Goal: Transaction & Acquisition: Purchase product/service

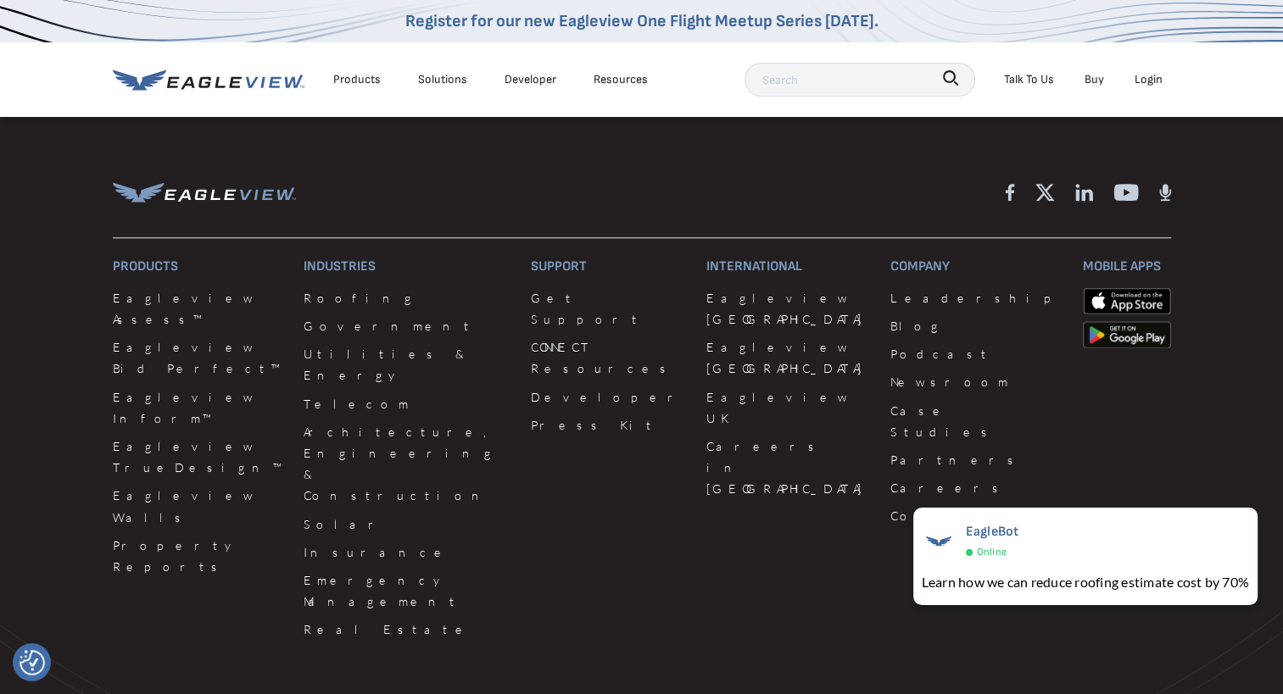
scroll to position [1413, 0]
click at [306, 298] on link "Roofing" at bounding box center [406, 297] width 207 height 21
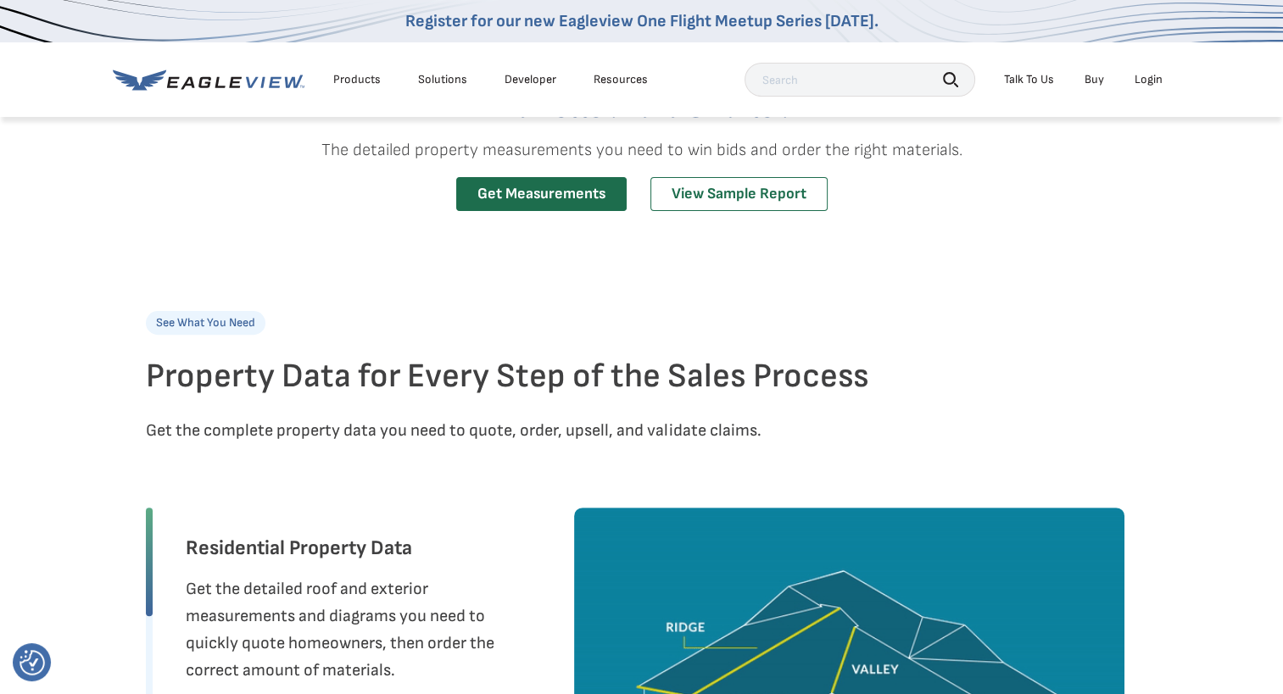
scroll to position [482, 0]
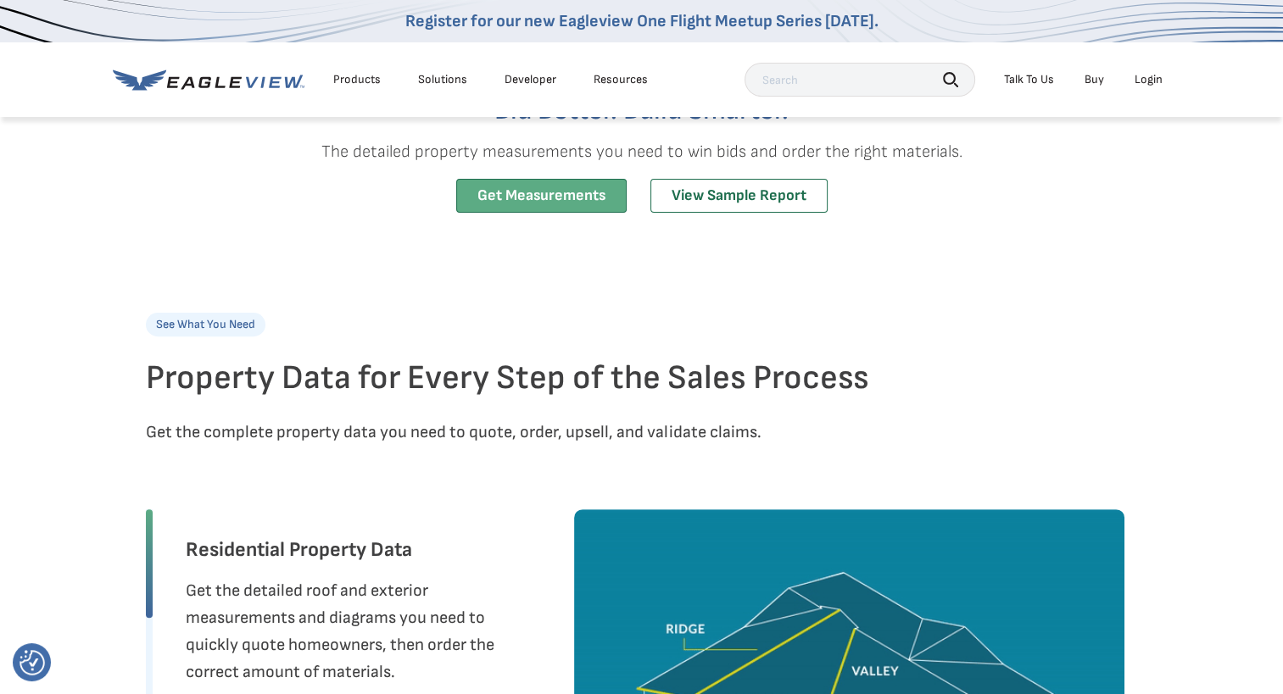
click at [521, 197] on link "Get Measurements" at bounding box center [541, 196] width 170 height 35
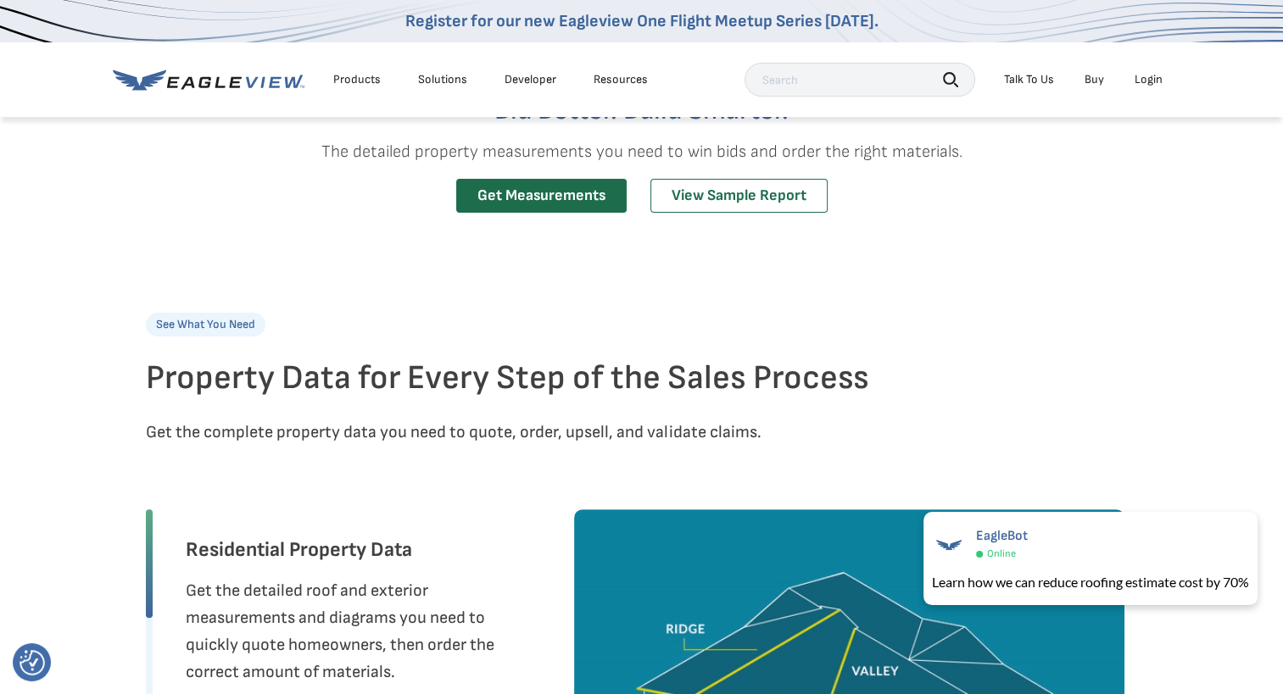
click at [1150, 76] on div "Login" at bounding box center [1148, 79] width 28 height 15
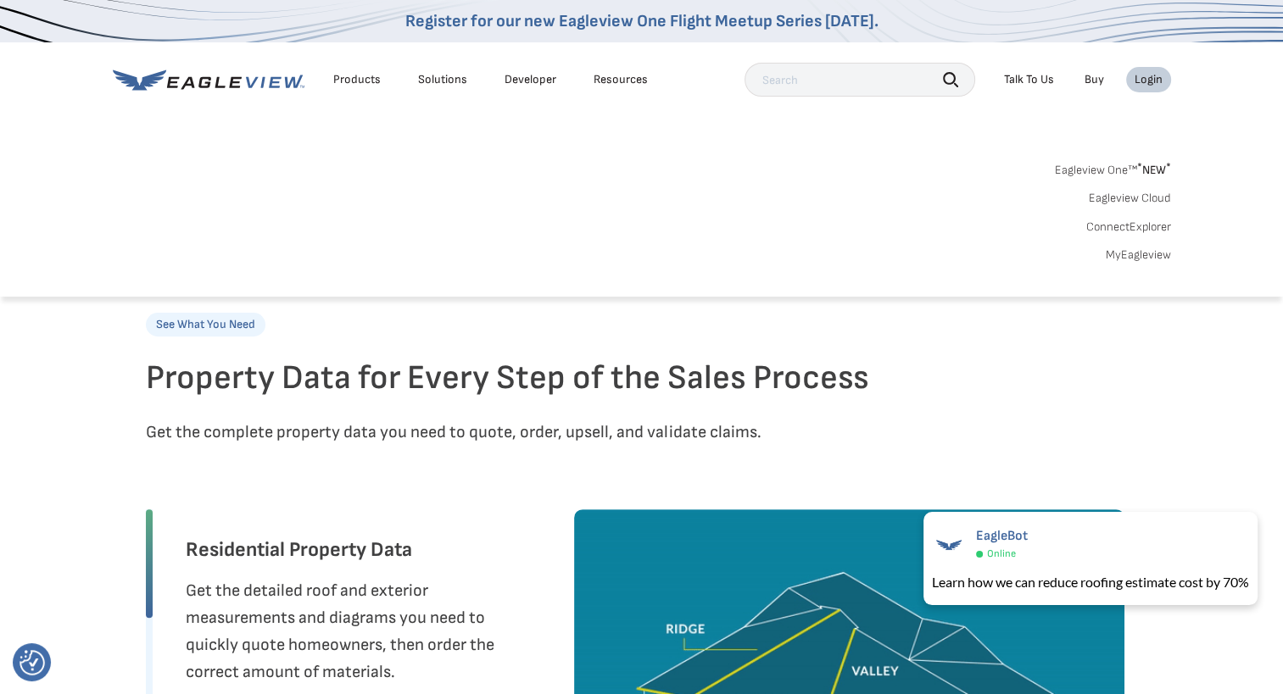
click at [1139, 76] on div "Login" at bounding box center [1148, 79] width 28 height 15
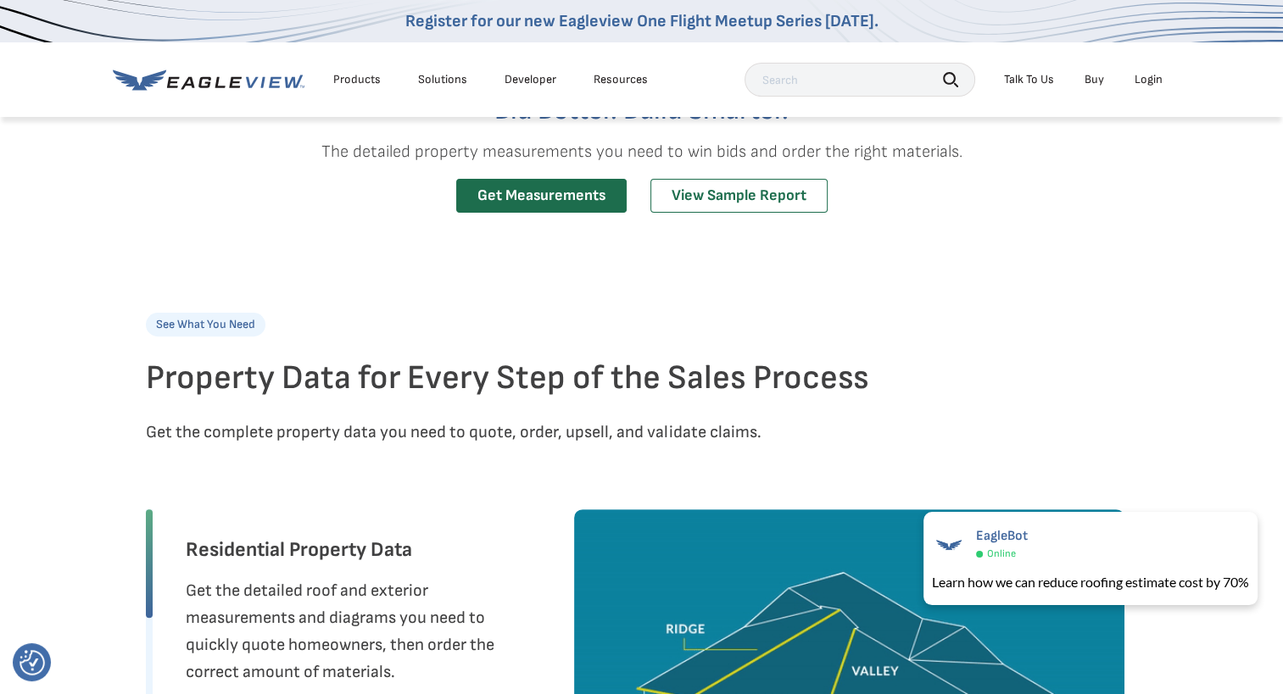
click at [1139, 76] on div "Login" at bounding box center [1148, 79] width 28 height 15
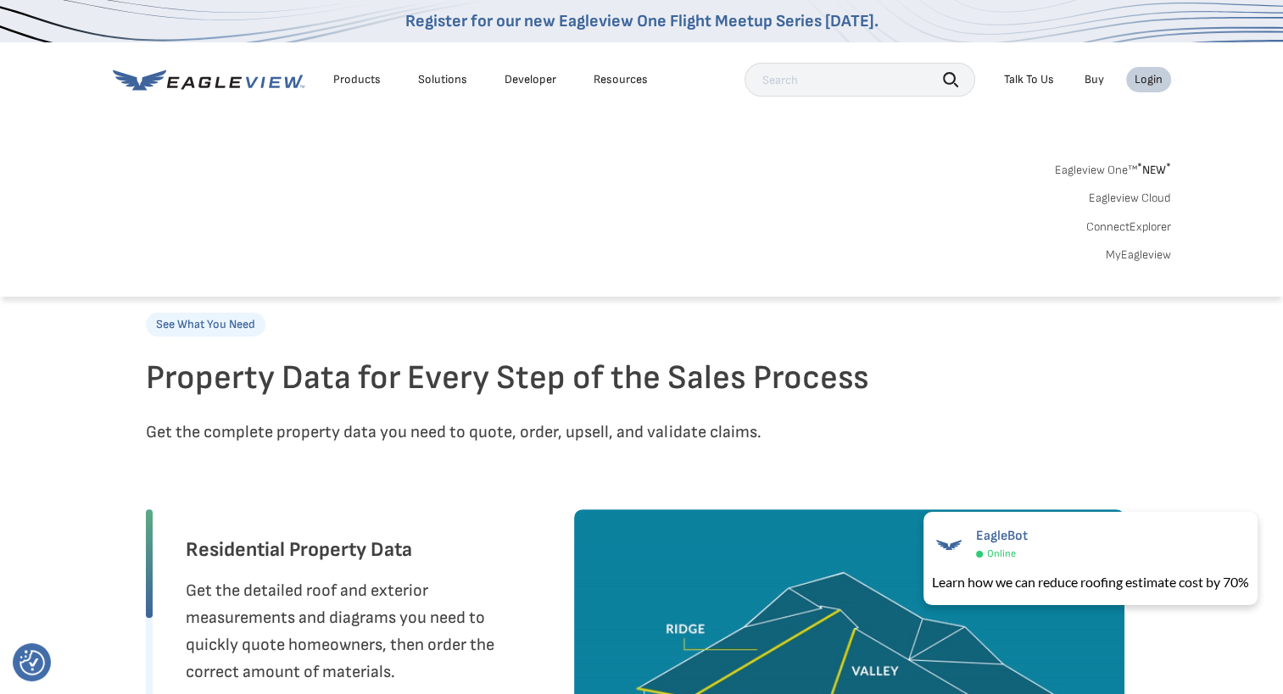
click at [1144, 251] on link "MyEagleview" at bounding box center [1137, 255] width 65 height 15
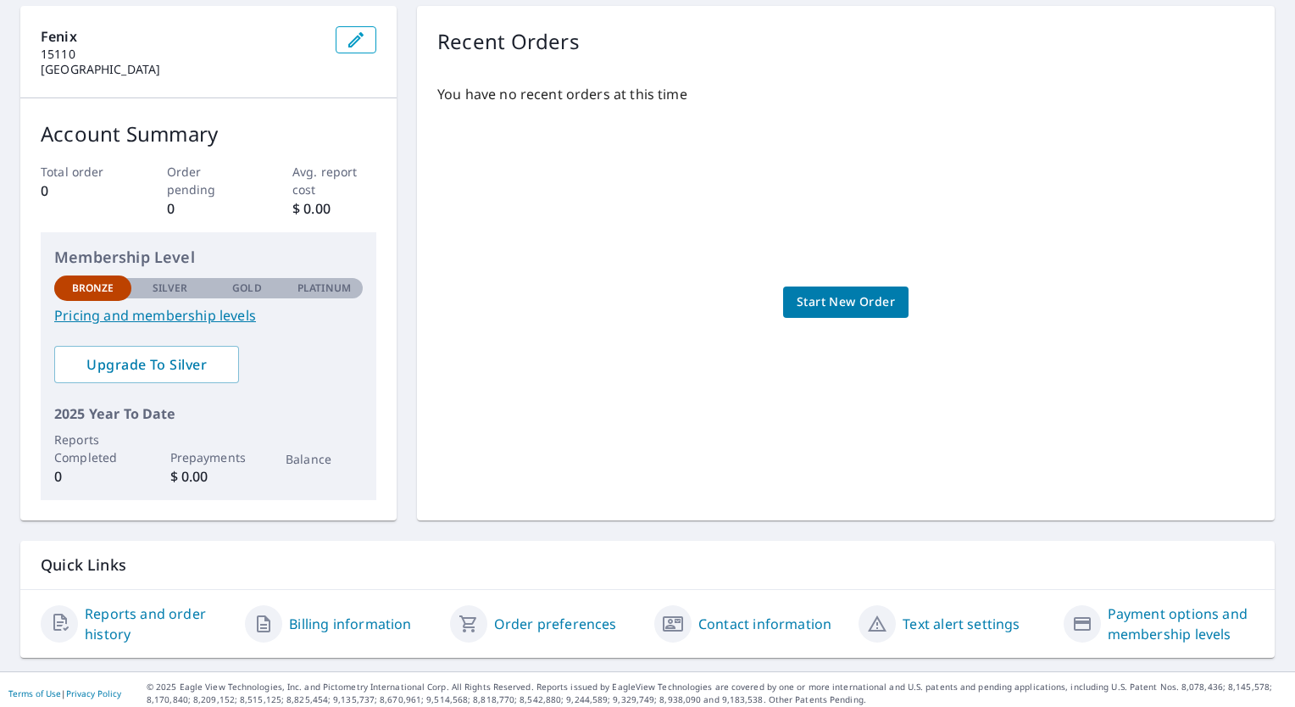
scroll to position [170, 0]
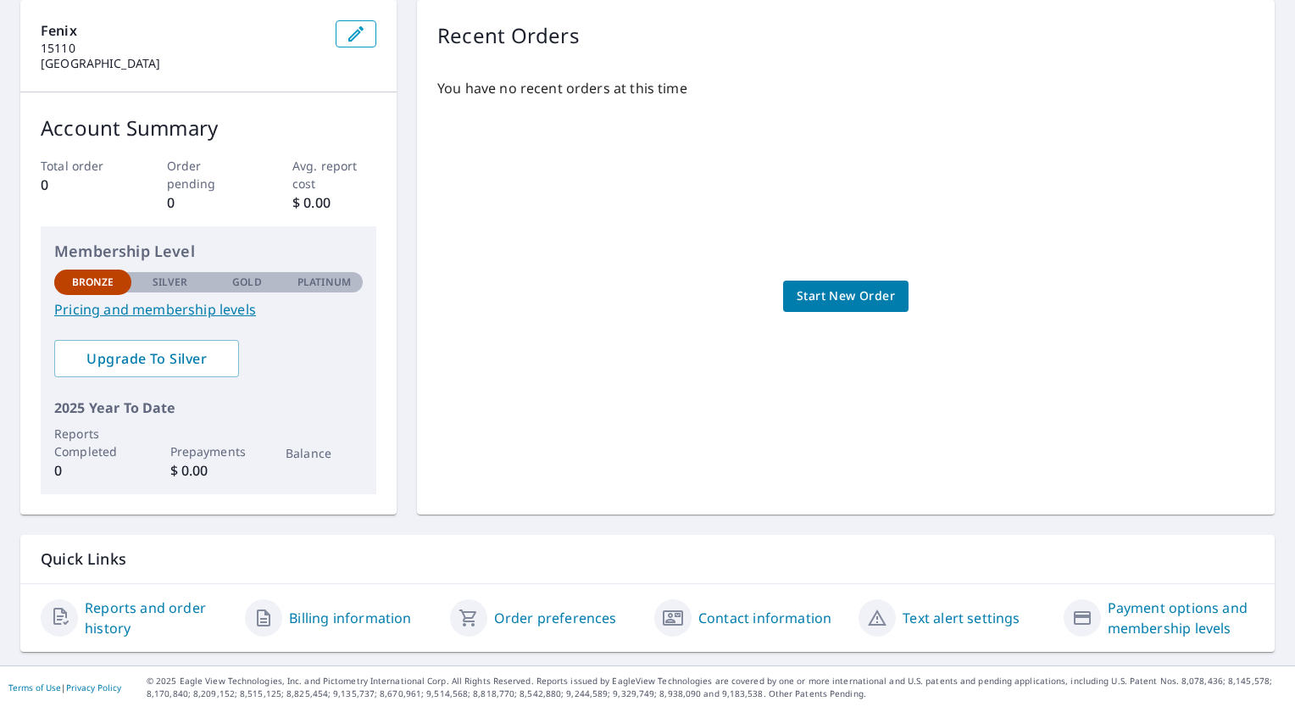
click at [193, 311] on link "Pricing and membership levels" at bounding box center [208, 309] width 309 height 20
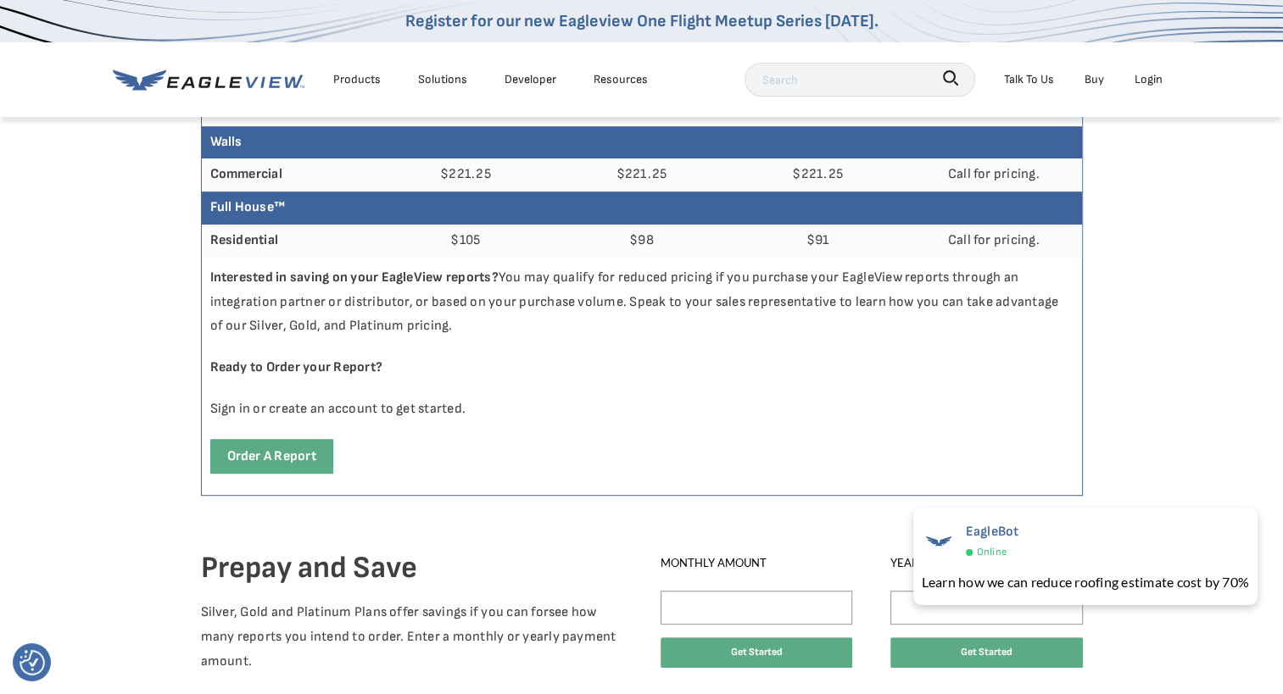
scroll to position [774, 0]
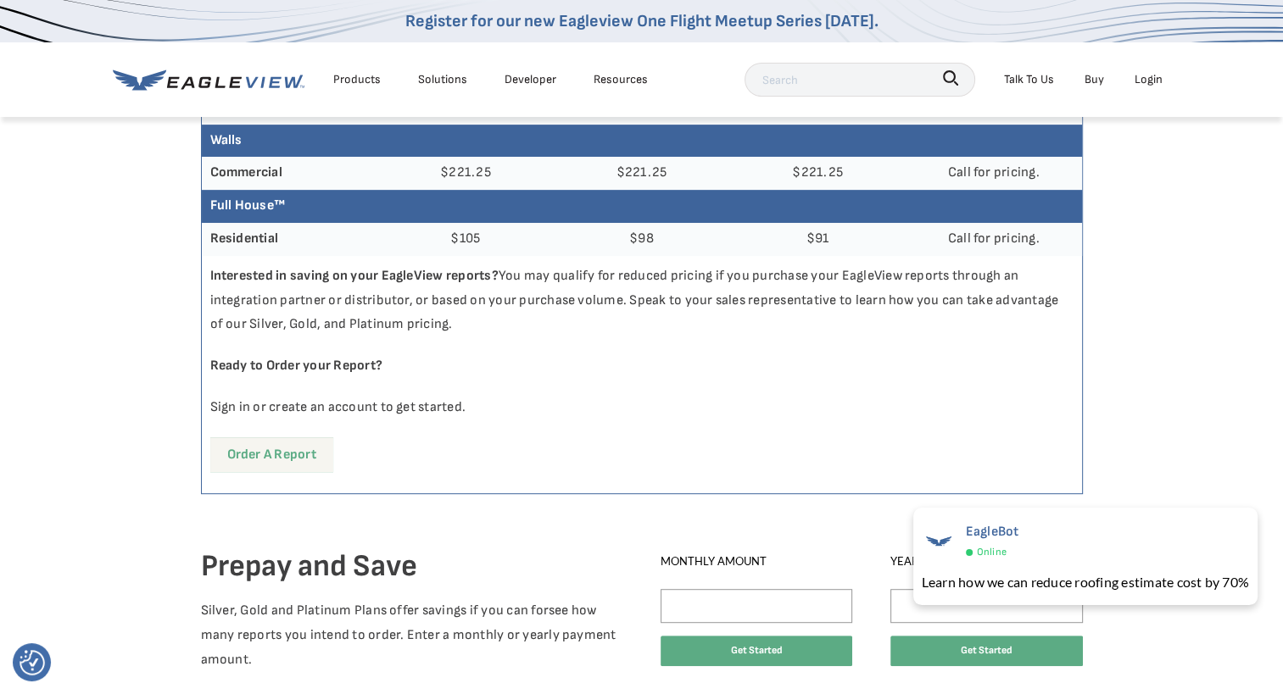
click at [227, 447] on link "Order a report" at bounding box center [271, 454] width 123 height 35
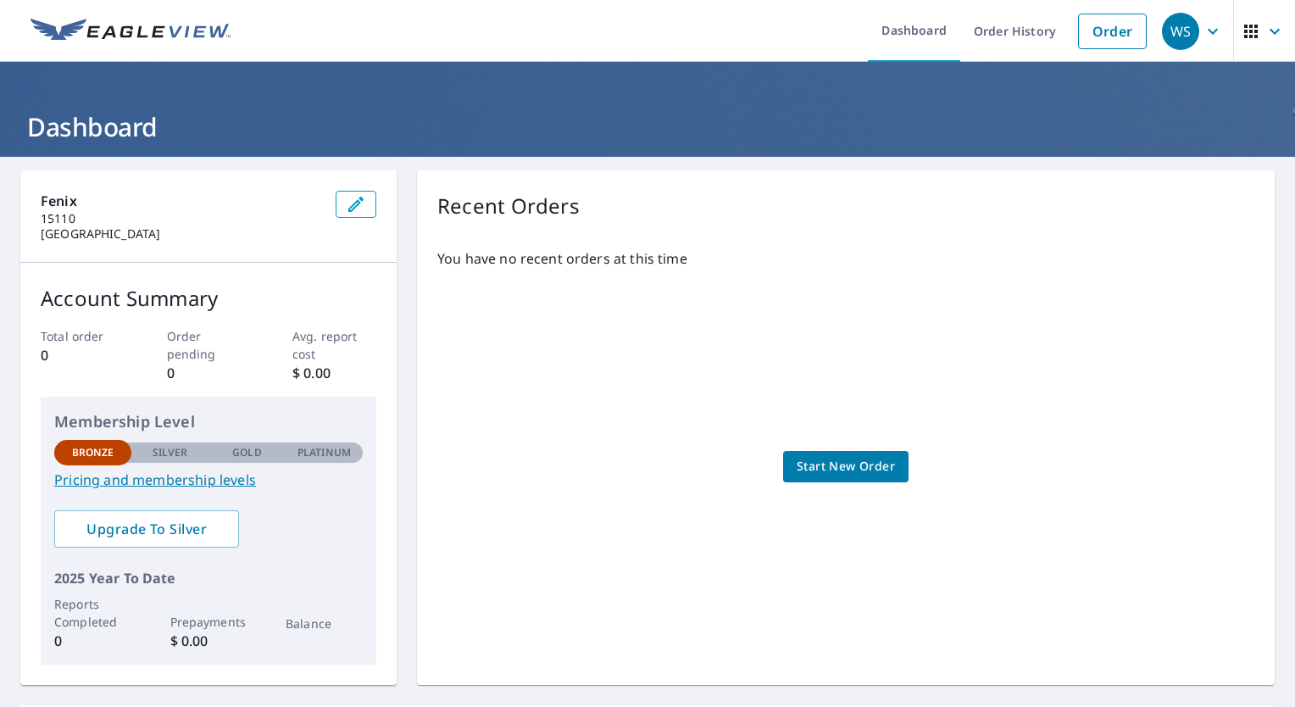
click at [797, 469] on span "Start New Order" at bounding box center [846, 466] width 98 height 21
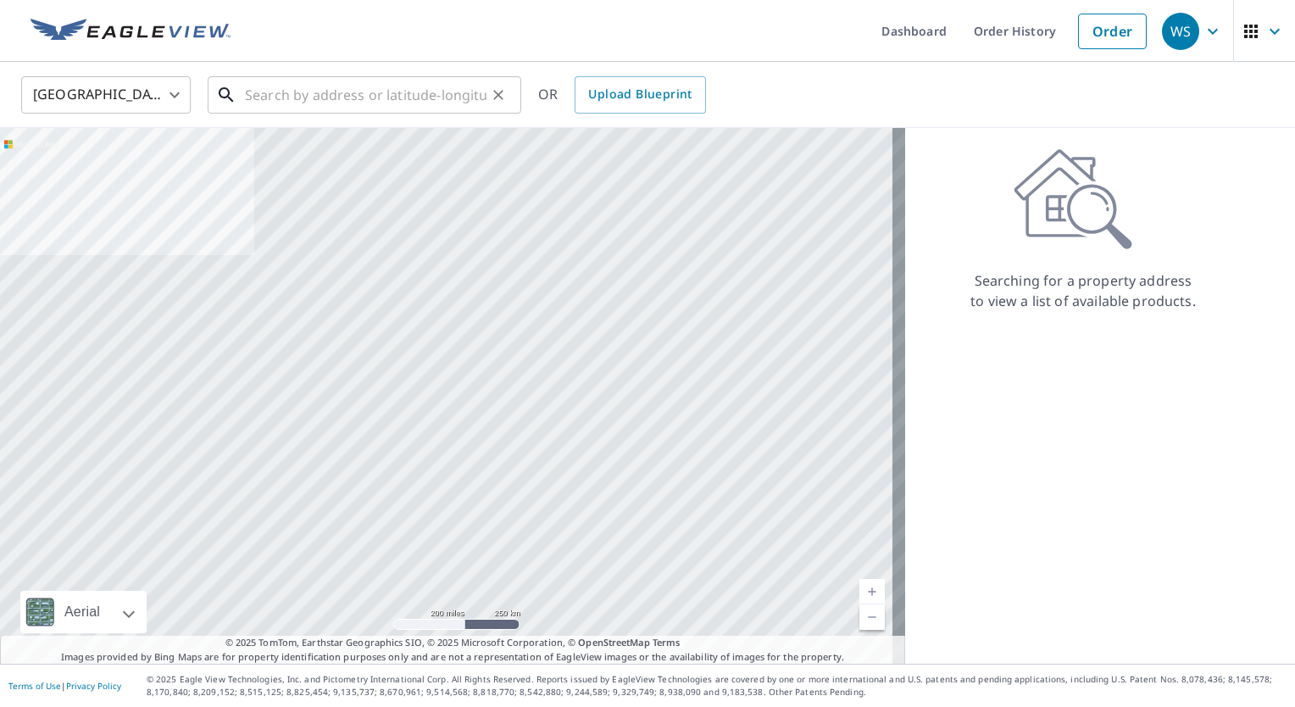
click at [255, 94] on input "text" at bounding box center [366, 94] width 242 height 47
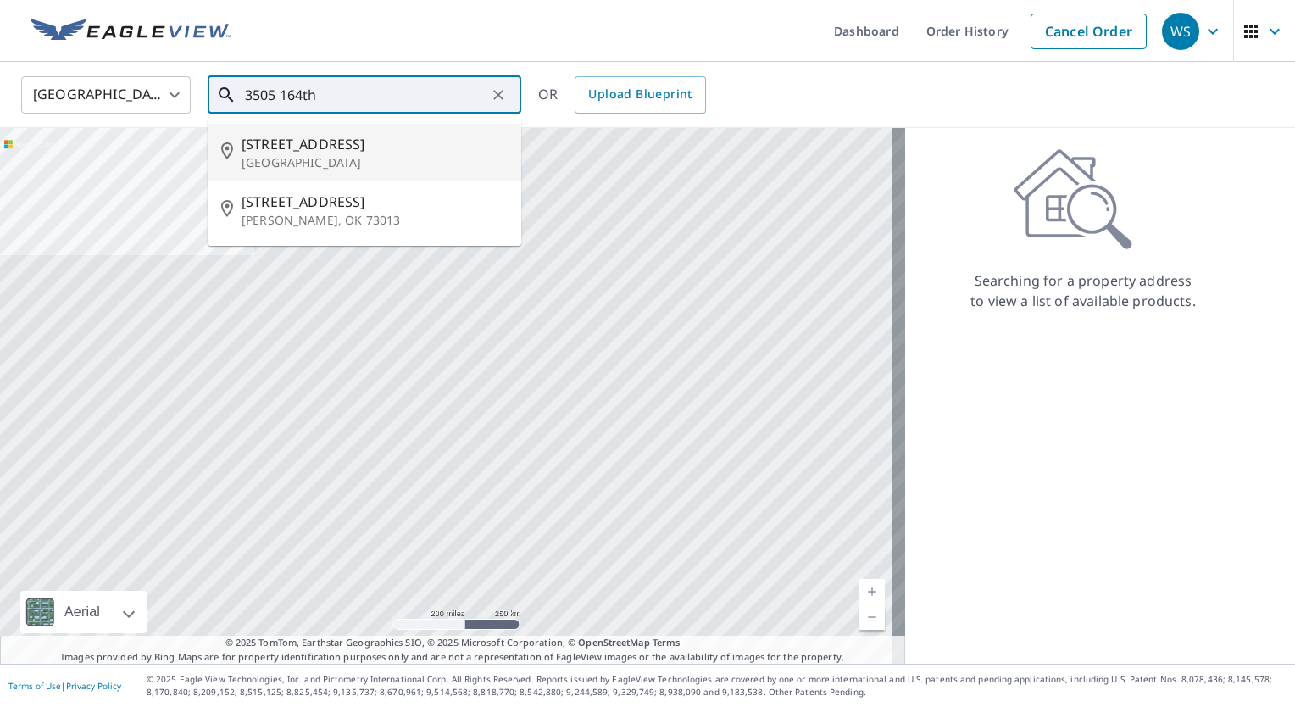
click at [242, 152] on span "[STREET_ADDRESS]" at bounding box center [375, 144] width 266 height 20
type input "[STREET_ADDRESS]"
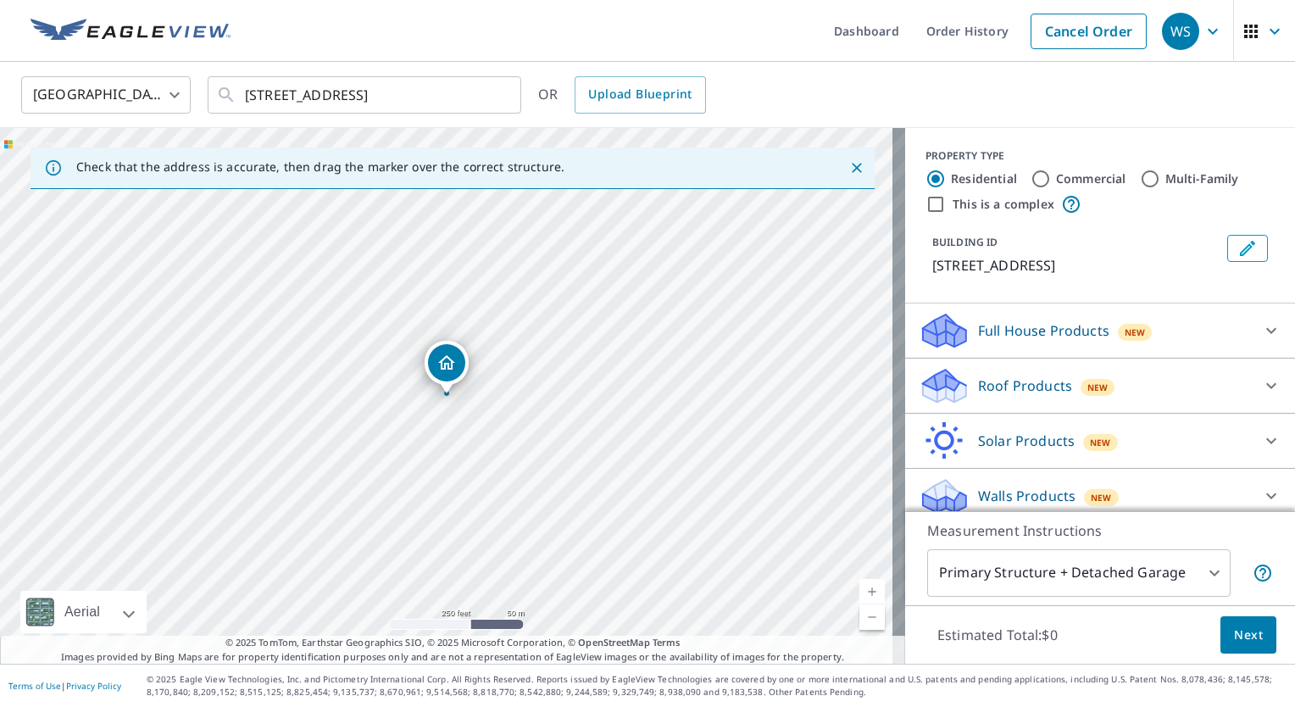
scroll to position [11, 0]
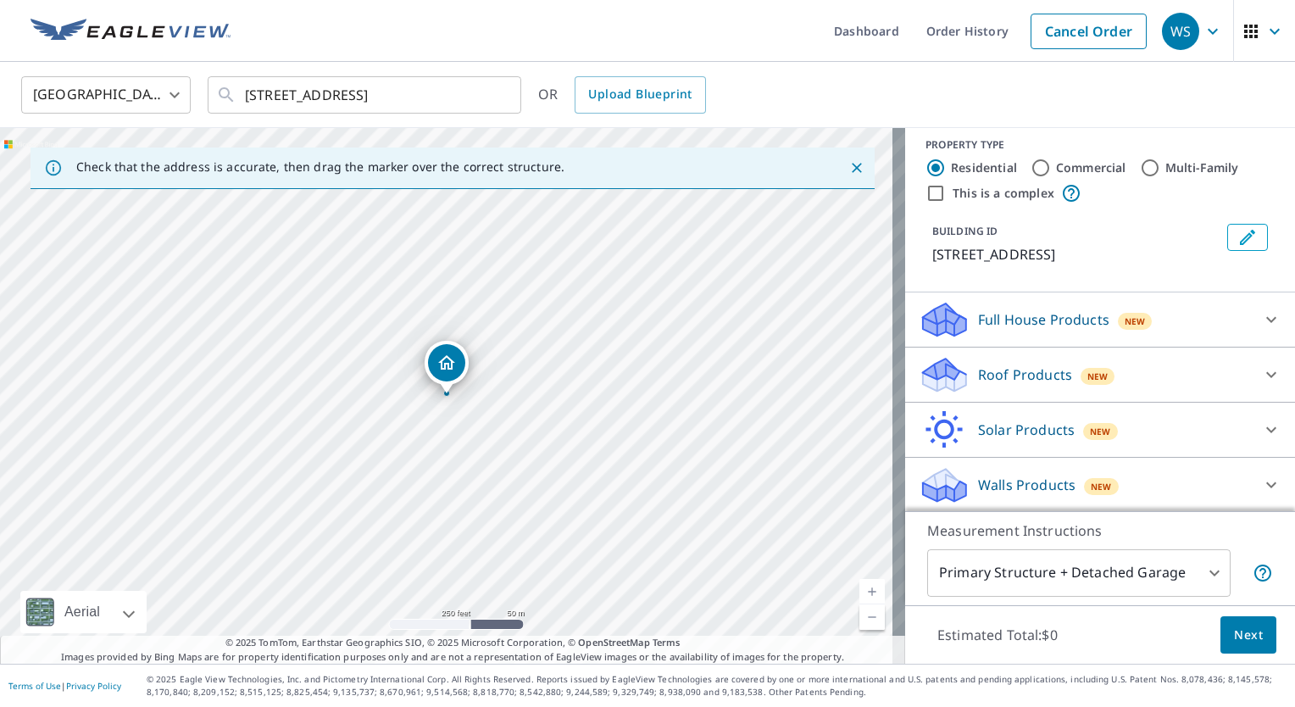
click at [1261, 323] on icon at bounding box center [1271, 319] width 20 height 20
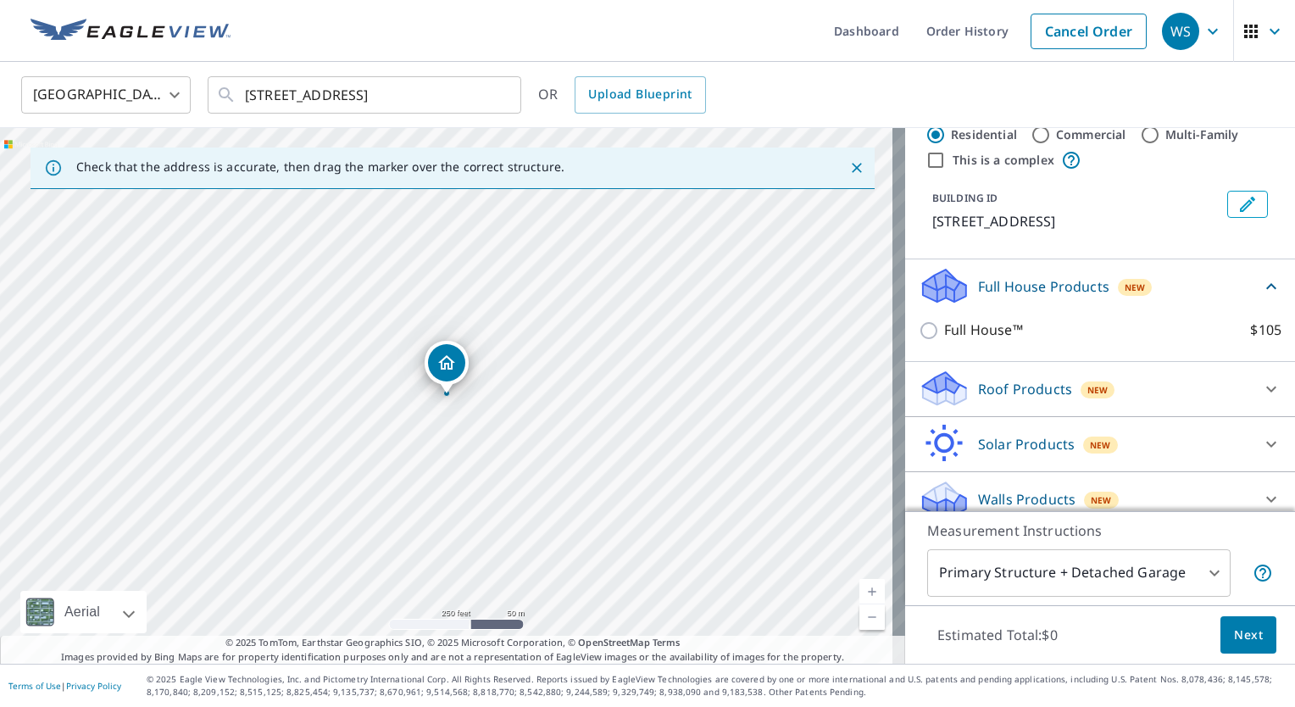
scroll to position [58, 0]
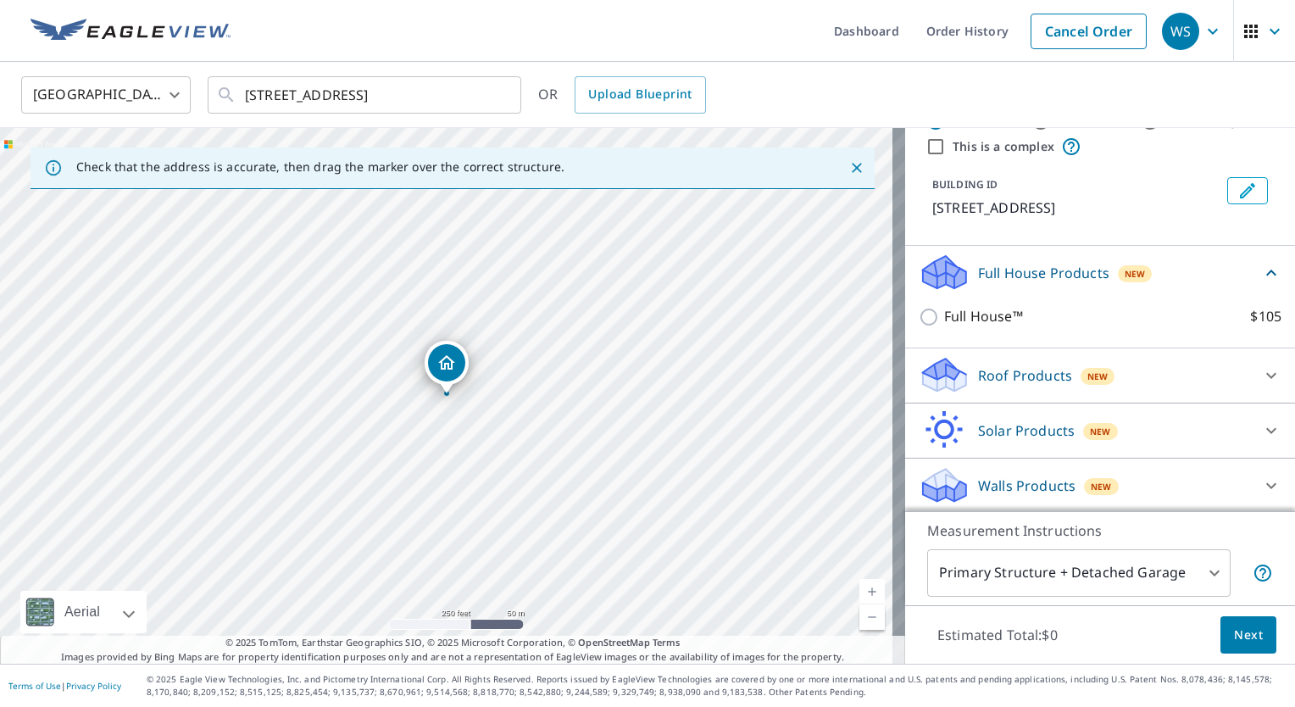
click at [1261, 377] on icon at bounding box center [1271, 375] width 20 height 20
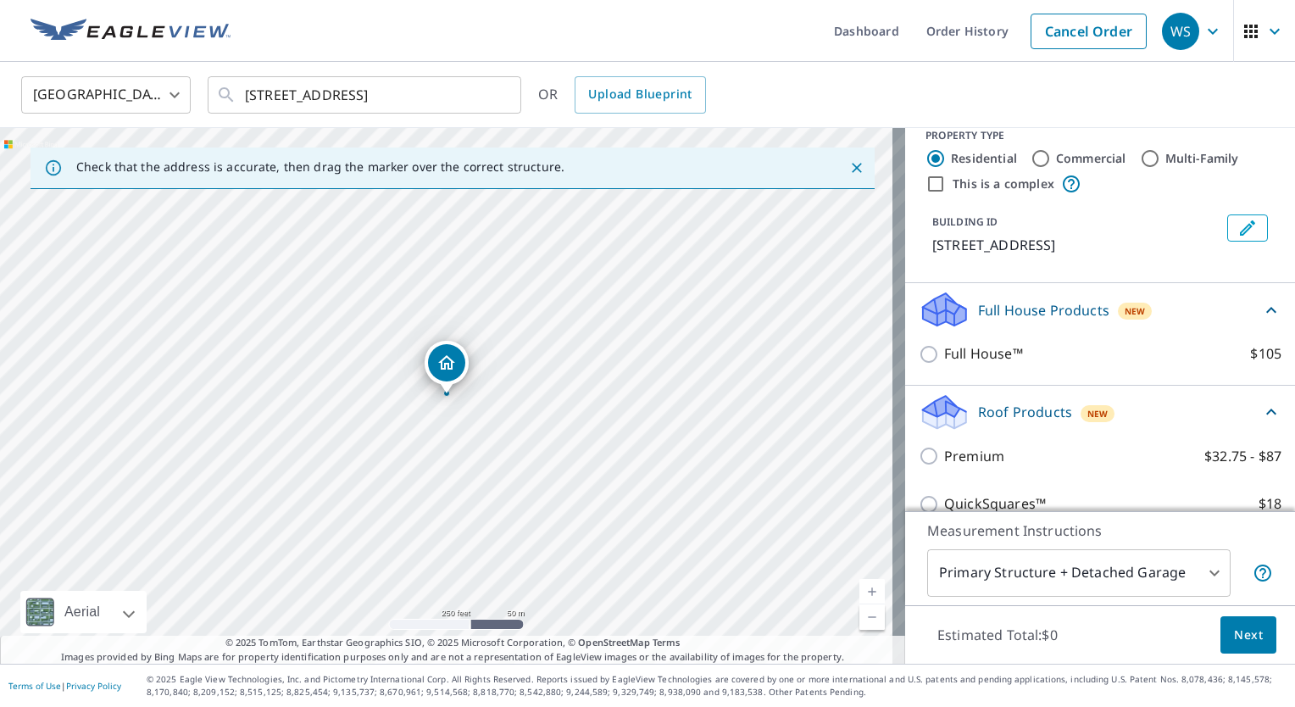
scroll to position [19, 0]
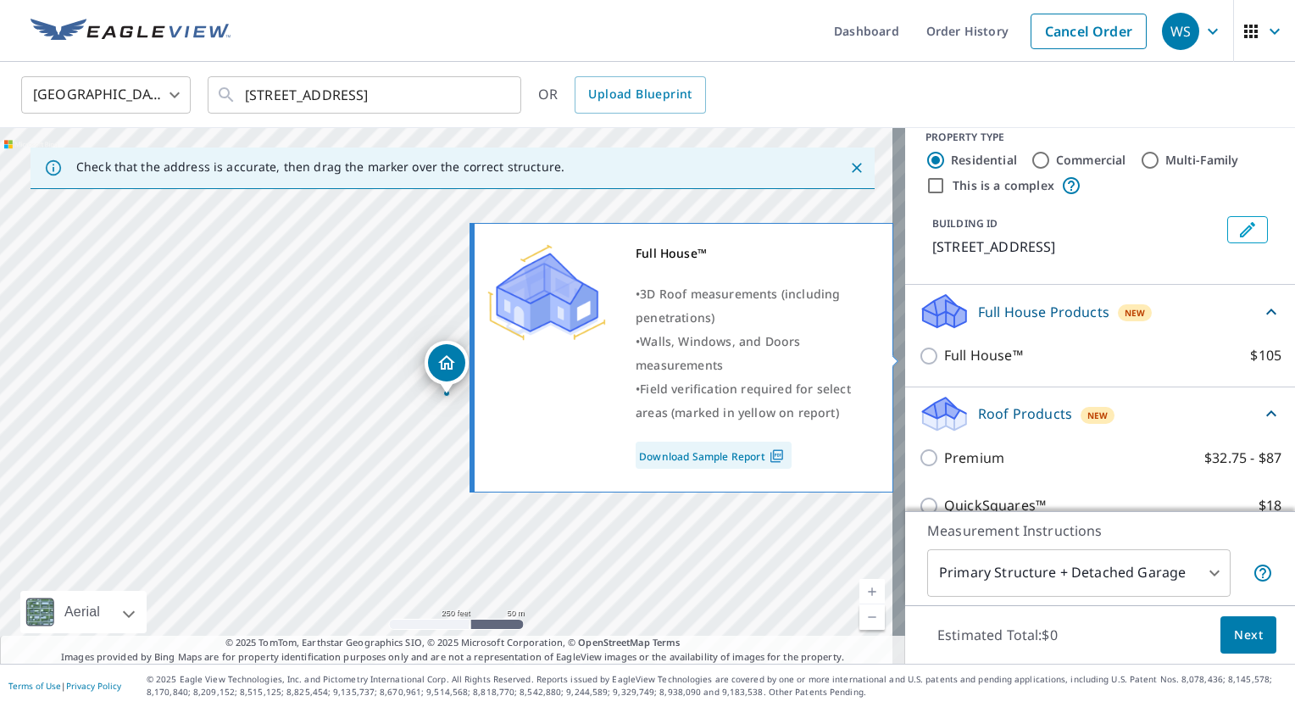
click at [919, 356] on input "Full House™ $105" at bounding box center [931, 356] width 25 height 20
checkbox input "true"
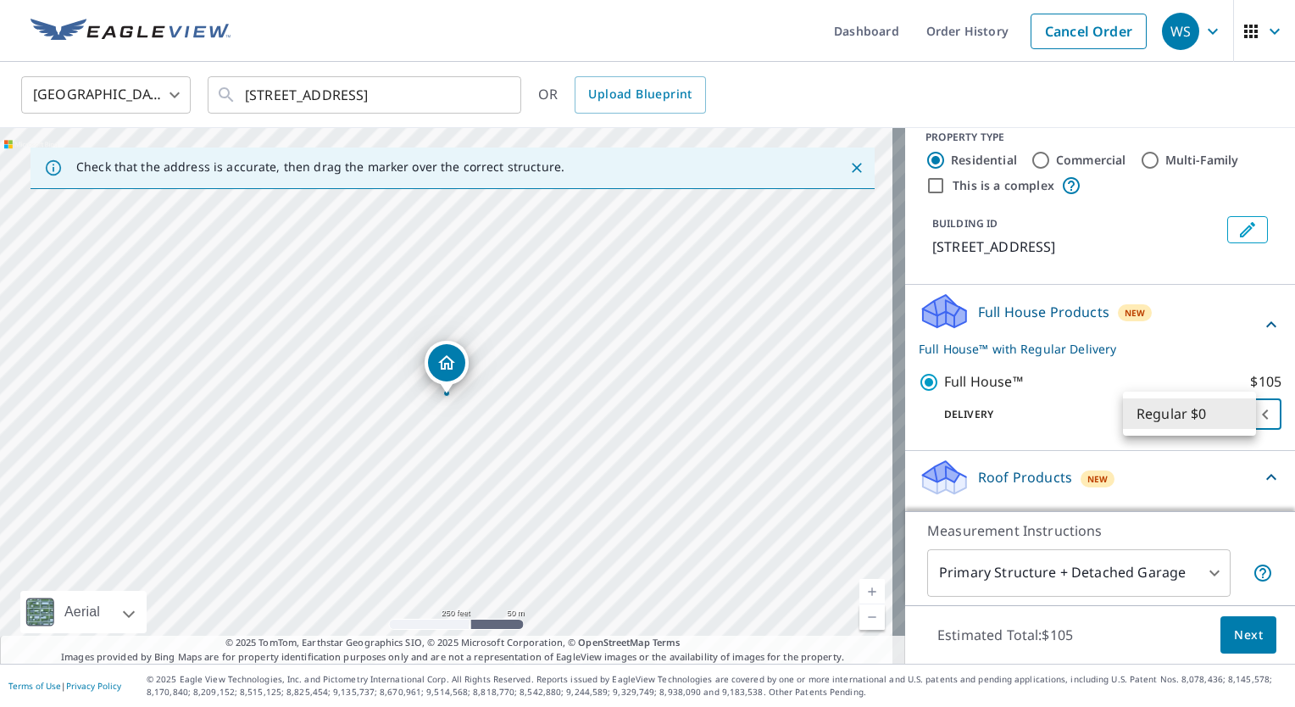
click at [1159, 420] on body "WS WS Dashboard Order History Cancel Order WS [GEOGRAPHIC_DATA] [GEOGRAPHIC_DAT…" at bounding box center [647, 353] width 1295 height 707
click at [1159, 420] on li "Regular $0" at bounding box center [1189, 413] width 133 height 31
click at [1106, 418] on p "Delivery" at bounding box center [1034, 414] width 230 height 15
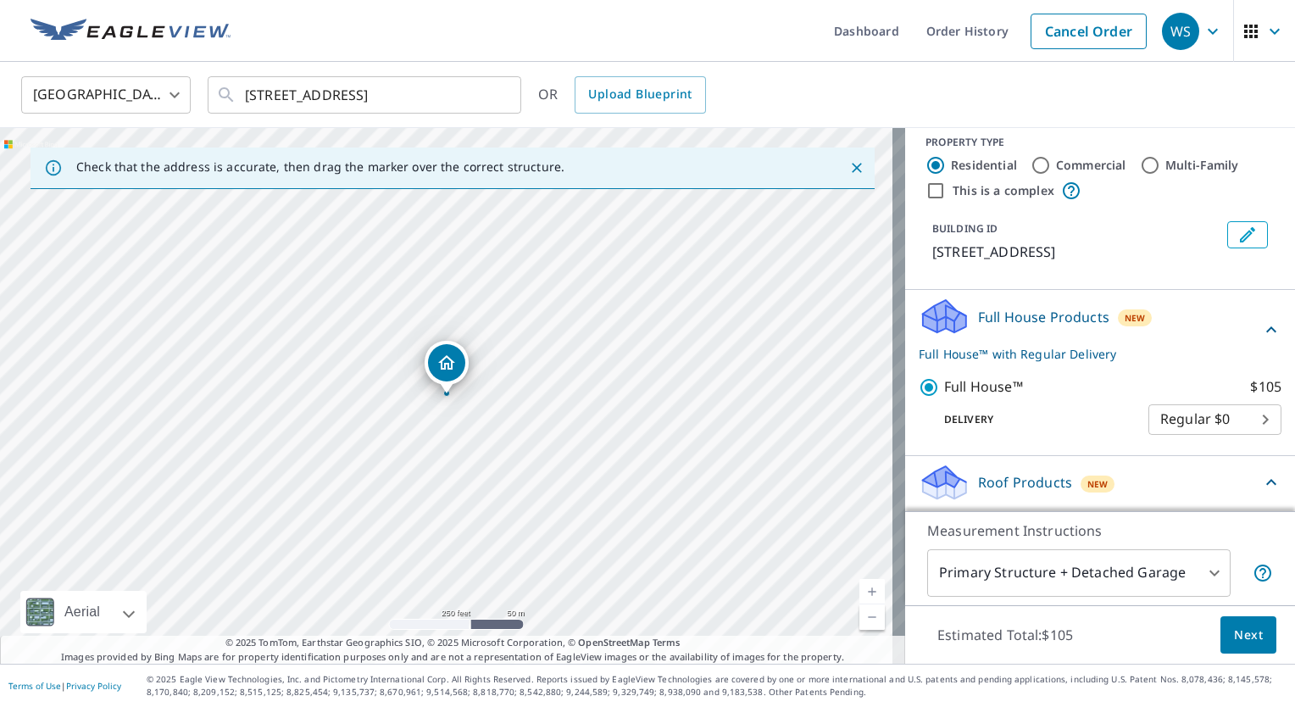
scroll to position [0, 0]
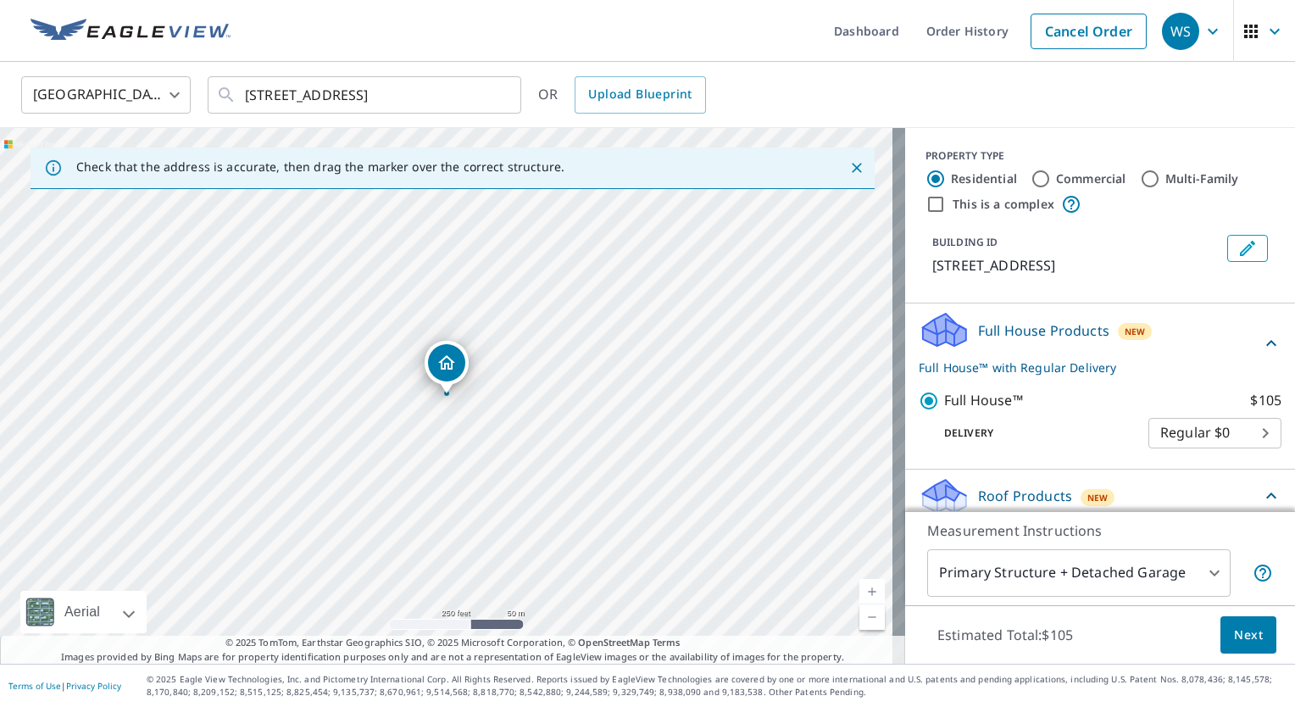
click at [1258, 637] on button "Next" at bounding box center [1249, 635] width 56 height 38
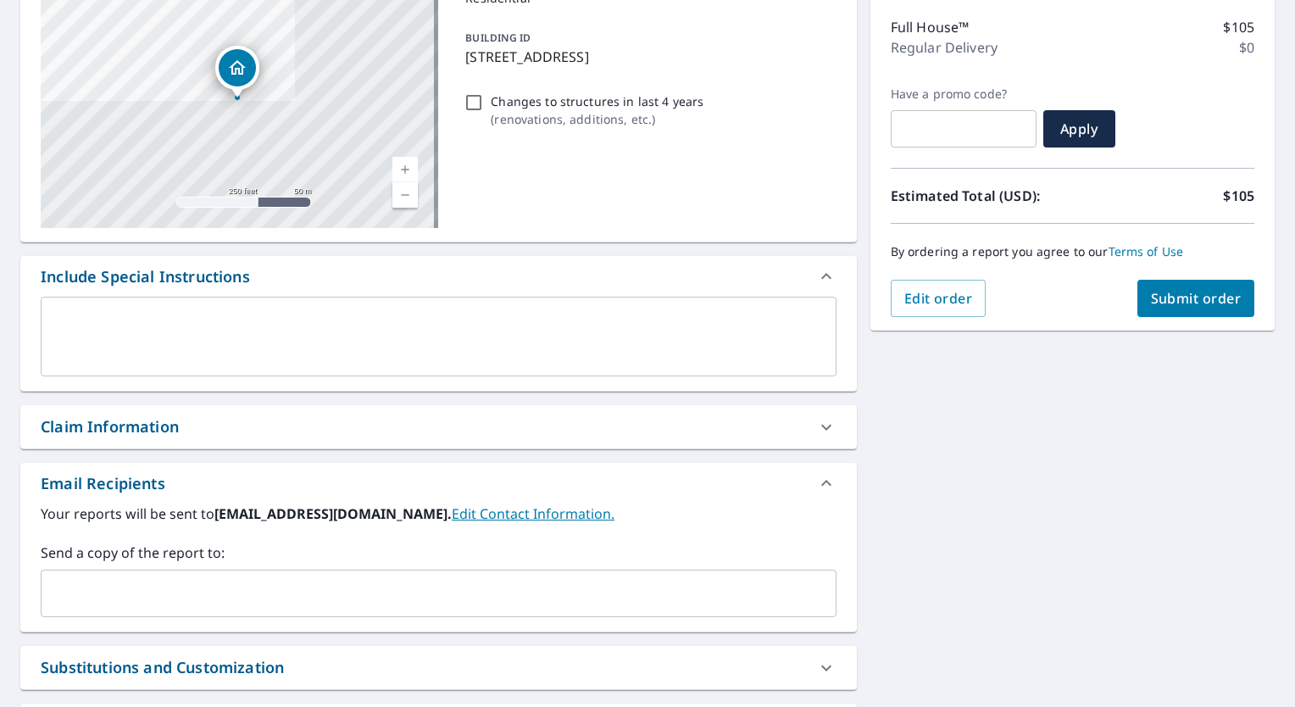
scroll to position [214, 0]
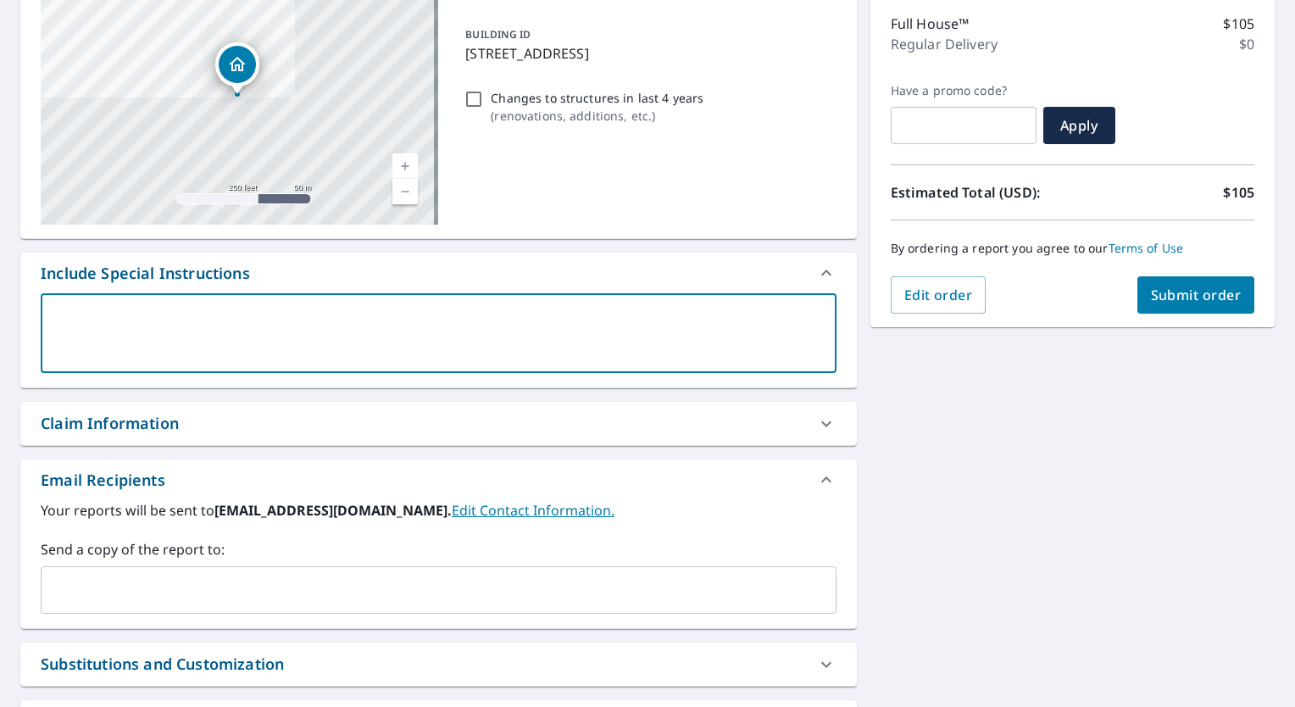
click at [358, 341] on textarea at bounding box center [439, 333] width 772 height 48
type textarea "H"
type textarea "x"
type textarea "Ha"
type textarea "x"
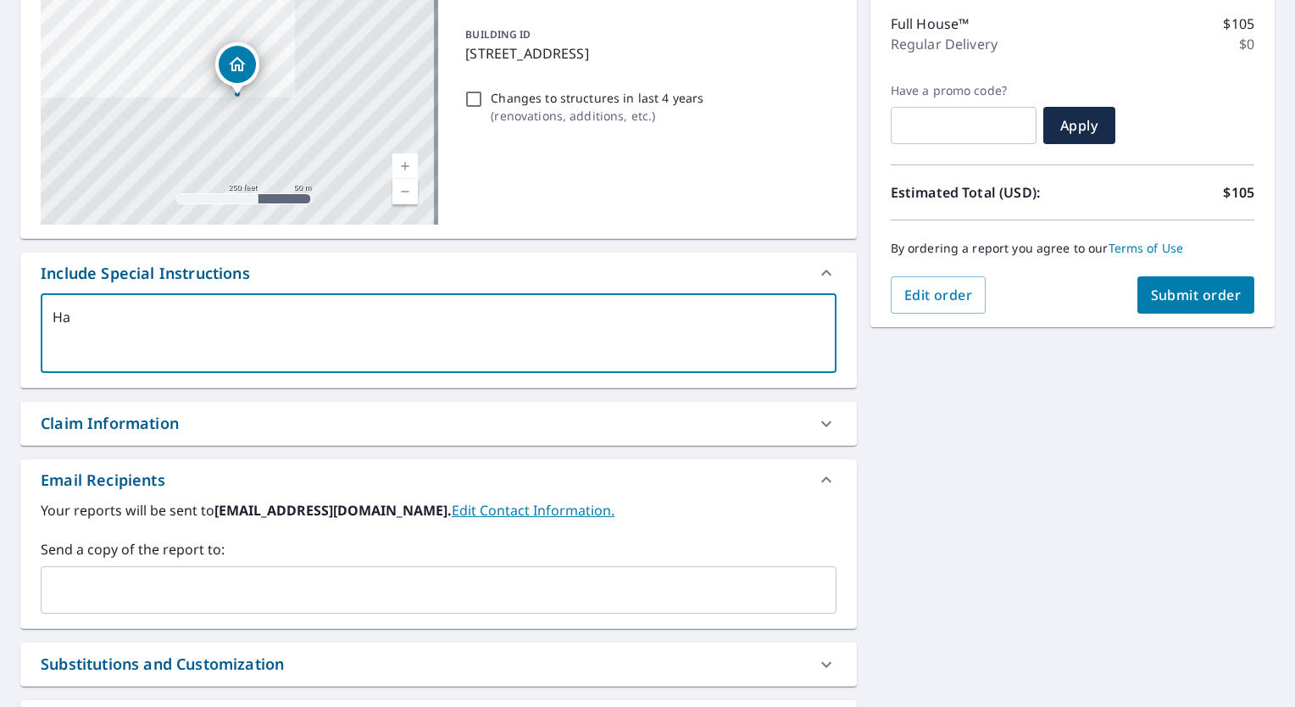
type textarea "Has"
type textarea "x"
type textarea "Has"
type textarea "x"
type textarea "Has c"
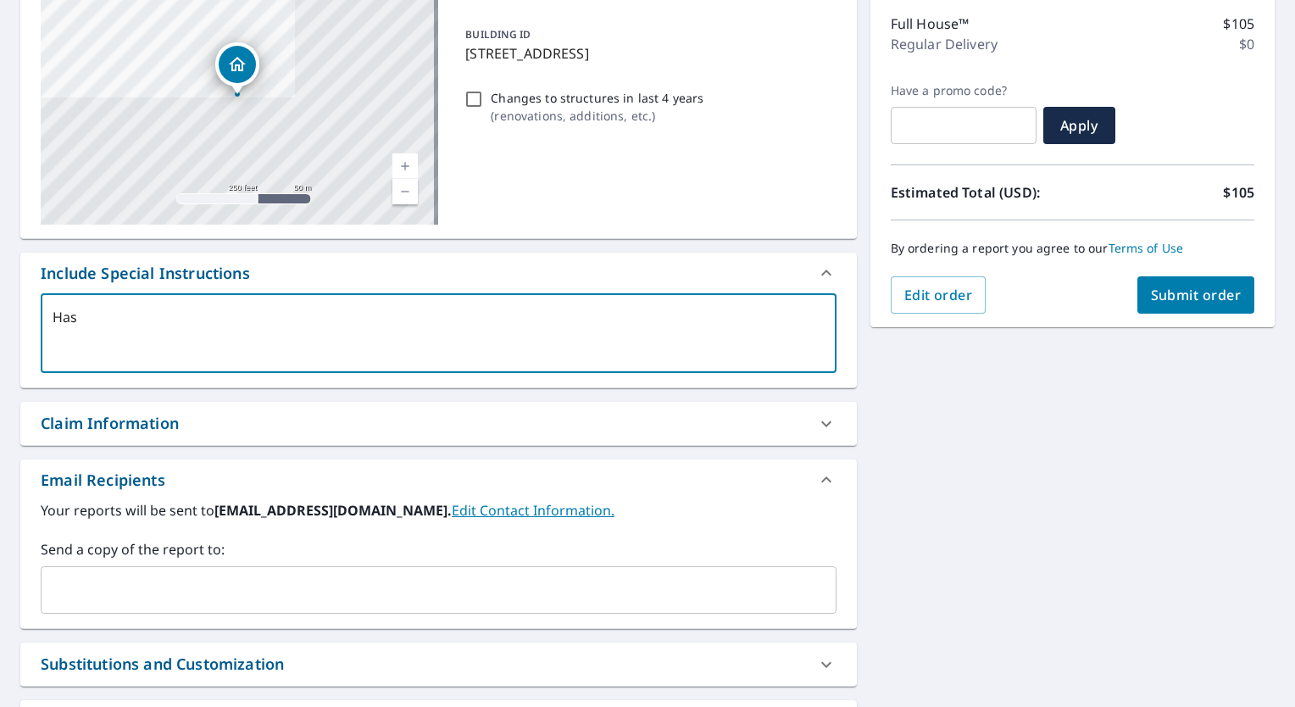
type textarea "x"
type textarea "Has ce"
type textarea "x"
type textarea "Has ced"
type textarea "x"
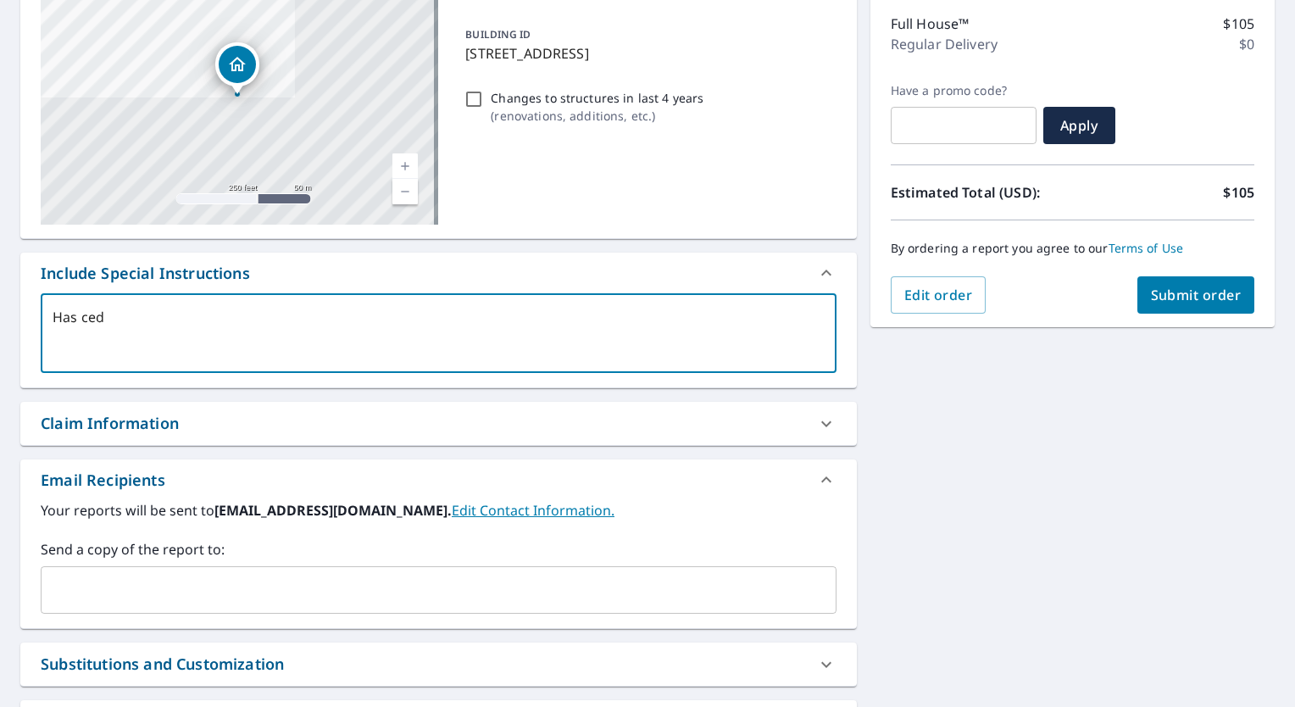
type textarea "Has ceda"
type textarea "x"
type textarea "Has cedar"
type textarea "x"
type textarea "Has cedar"
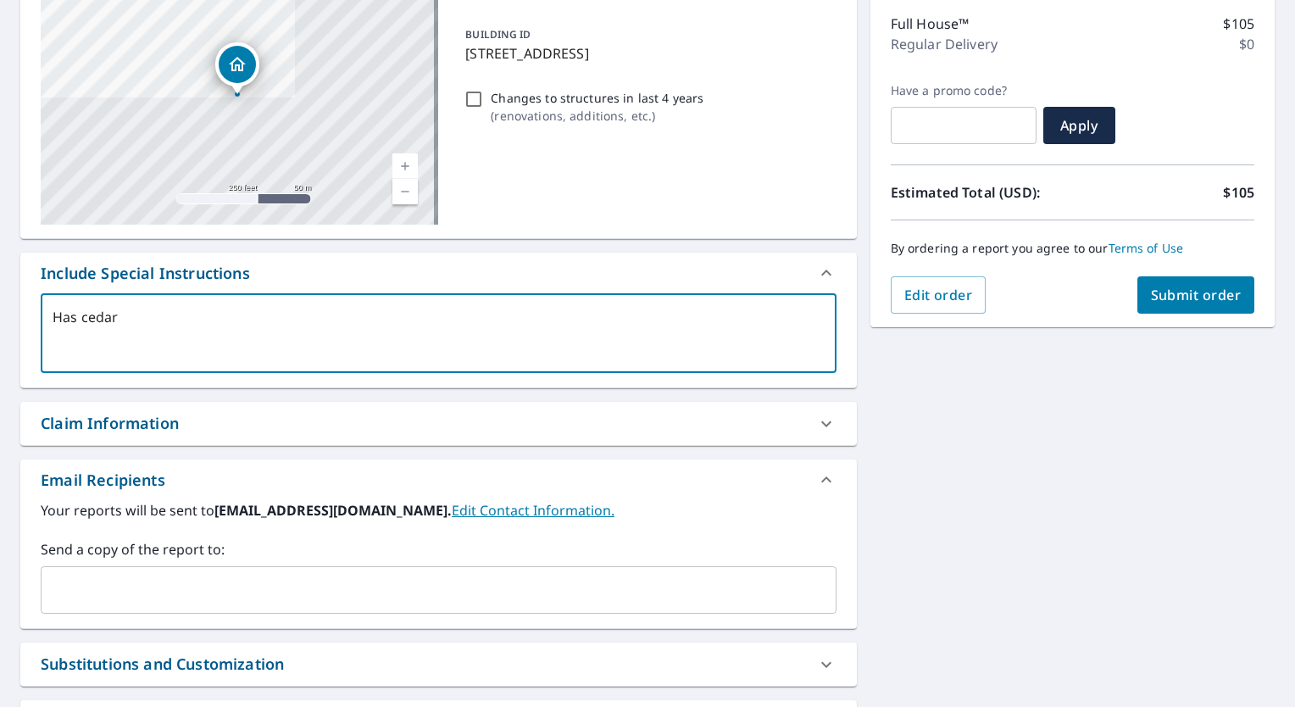
type textarea "x"
type textarea "Has cedar s"
type textarea "x"
type textarea "Has cedar sh"
type textarea "x"
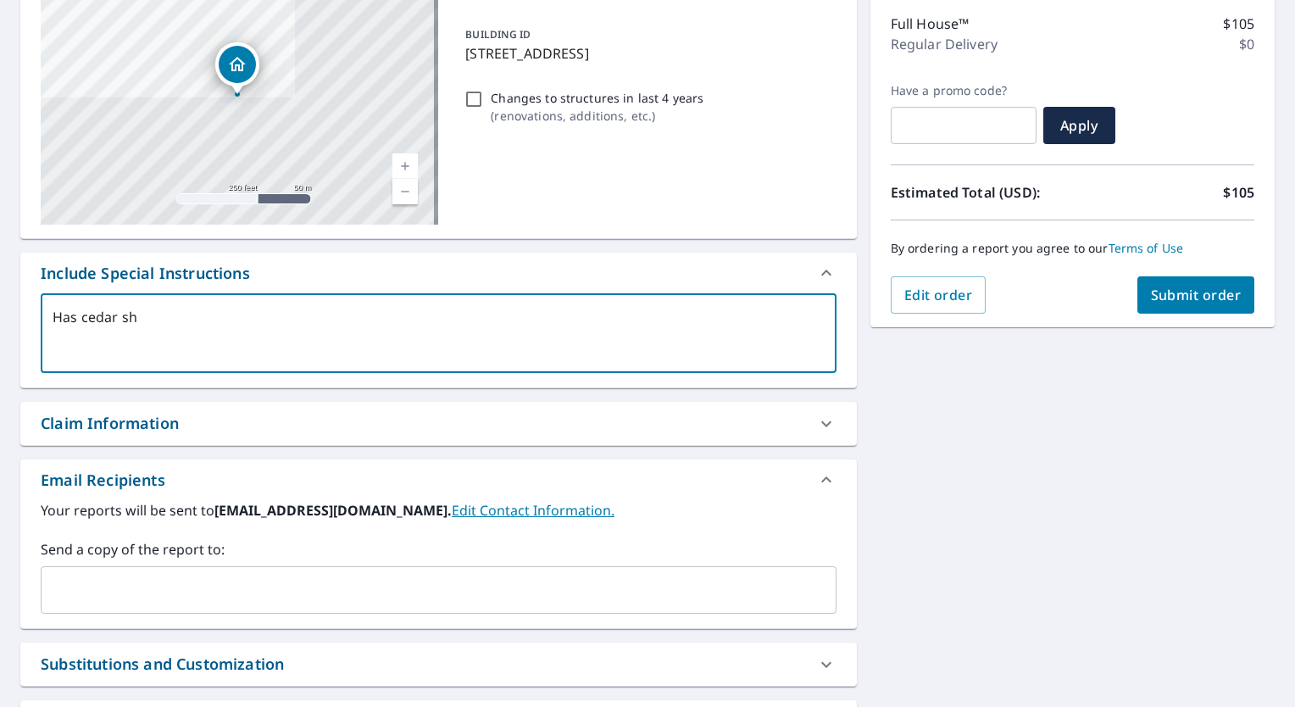
type textarea "Has cedar shi"
type textarea "x"
type textarea "Has cedar shin"
type textarea "x"
type textarea "Has cedar shing"
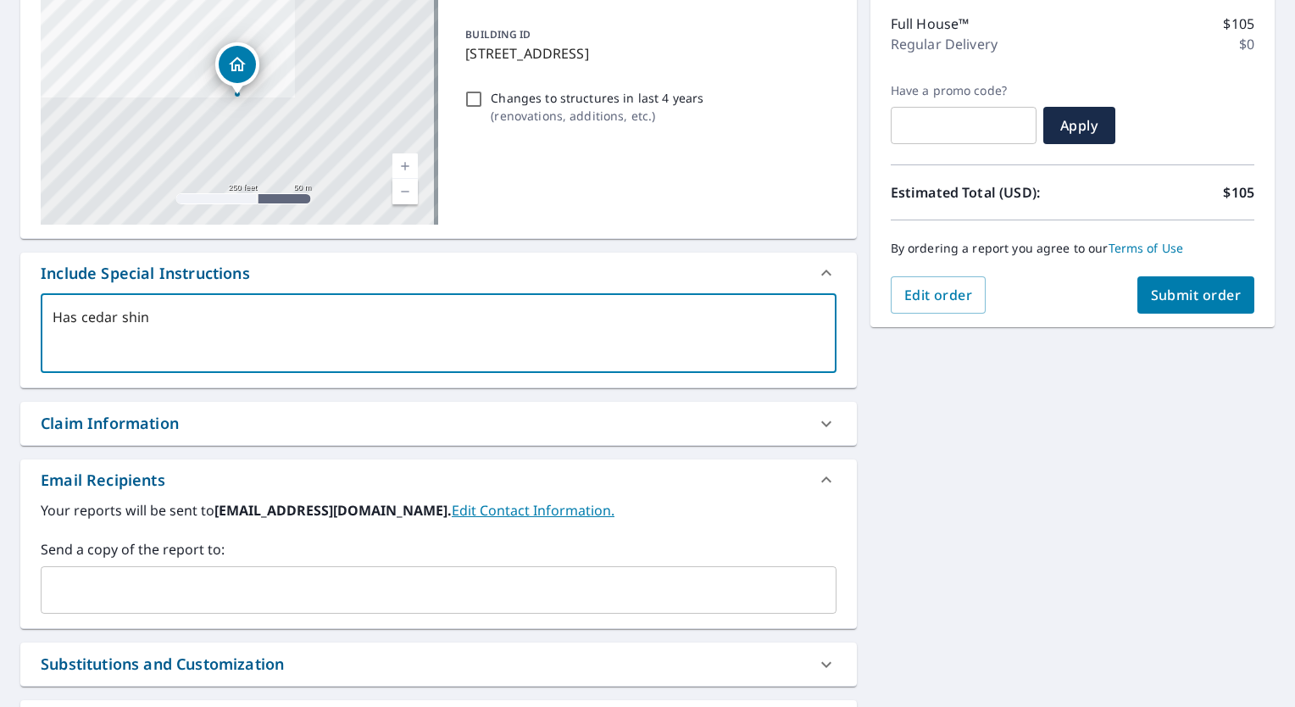
type textarea "x"
type textarea "Has cedar shingl"
type textarea "x"
type textarea "Has cedar shingle"
type textarea "x"
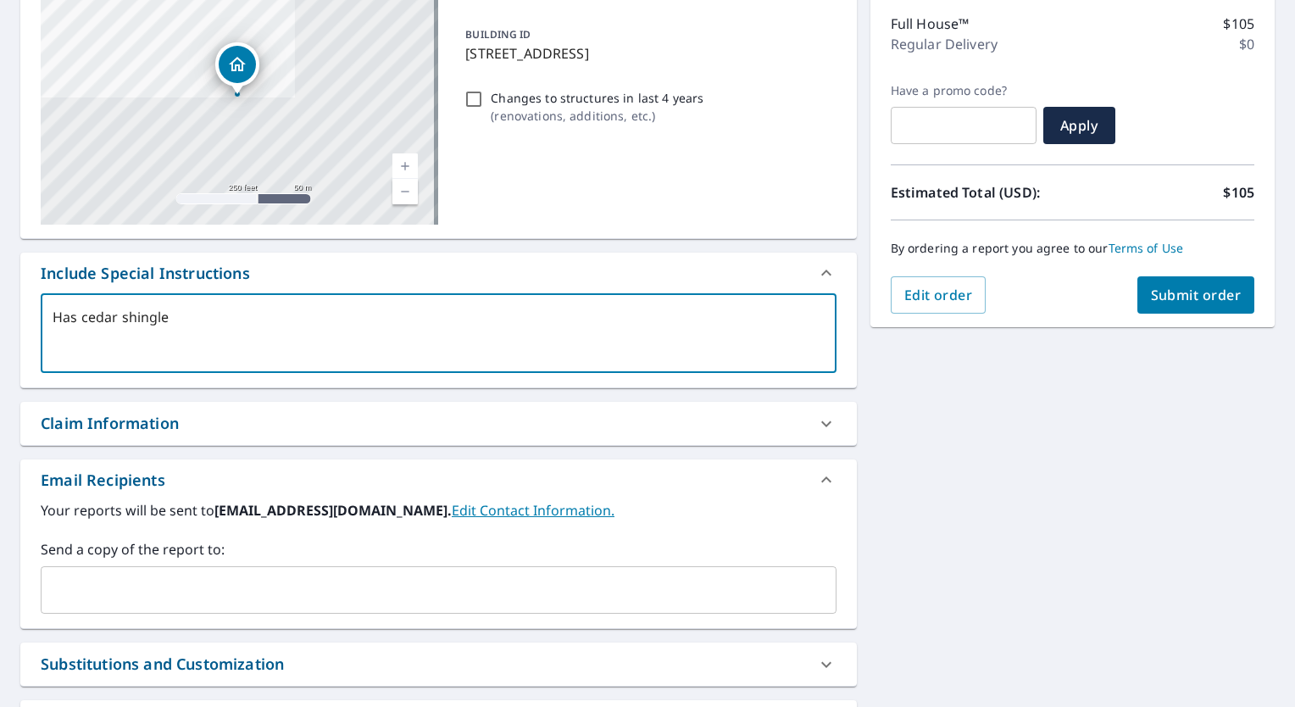
type textarea "Has cedar shingles"
type textarea "x"
type textarea "Has cedar shingles"
type textarea "x"
type textarea "Has cedar shingles"
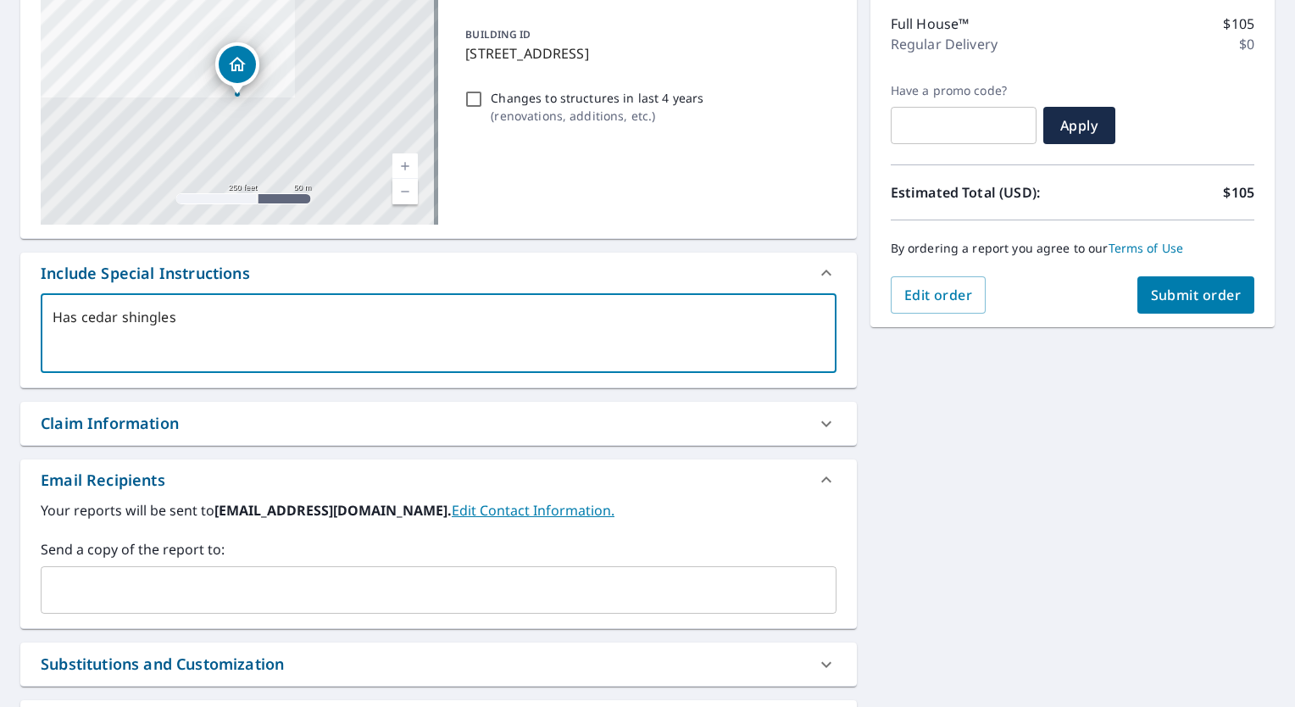
type textarea "x"
type textarea "Has cedar shingle"
type textarea "x"
type textarea "Has cedar shingle"
type textarea "x"
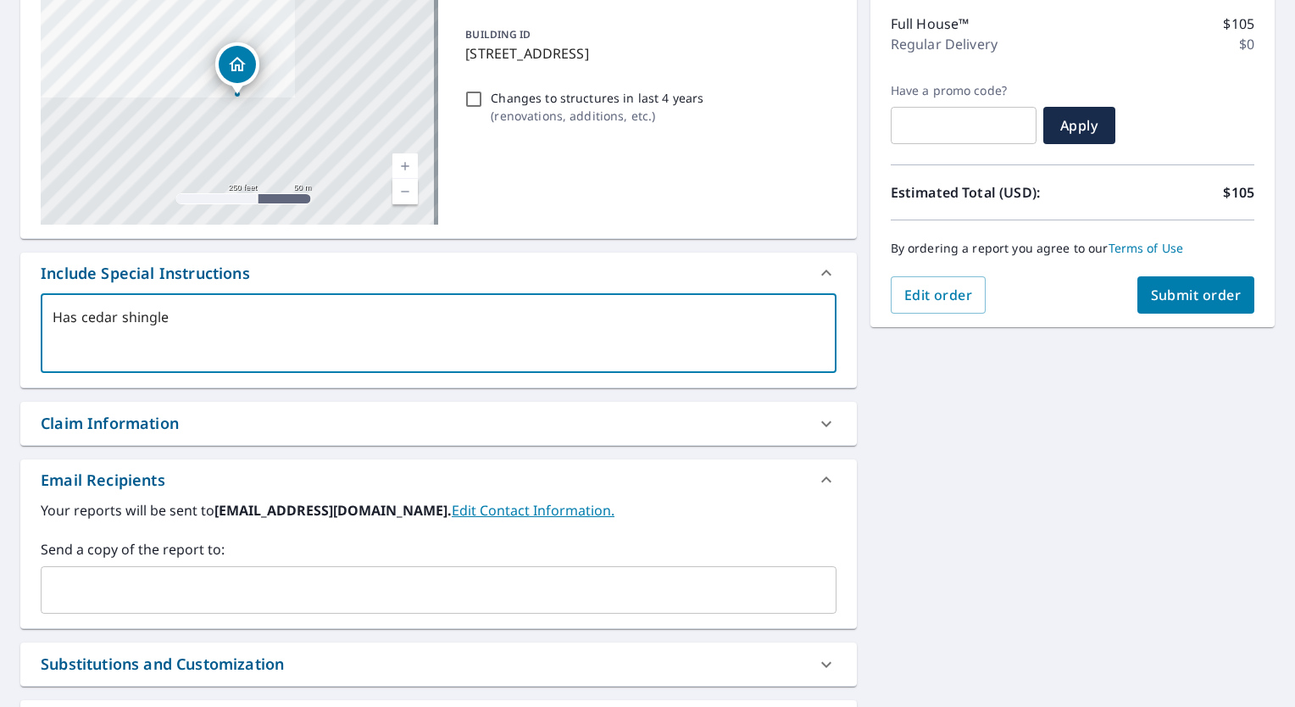
type textarea "Has cedar shingle r"
type textarea "x"
type textarea "Has cedar shingle ro"
type textarea "x"
type textarea "Has cedar shingle roo"
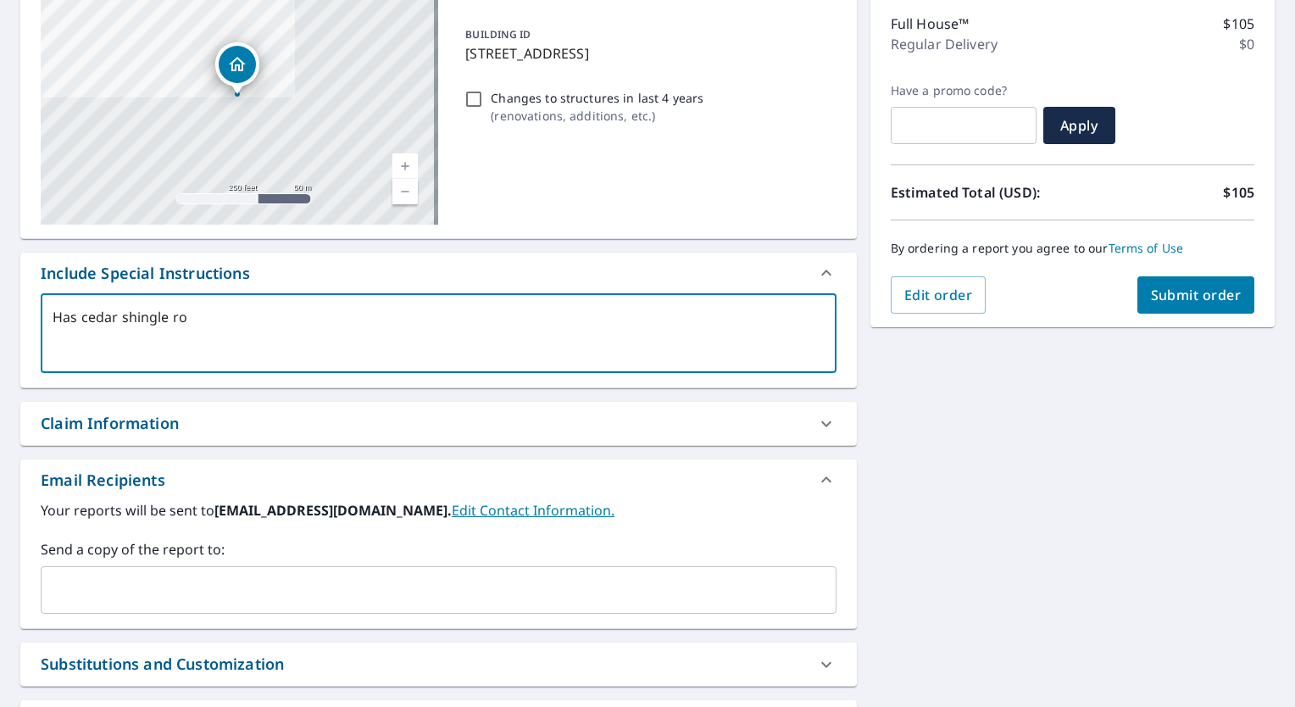
type textarea "x"
type textarea "Has cedar shingle roof"
type textarea "x"
type textarea "Has cedar shingle roof"
type textarea "x"
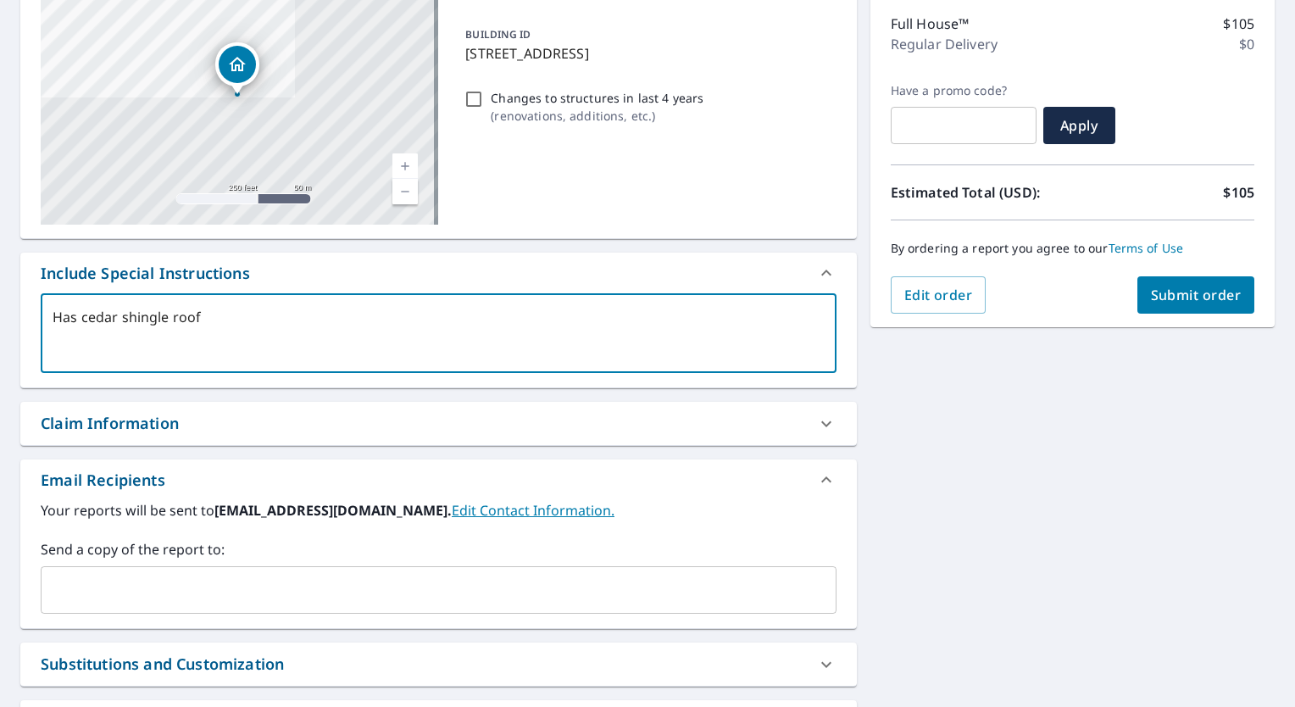
type textarea "Has cedar shingle roof t"
type textarea "x"
type textarea "Has cedar shingle roof th"
type textarea "x"
type textarea "Has cedar shingle roof tha"
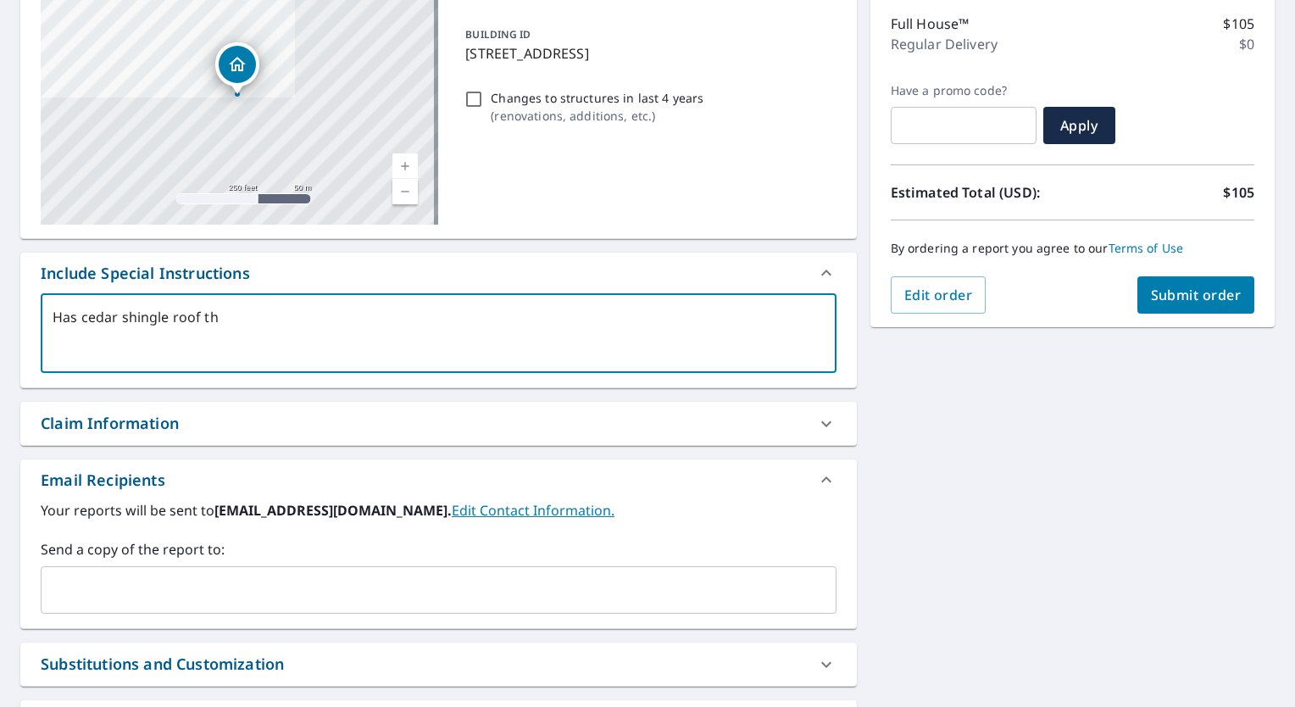
type textarea "x"
type textarea "Has cedar shingle roof that"
type textarea "x"
type textarea "Has cedar shingle roof that"
type textarea "x"
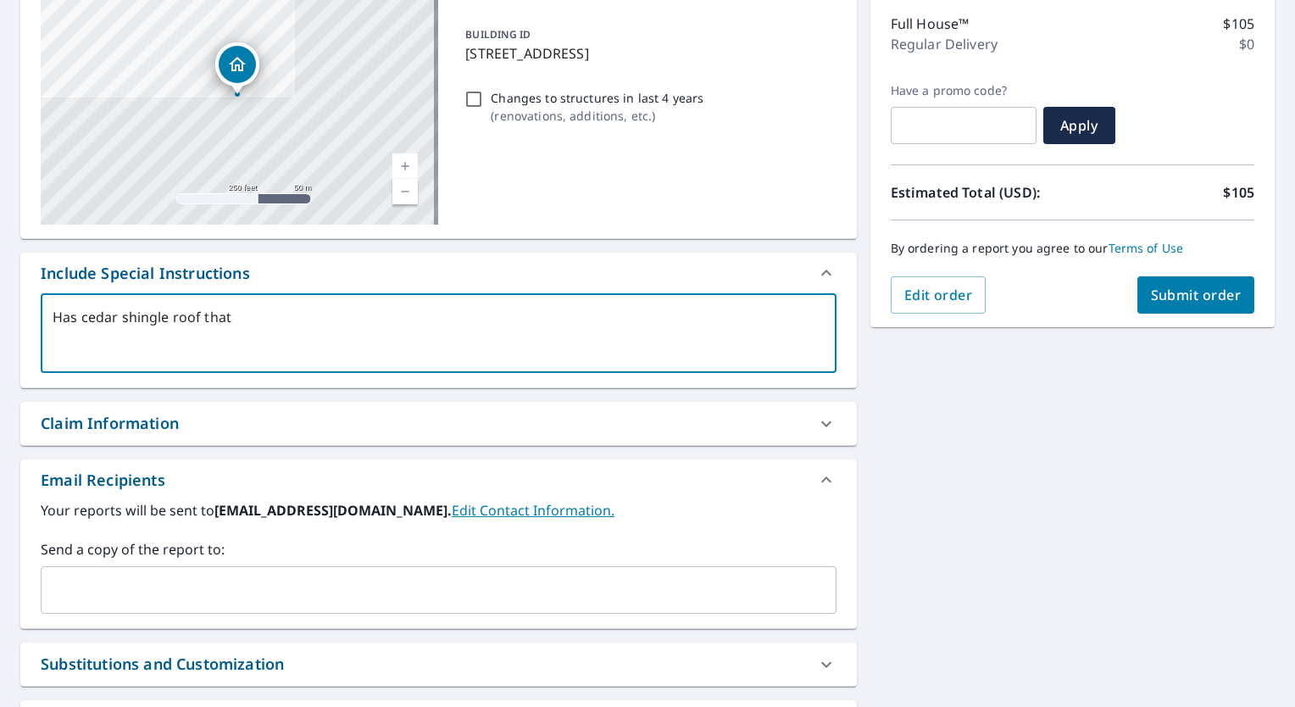
type textarea "Has cedar shingle roof that s"
type textarea "x"
type textarea "Has cedar shingle roof that si"
type textarea "x"
type textarea "Has cedar shingle roof that sid"
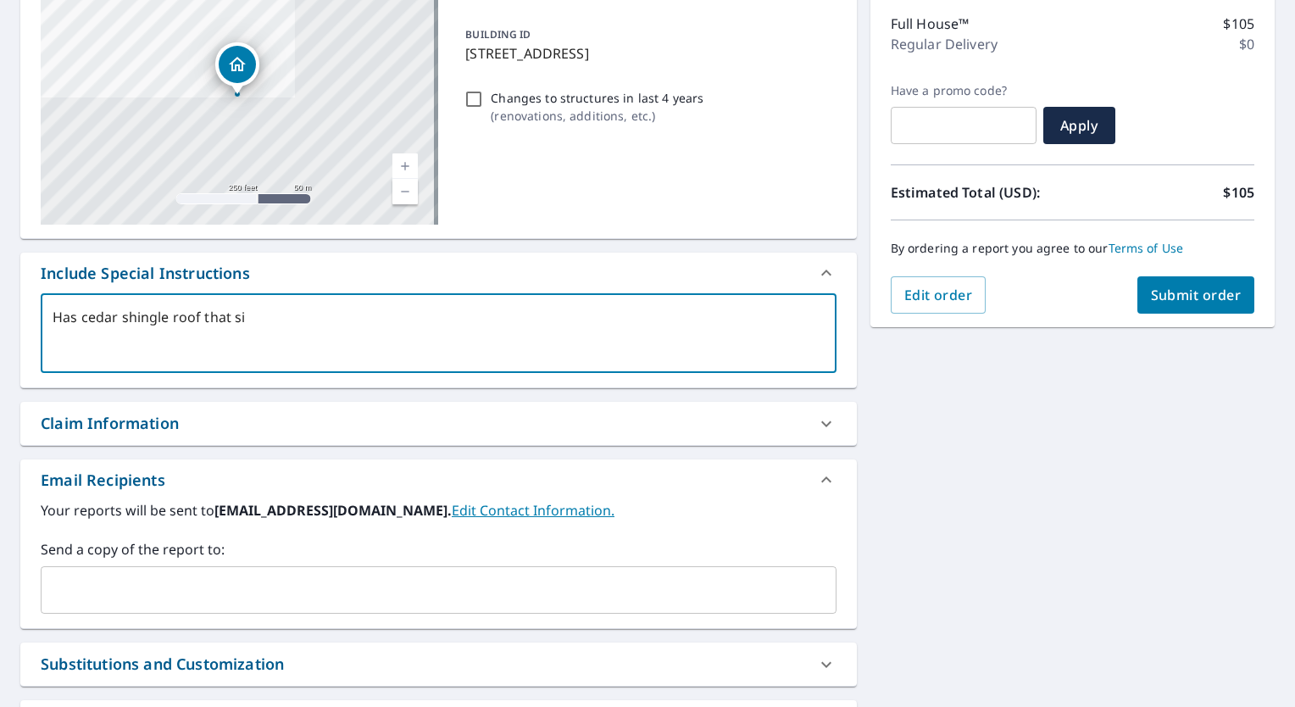
type textarea "x"
type textarea "Has cedar shingle roof that side"
type textarea "x"
type textarea "Has cedar shingle roof that side"
type textarea "x"
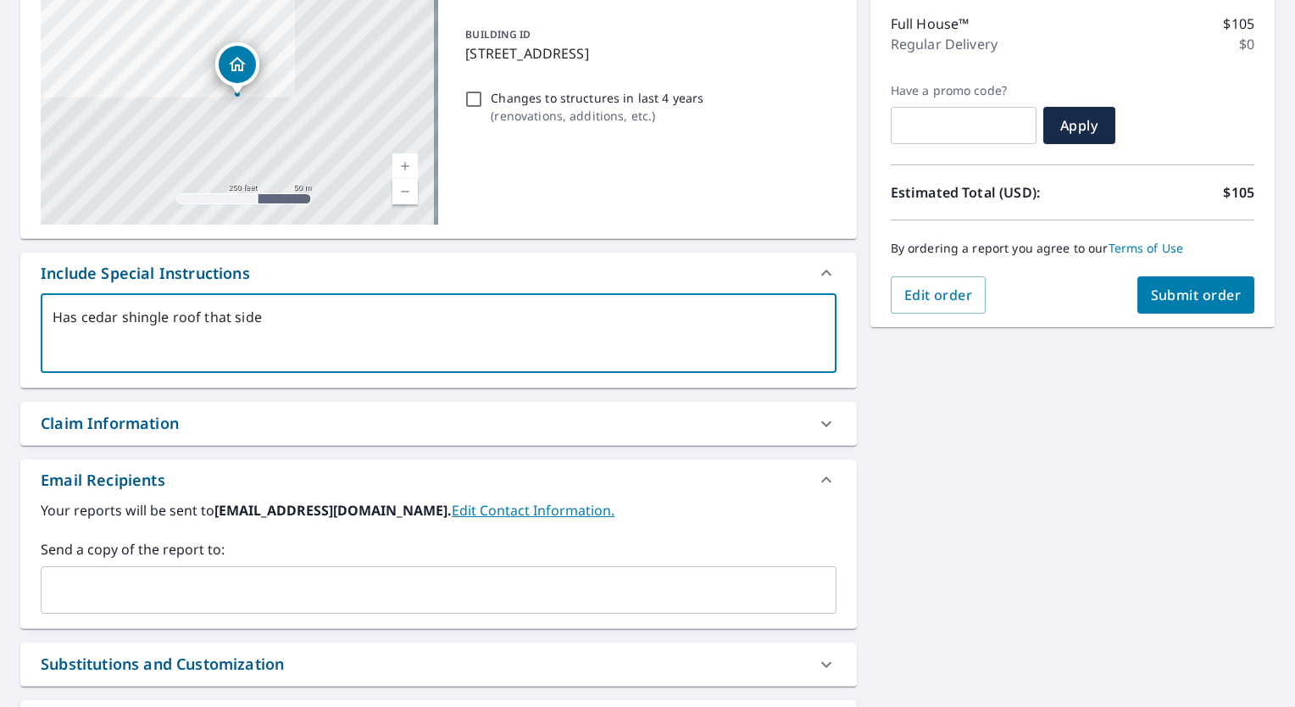
type textarea "Has cedar shingle roof that side p"
type textarea "x"
type textarea "Has cedar shingle roof that side pr"
type textarea "x"
type textarea "Has cedar shingle roof that side pro"
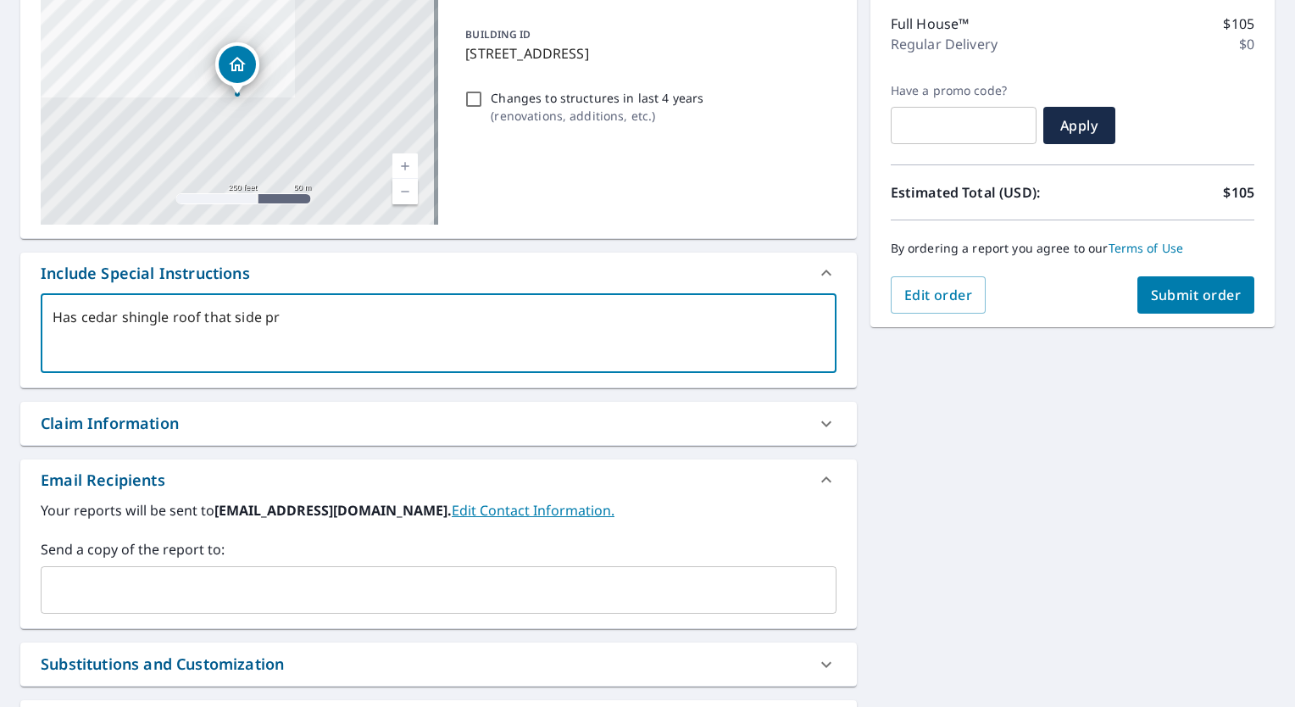
type textarea "x"
type textarea "Has cedar shingle roof that side prof"
type textarea "x"
type textarea "Has cedar shingle roof that side profi"
type textarea "x"
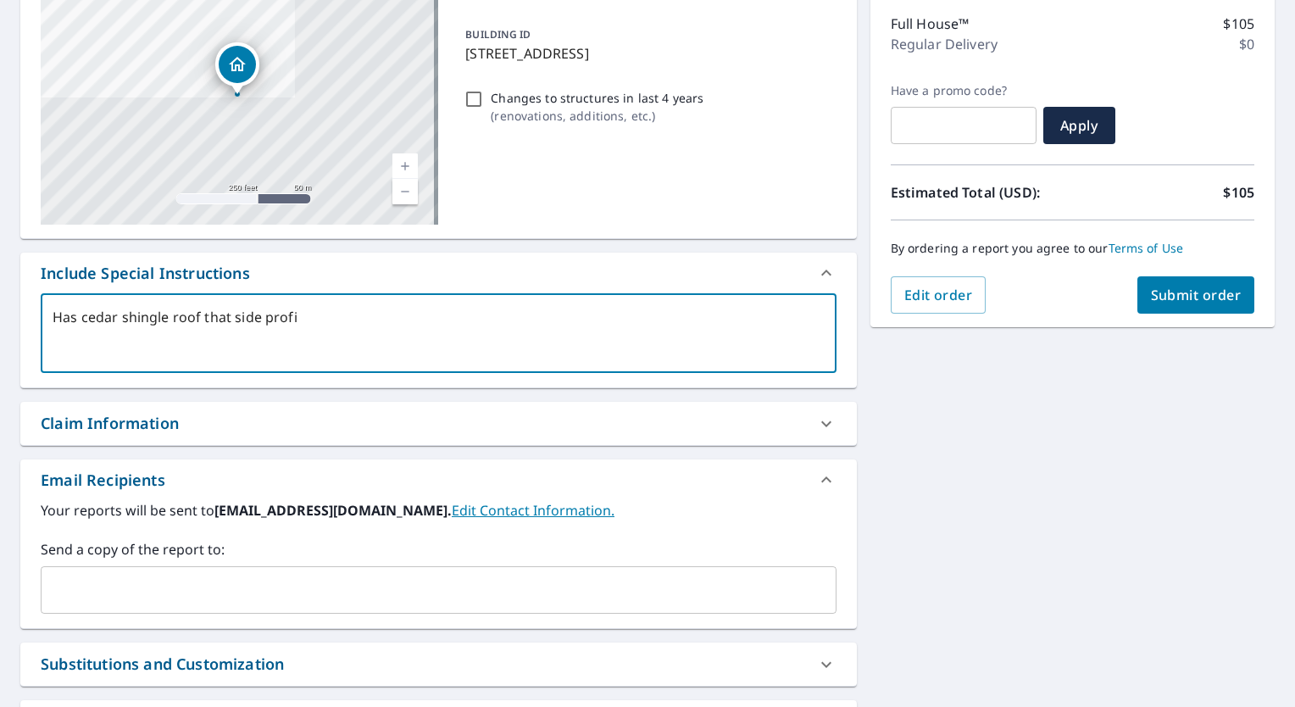
type textarea "Has cedar shingle roof that side profil"
type textarea "x"
type textarea "Has cedar shingle roof that side profile"
type textarea "x"
type textarea "Has cedar shingle roof that side profiles"
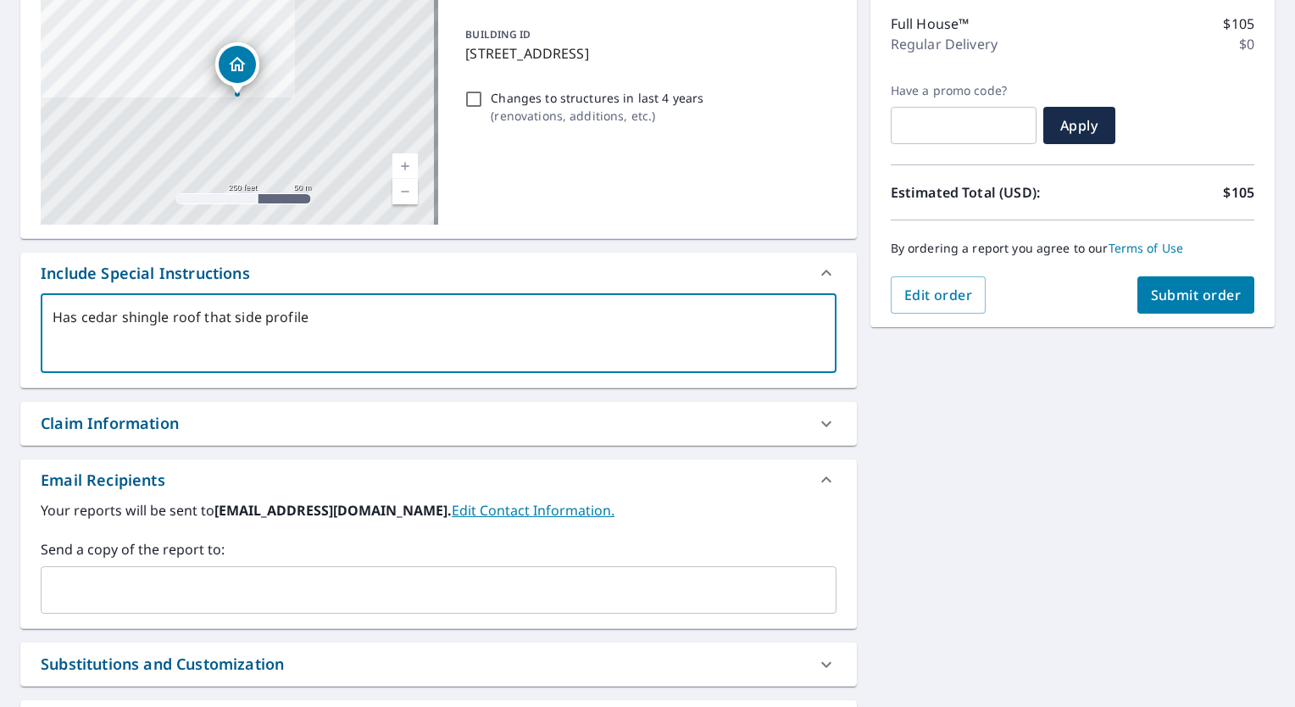
type textarea "x"
type textarea "Has cedar shingle roof that side profiles"
type textarea "x"
type textarea "Has cedar shingle roof that side profiles t"
type textarea "x"
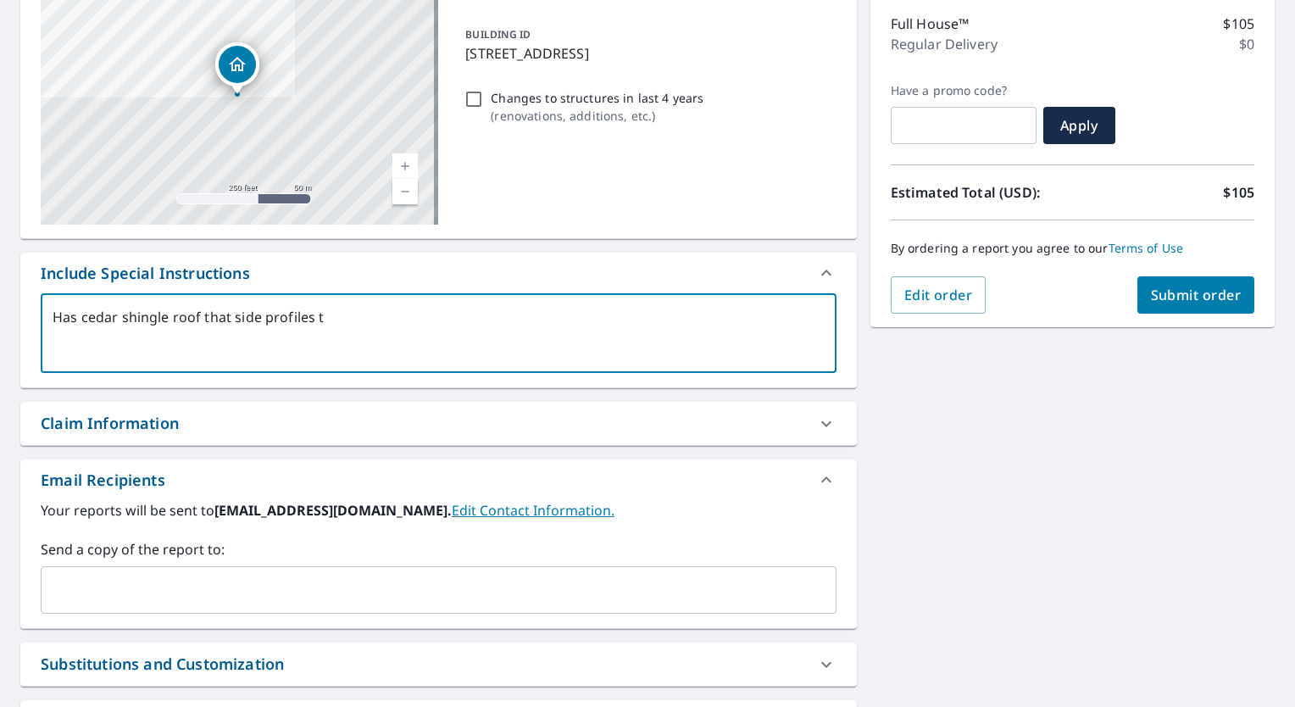
type textarea "Has cedar shingle roof that side profiles to"
type textarea "x"
type textarea "Has cedar shingle roof that side profiles to"
type textarea "x"
type textarea "Has cedar shingle roof that side profiles to t"
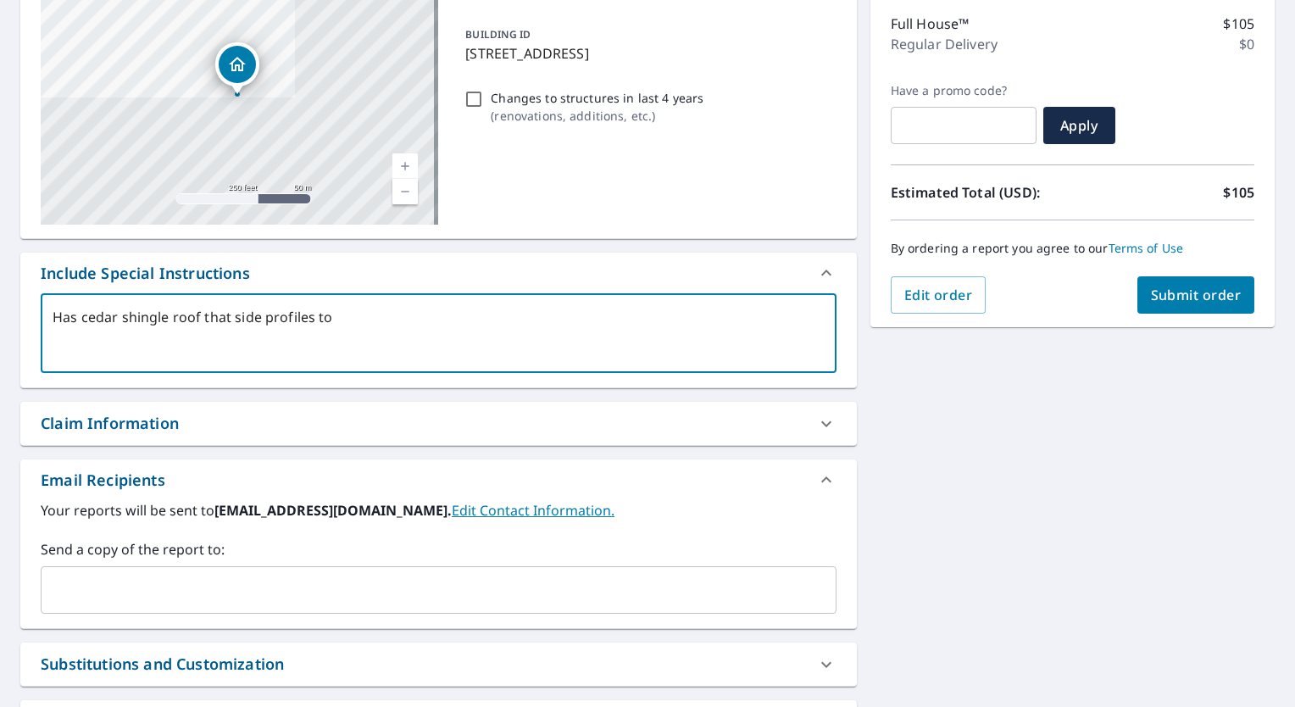
type textarea "x"
type textarea "Has cedar shingle roof that side profiles to to"
type textarea "x"
type textarea "Has cedar shingle roof that side profiles to top"
type textarea "x"
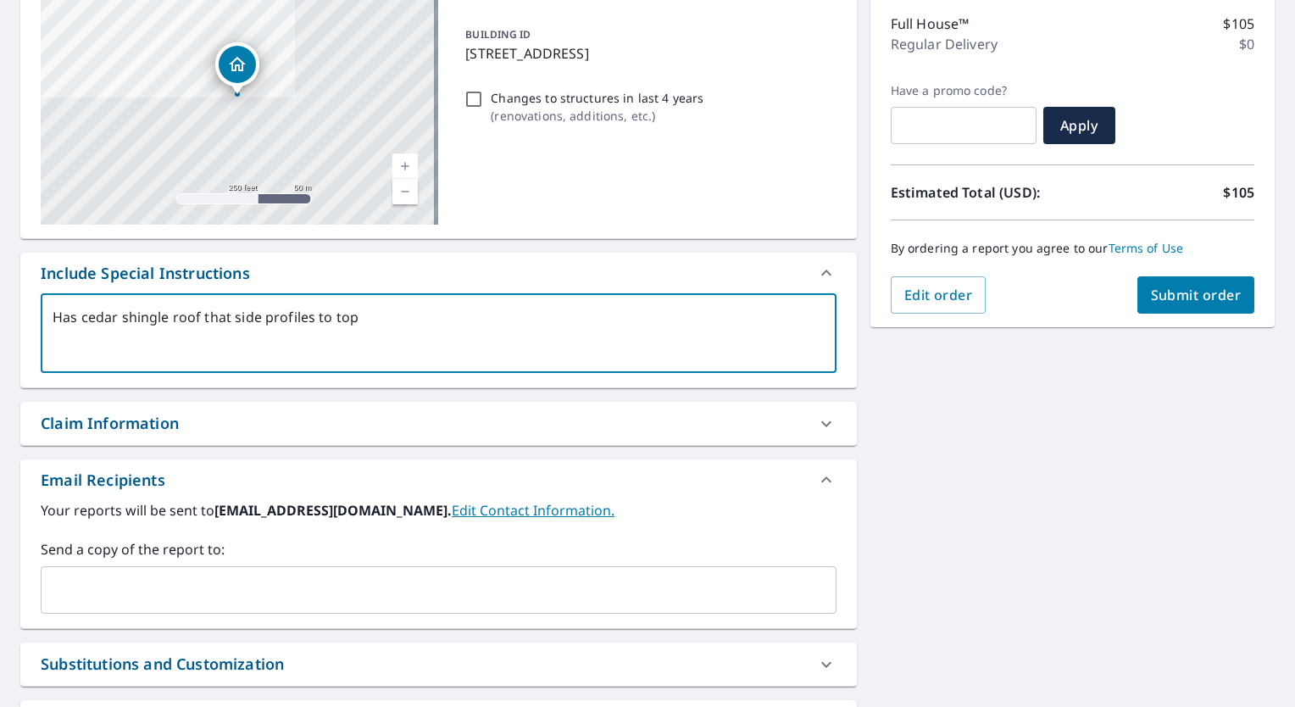
type textarea "Has cedar shingle roof that side profiles to top"
type textarea "x"
type textarea "Has cedar shingle roof that side profiles to top f"
type textarea "x"
type textarea "Has cedar shingle roof that side profiles to top fl"
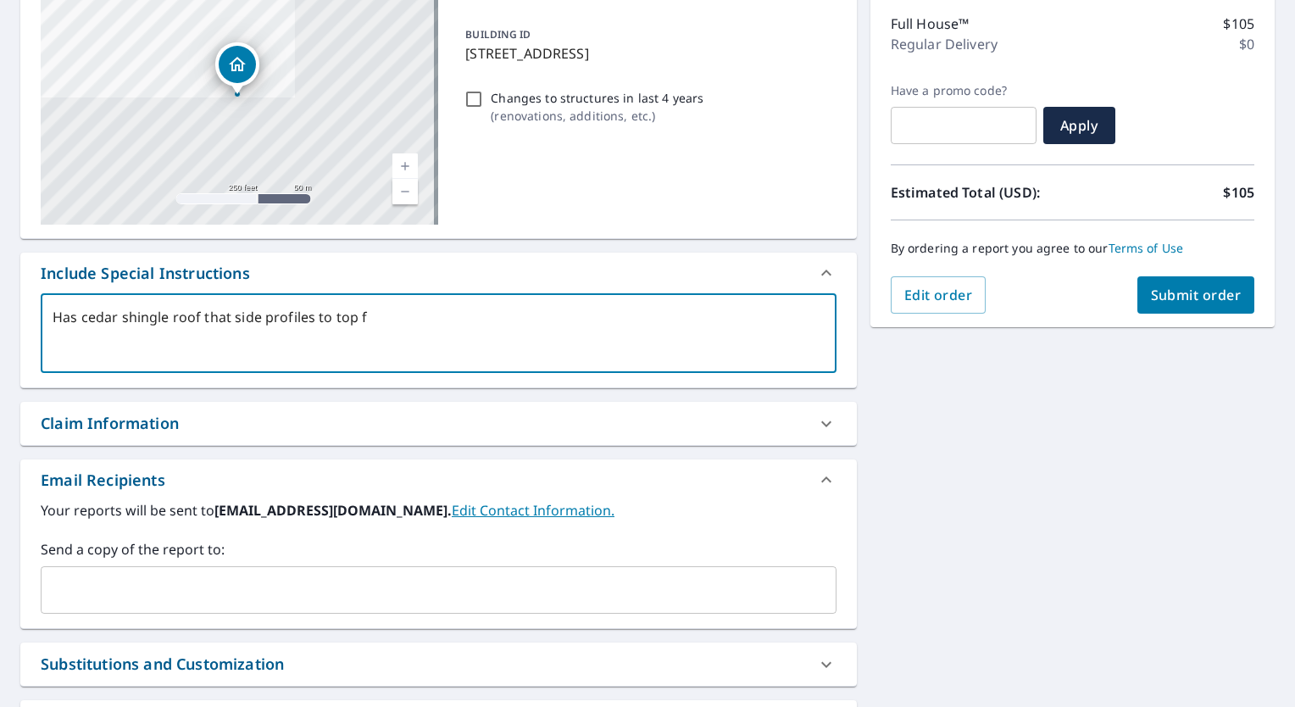
type textarea "x"
type textarea "Has cedar shingle roof that side profiles to top fla"
type textarea "x"
type textarea "Has cedar shingle roof that side profiles to top flat"
type textarea "x"
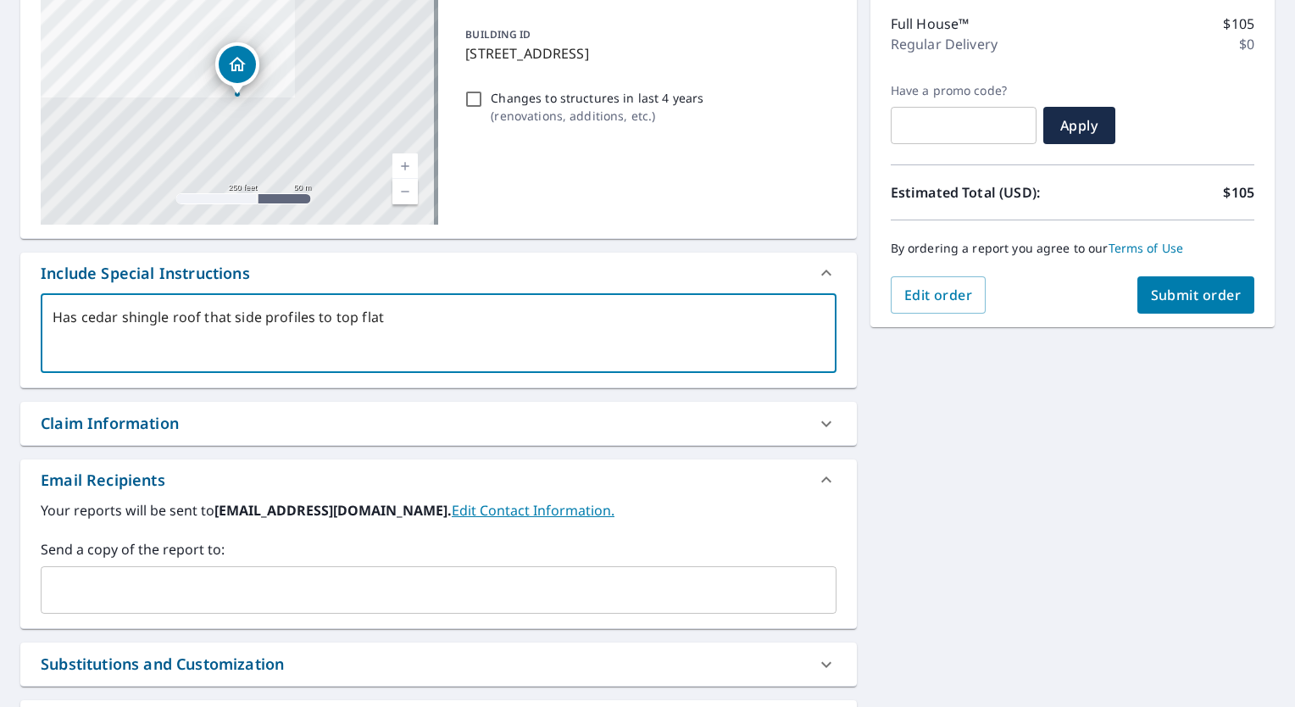
type textarea "Has cedar shingle roof that side profiles to top flat"
type textarea "x"
type textarea "Has cedar shingle roof that side profiles to top flat r"
type textarea "x"
type textarea "Has cedar shingle roof that side profiles to top flat ro"
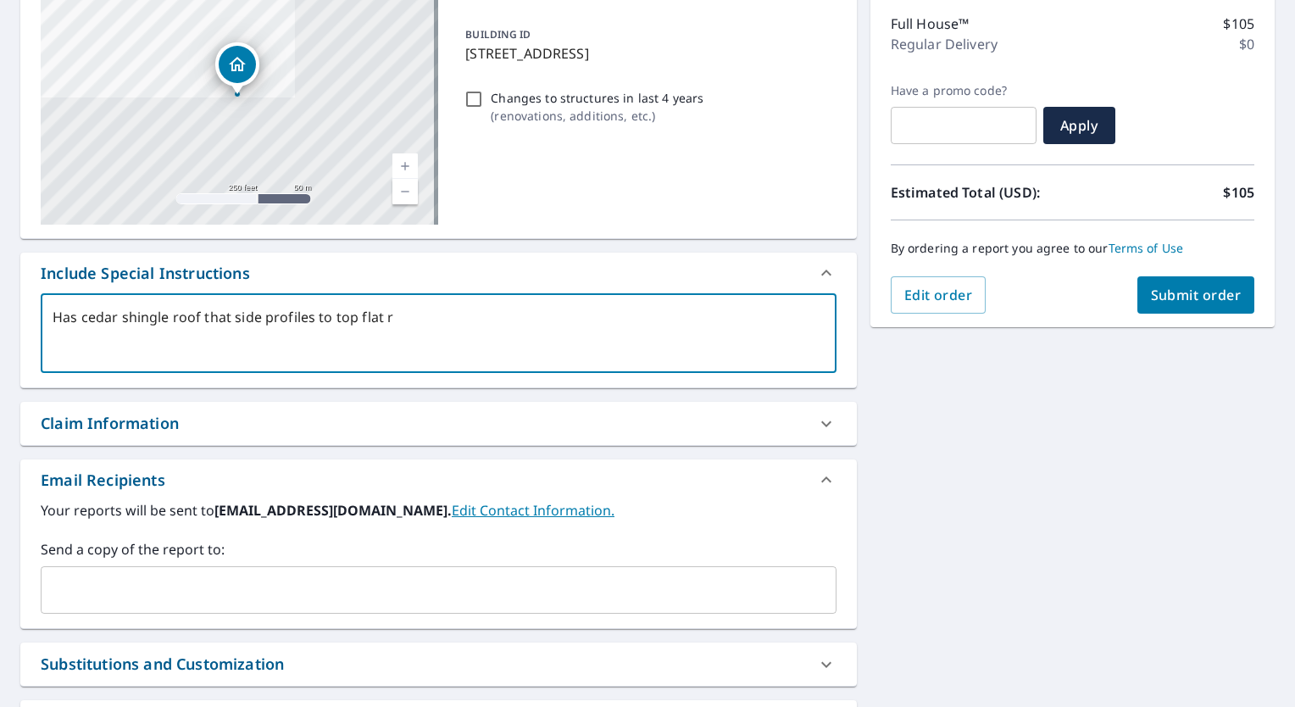
type textarea "x"
type textarea "Has cedar shingle roof that side profiles to top flat roo"
type textarea "x"
type textarea "Has cedar shingle roof that side profiles to top flat roof"
type textarea "x"
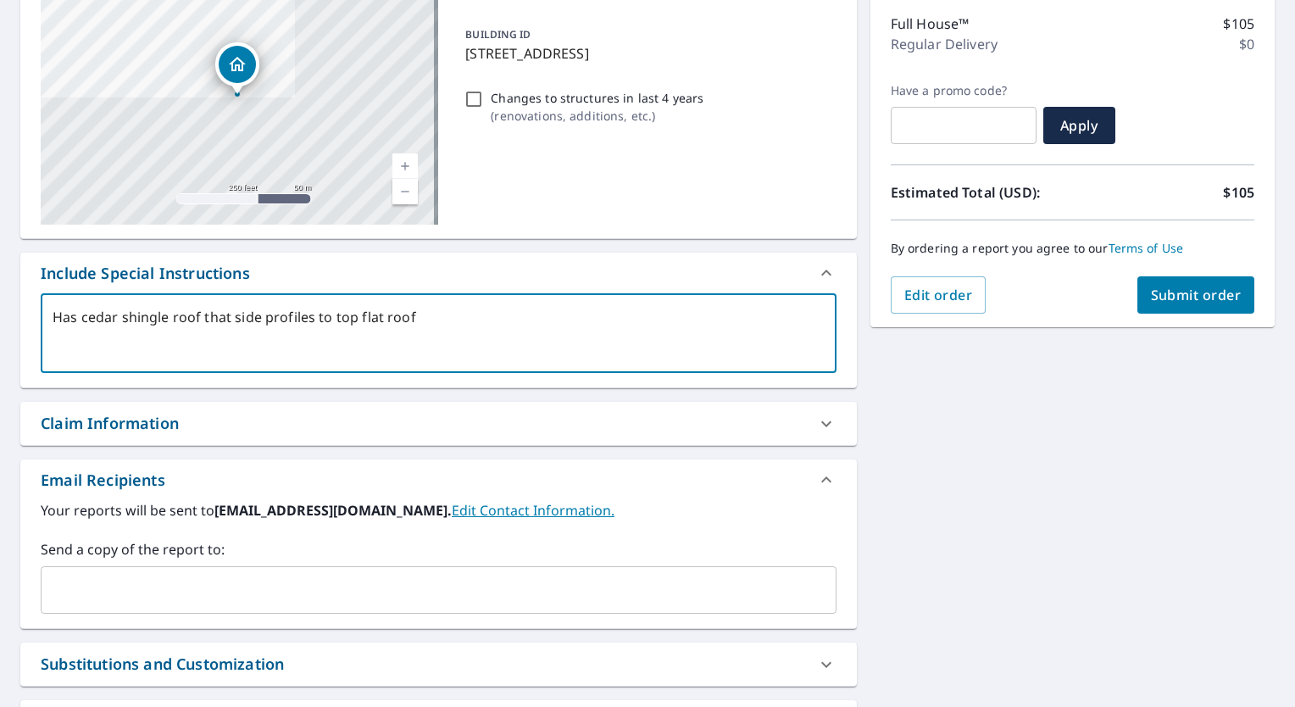
type textarea "Has cedar shingle roof that side profiles to top flat roof,"
type textarea "x"
type textarea "Has cedar shingle roof that side profiles to top flat roof,"
type textarea "x"
type textarea "Has cedar shingle roof that side profiles to top flat roof, p"
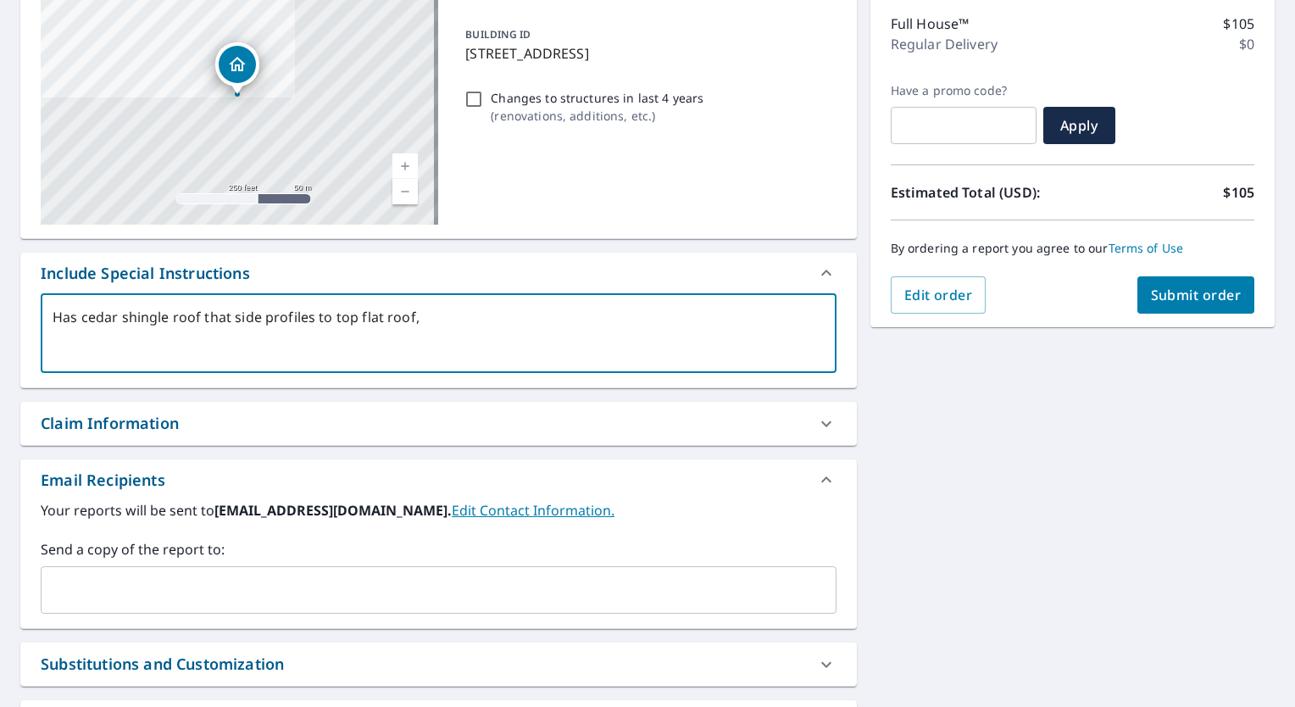
type textarea "x"
type textarea "Has cedar shingle roof that side profiles to top flat roof, pl"
type textarea "x"
type textarea "Has cedar shingle roof that side profiles to top flat roof, ple"
type textarea "x"
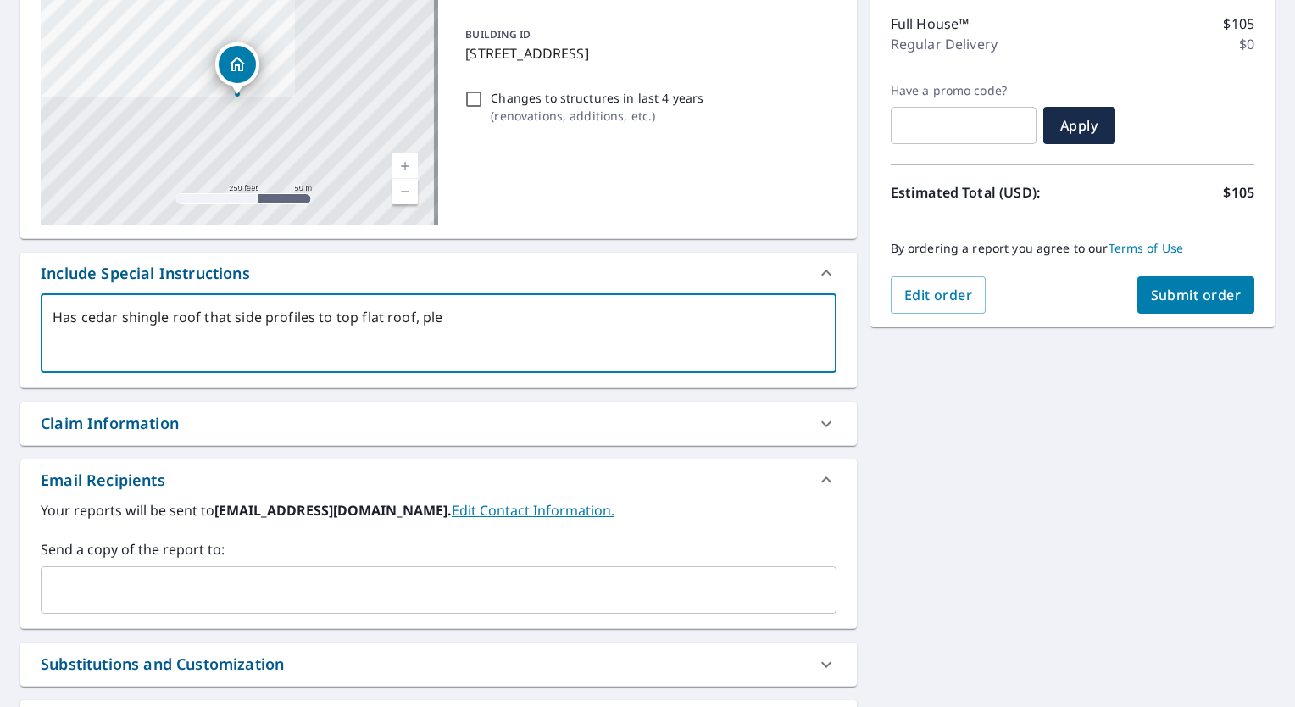
type textarea "Has cedar shingle roof that side profiles to top flat roof, plea"
type textarea "x"
type textarea "Has cedar shingle roof that side profiles to top flat roof, pleas"
type textarea "x"
type textarea "Has cedar shingle roof that side profiles to top flat roof, please"
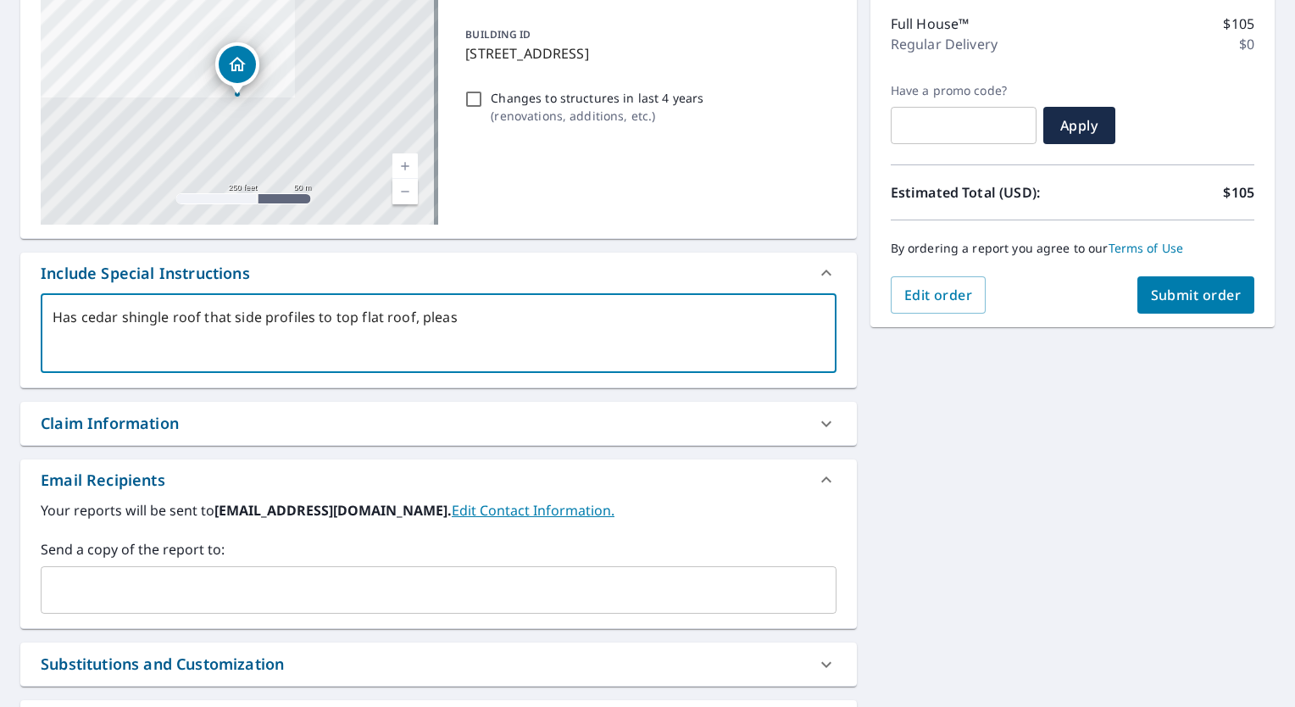
type textarea "x"
type textarea "Has cedar shingle roof that side profiles to top flat roof, please"
type textarea "x"
type textarea "Has cedar shingle roof that side profiles to top flat roof, please i"
type textarea "x"
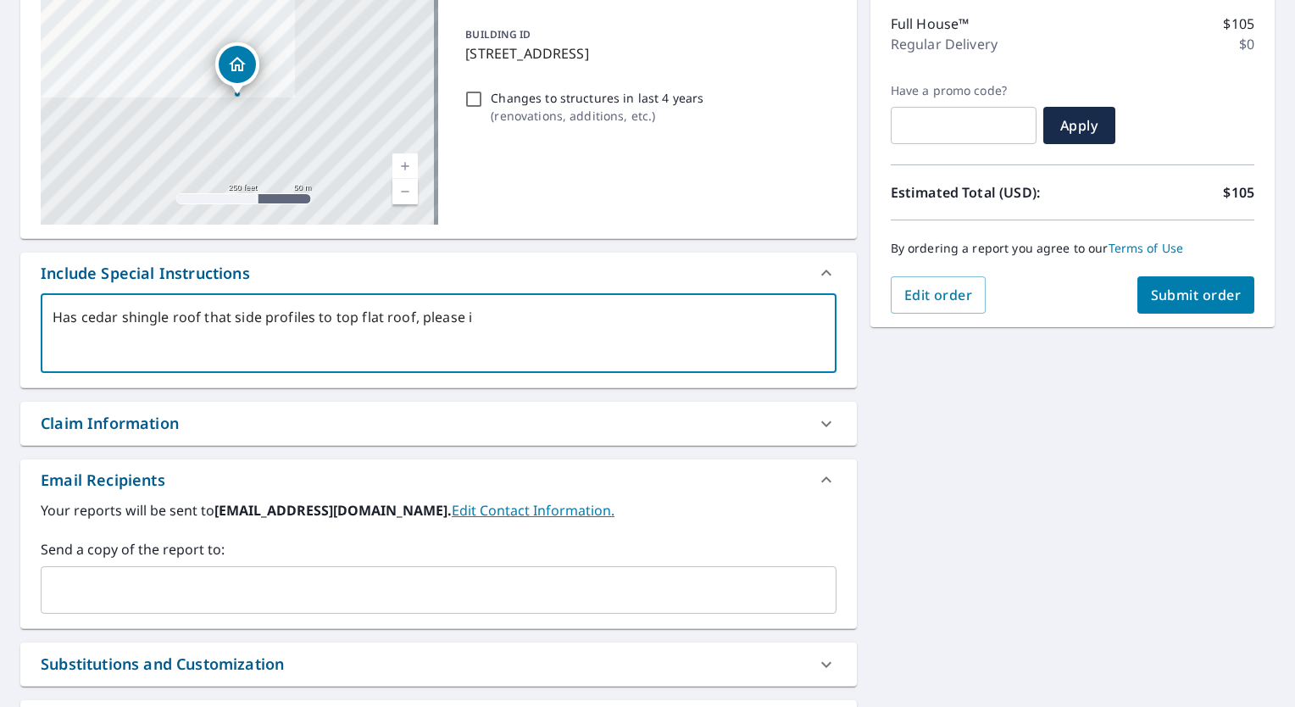
type textarea "Has cedar shingle roof that side profiles to top flat roof, please in"
type textarea "x"
type textarea "Has cedar shingle roof that side profiles to top flat roof, please inc"
type textarea "x"
type textarea "Has cedar shingle roof that side profiles to top flat roof, please incl"
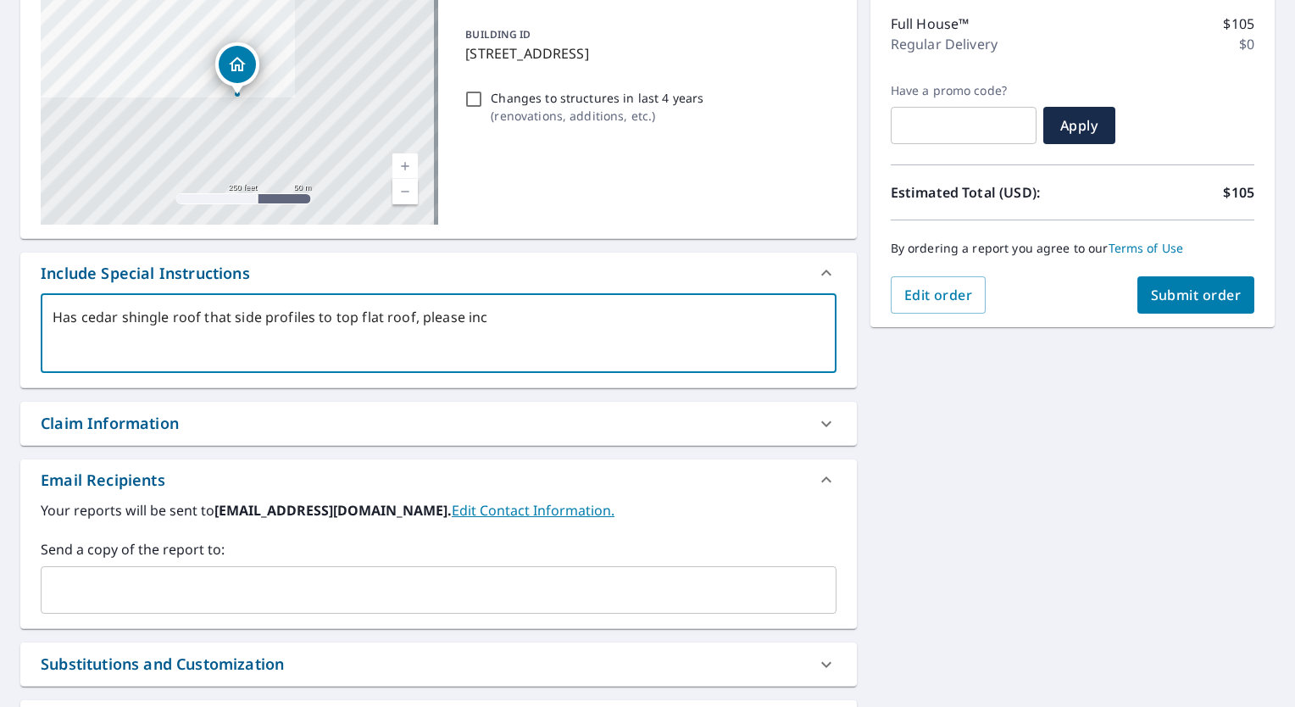
type textarea "x"
type textarea "Has cedar shingle roof that side profiles to top flat roof, please inclu"
type textarea "x"
type textarea "Has cedar shingle roof that side profiles to top flat roof, please includ"
type textarea "x"
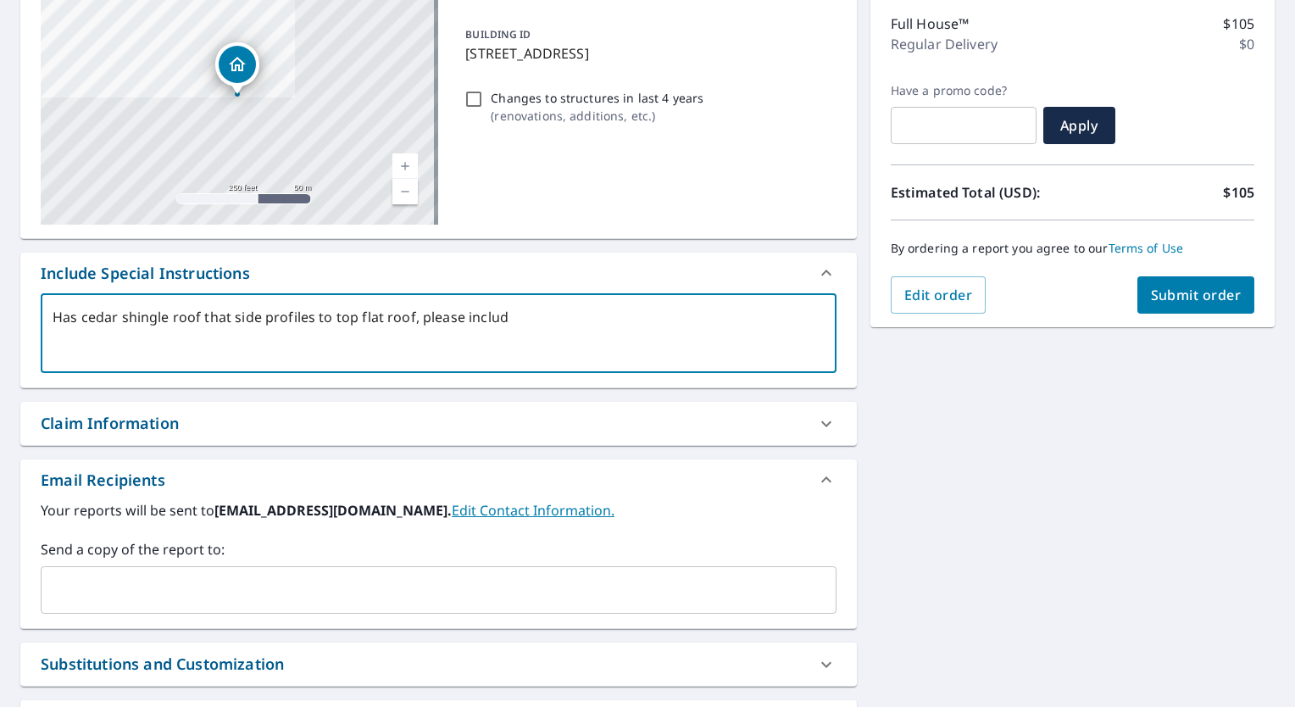
type textarea "Has cedar shingle roof that side profiles to top flat roof, please include"
type textarea "x"
type textarea "Has cedar shingle roof that side profiles to top flat roof, please include."
type textarea "x"
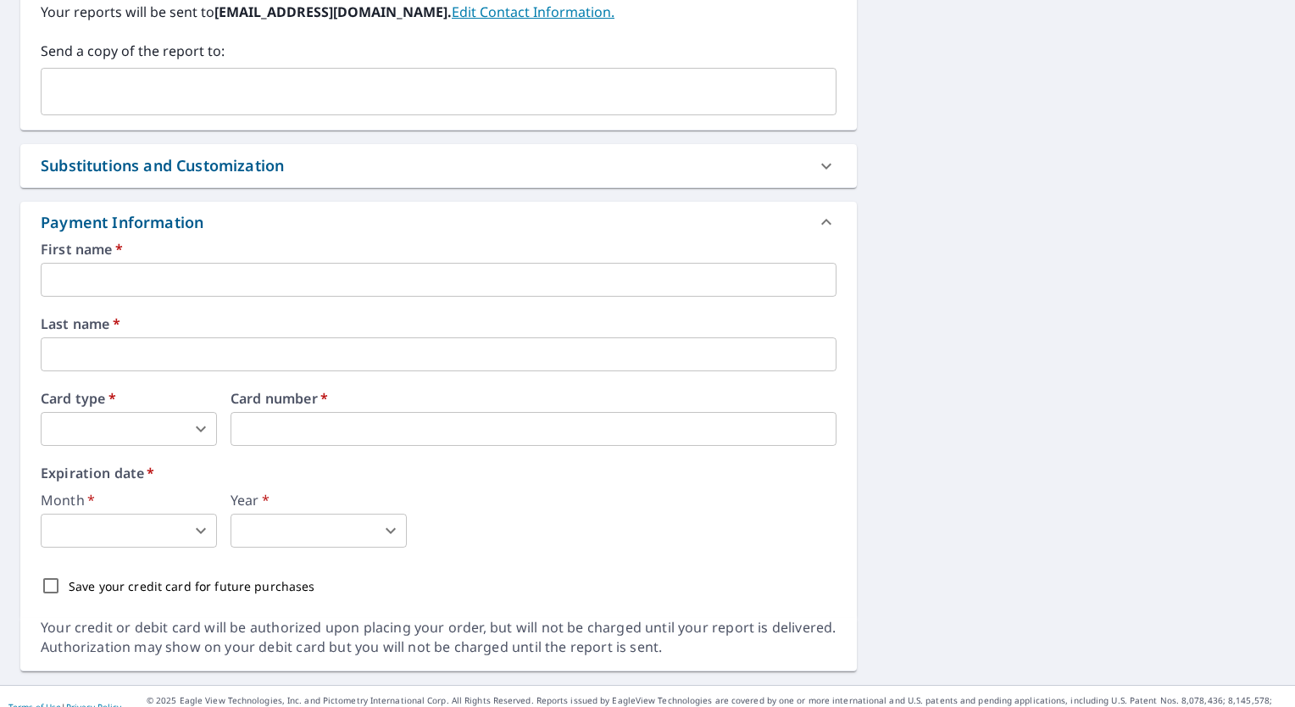
scroll to position [732, 0]
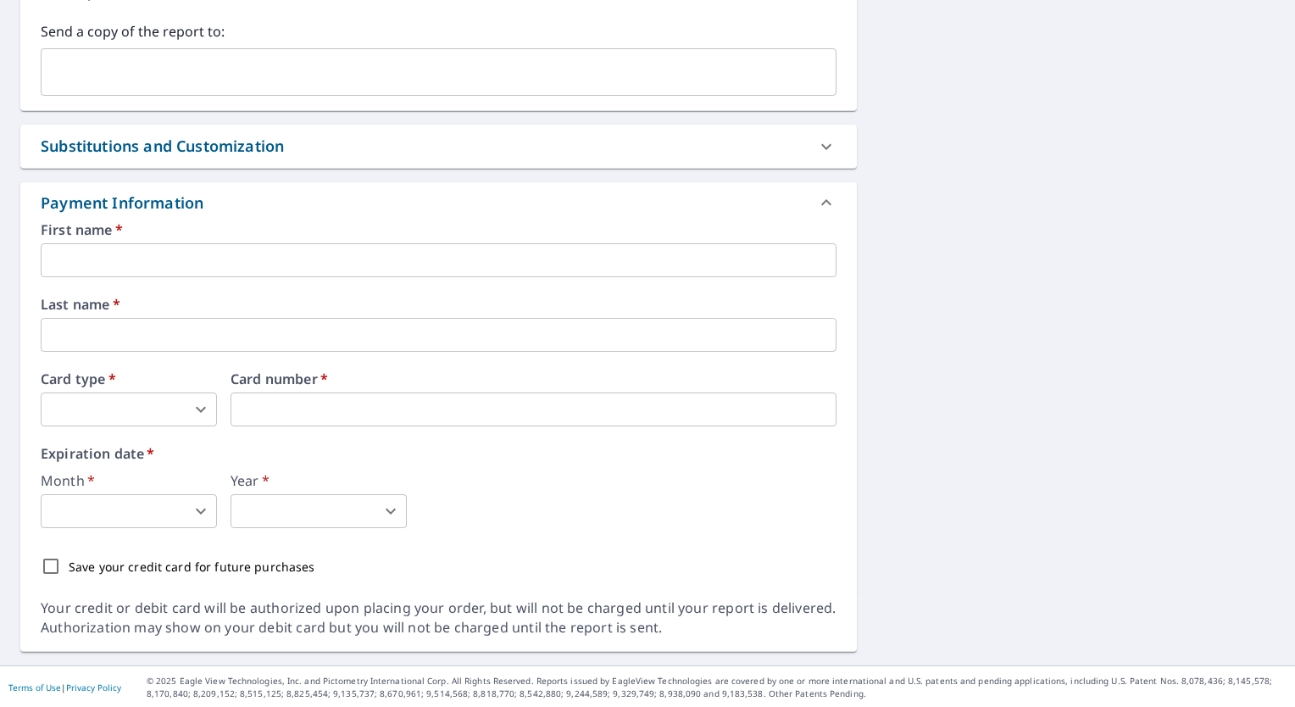
type textarea "Has cedar shingle roof that side profiles to top flat roof, please include."
click at [337, 260] on input "text" at bounding box center [439, 260] width 796 height 34
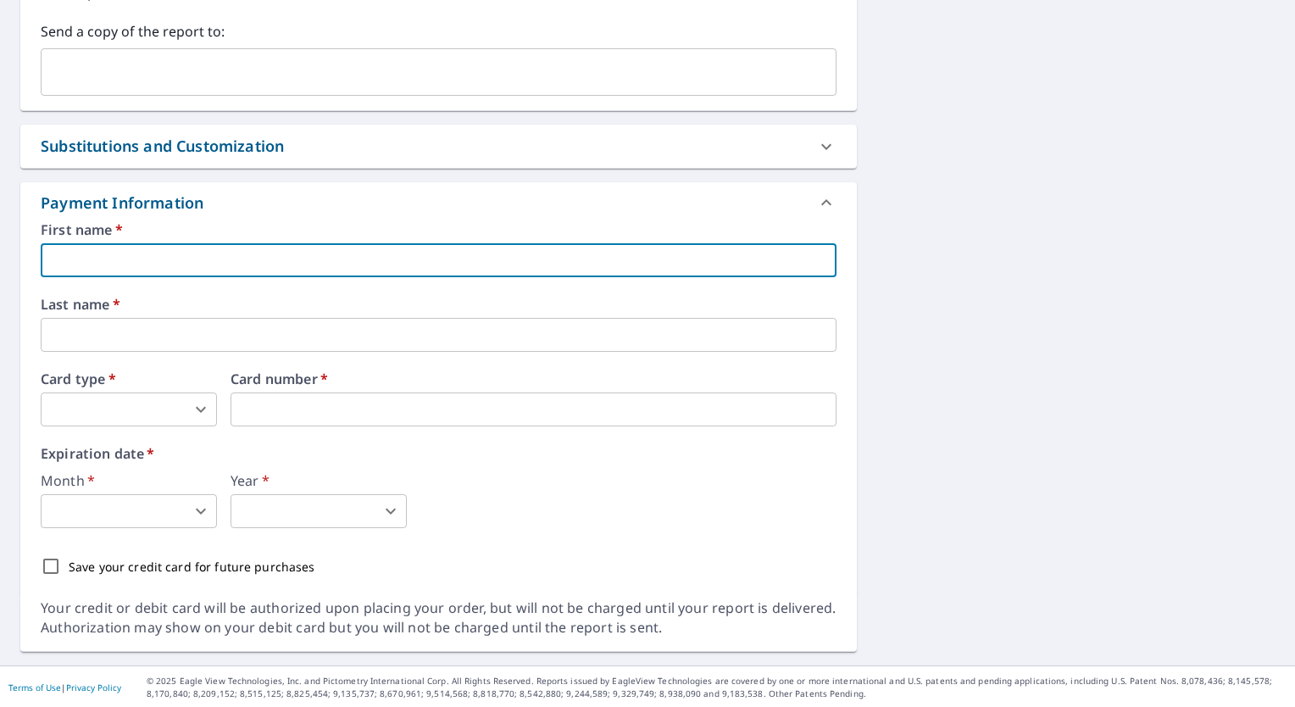
type textarea "x"
type input "B"
type textarea "x"
type input "Bi"
type textarea "x"
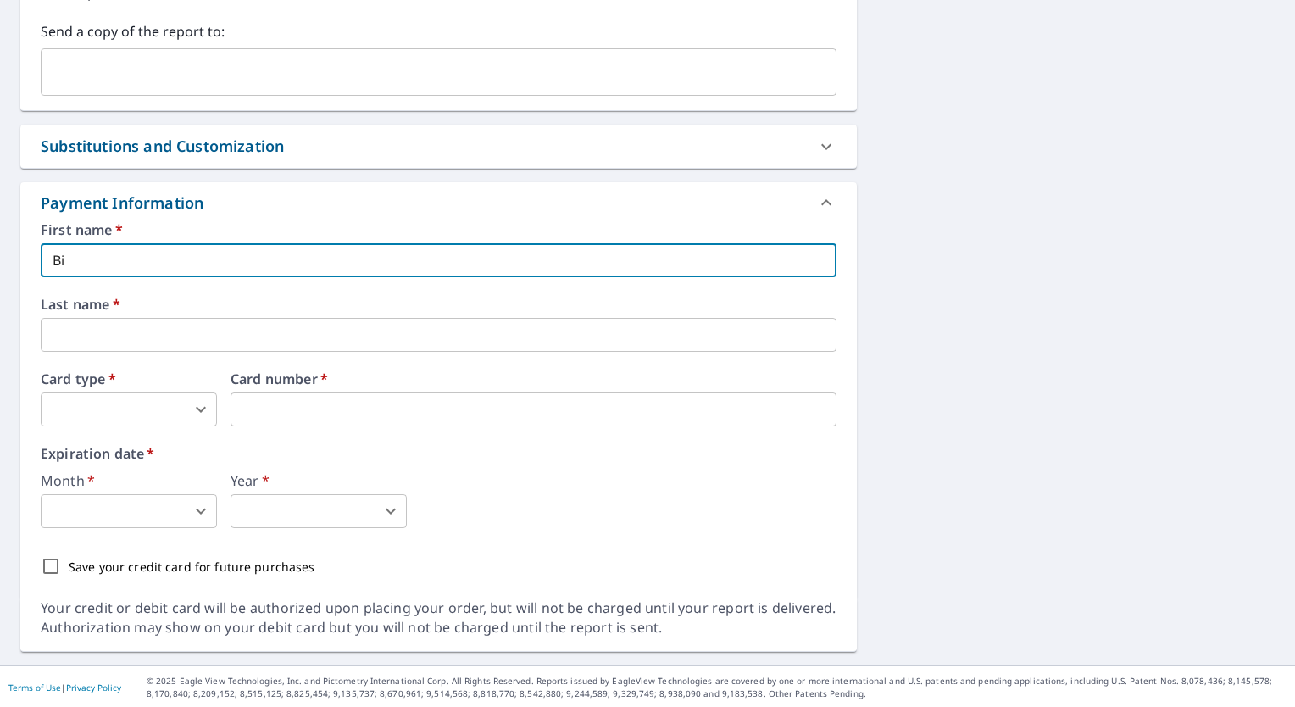
type input "Bil"
type textarea "x"
type input "Bill"
type textarea "x"
type input "[PERSON_NAME]"
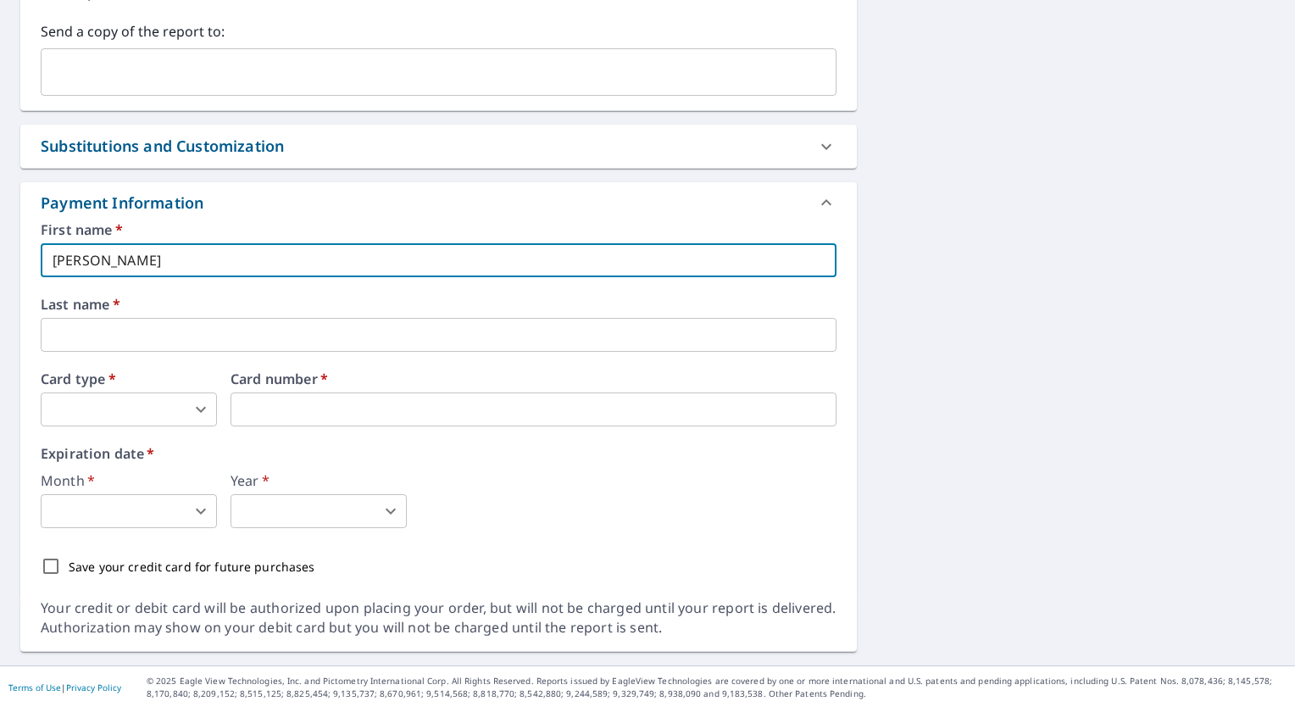
type textarea "x"
type input "[PERSON_NAME]"
type textarea "x"
type input "[PERSON_NAME]"
type textarea "x"
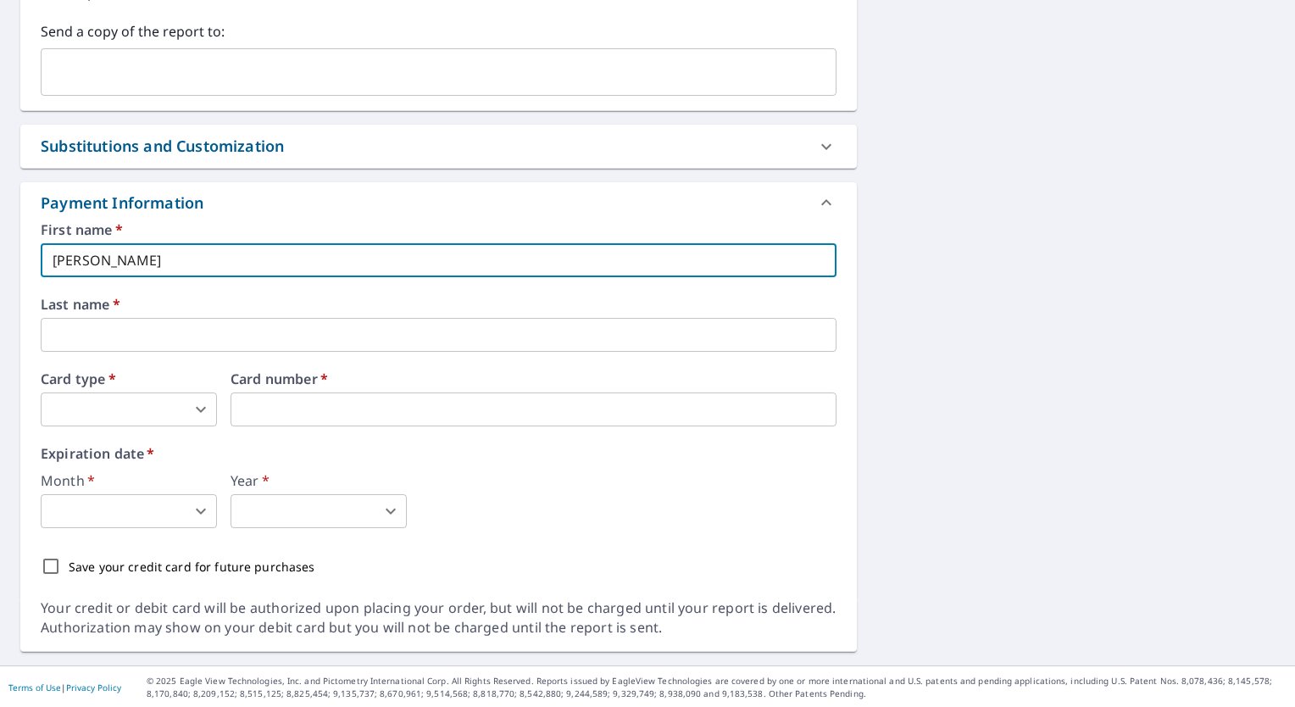
type input "[PERSON_NAME]"
type textarea "x"
type input "[PERSON_NAME]"
type textarea "x"
type input "[PERSON_NAME]"
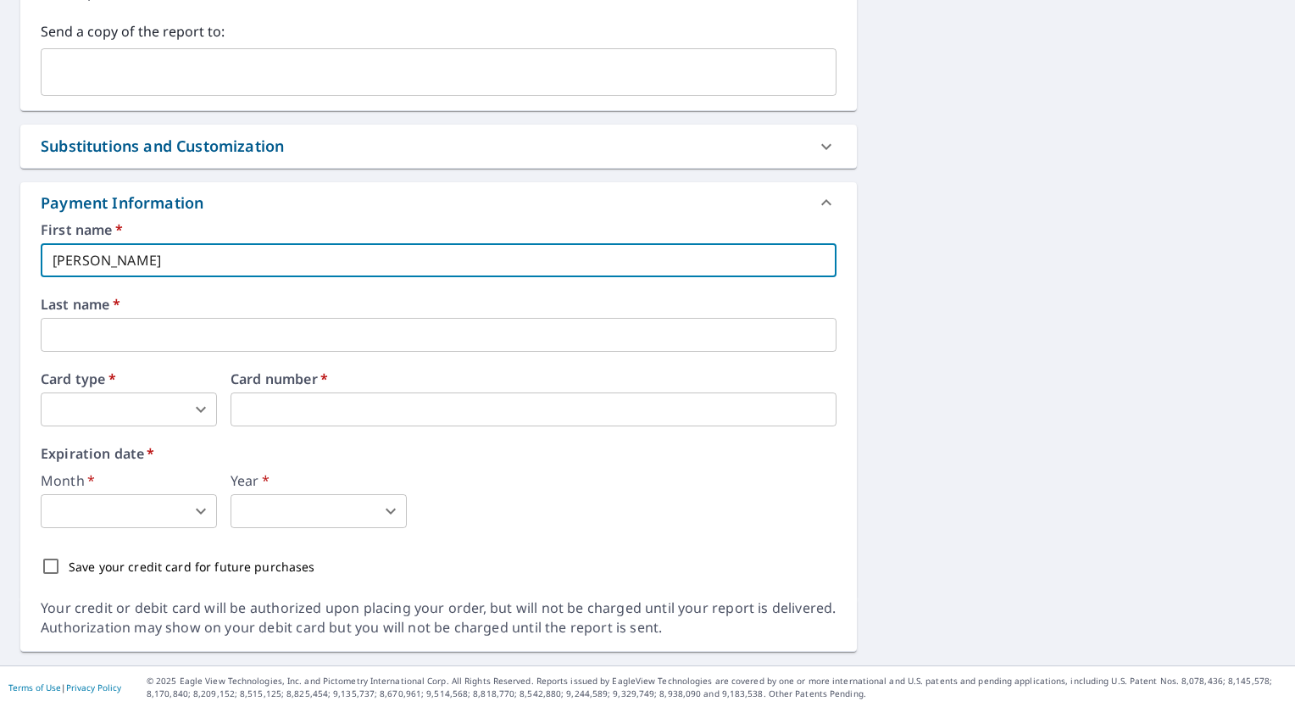
type textarea "x"
type input "[PERSON_NAME]"
type textarea "x"
type input "[PERSON_NAME]"
type textarea "x"
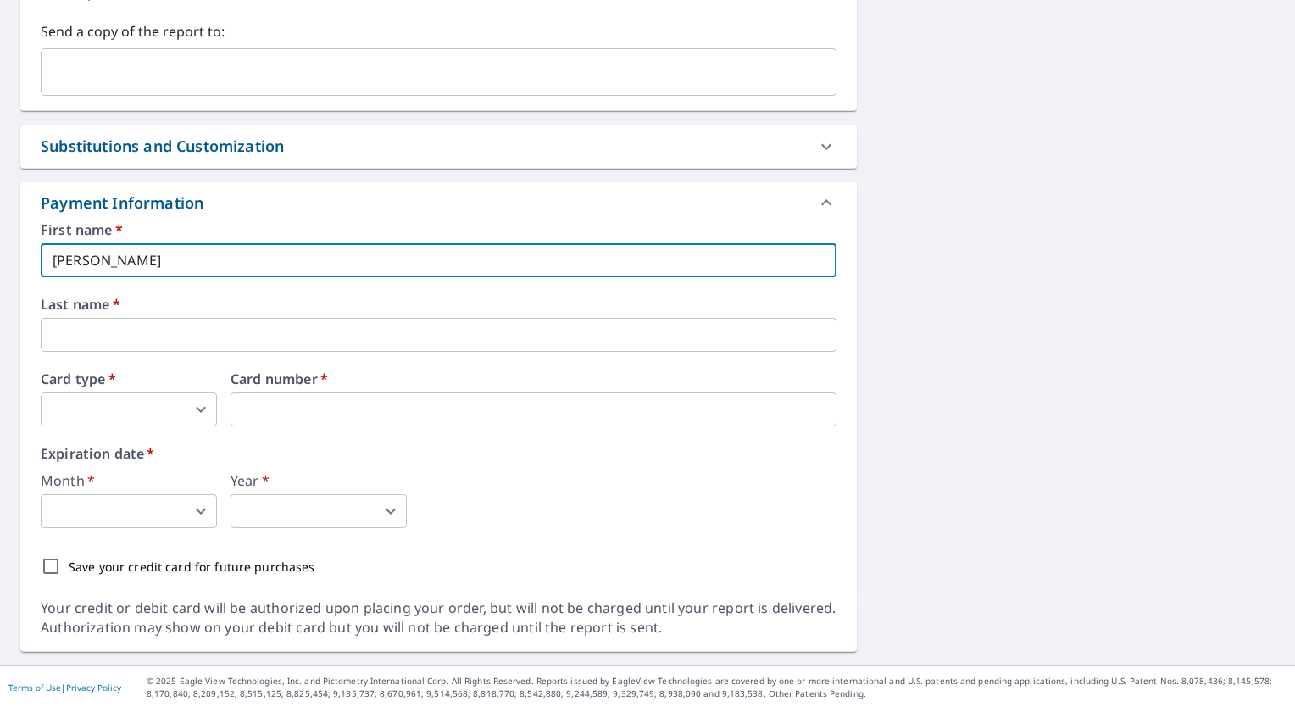
type input "[PERSON_NAME]"
type textarea "x"
type input "[PERSON_NAME]"
type textarea "x"
type input "[PERSON_NAME]"
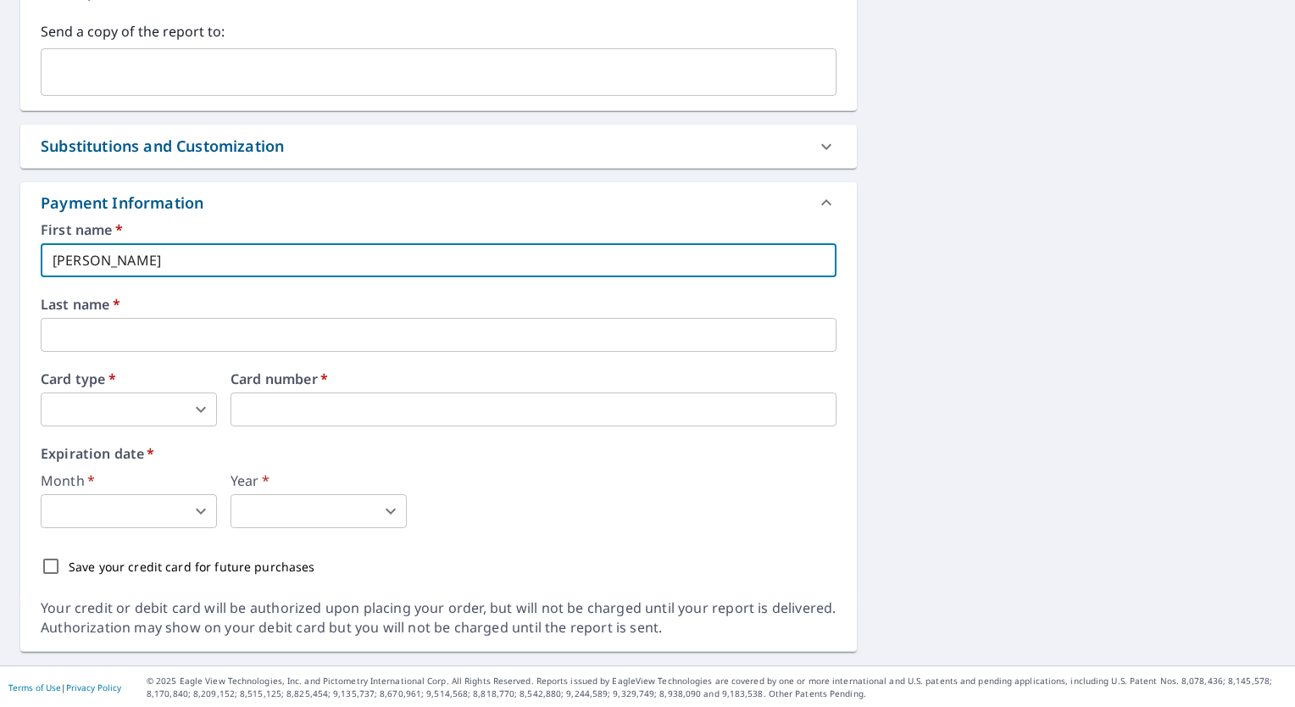
click at [59, 329] on input "text" at bounding box center [439, 335] width 796 height 34
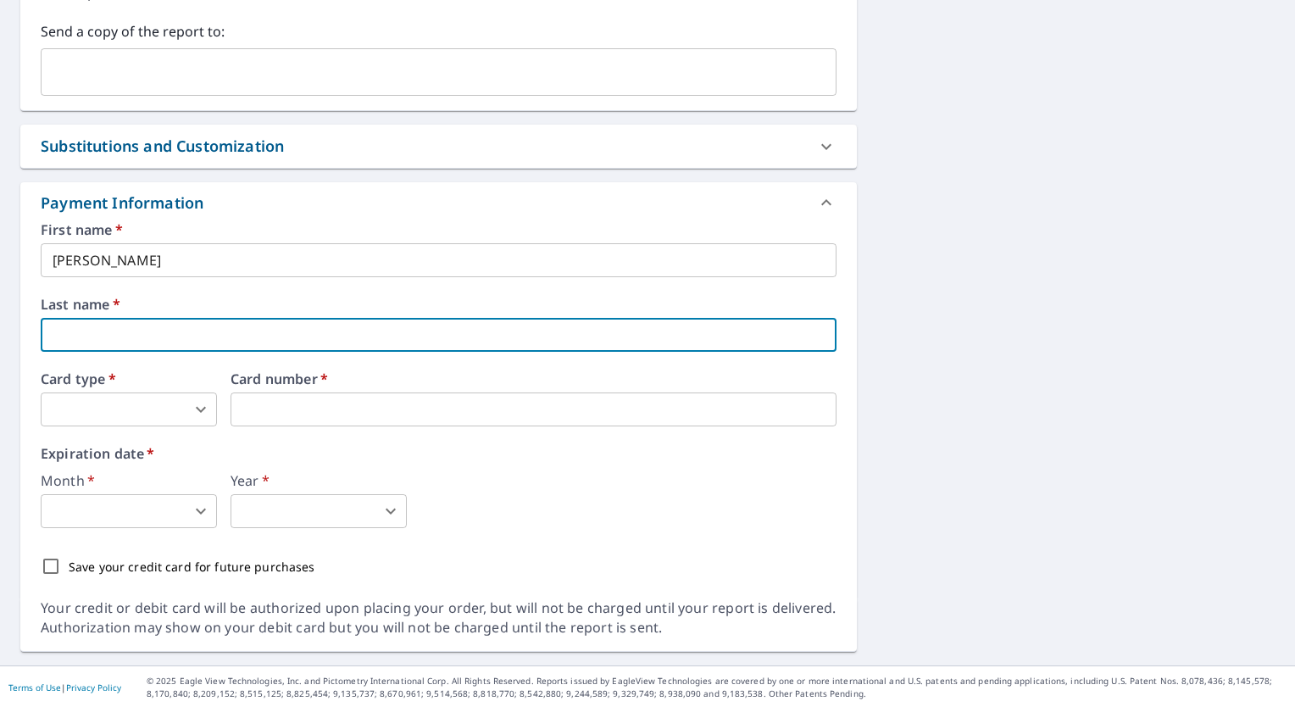
type textarea "x"
type input "S"
type textarea "x"
type input "Se"
type textarea "x"
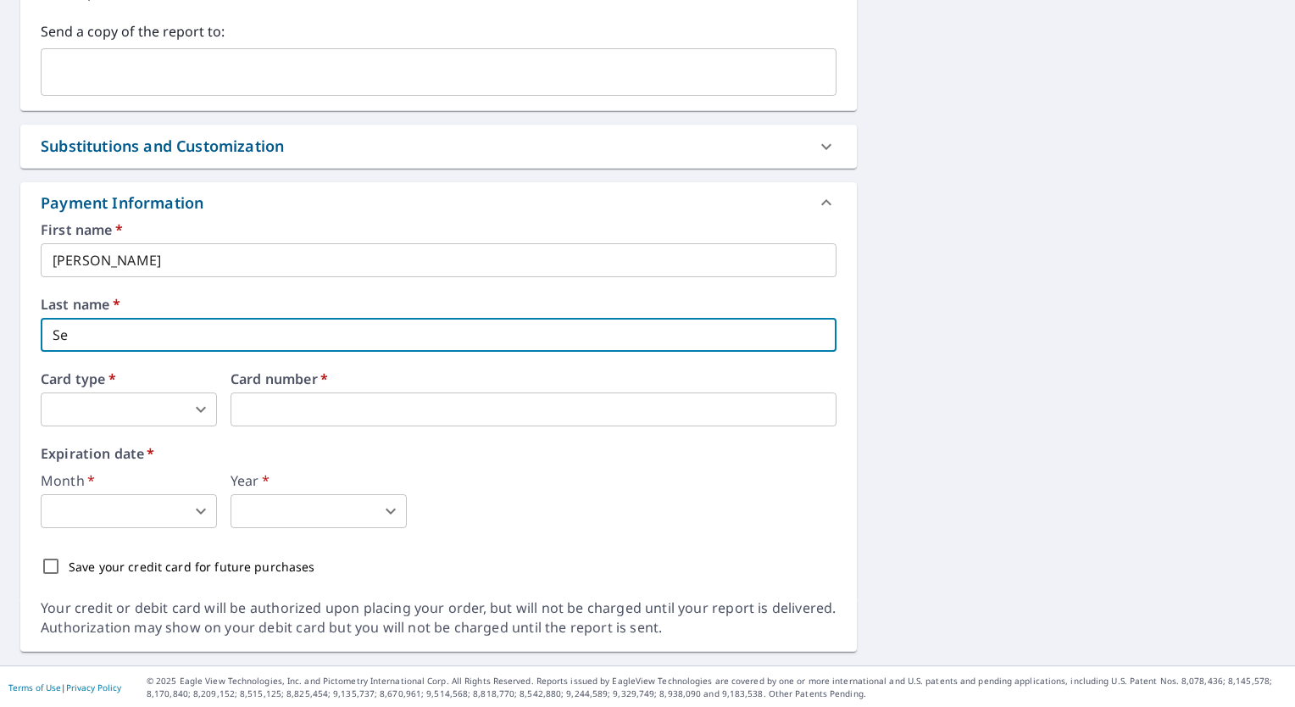
type input "See"
type textarea "x"
type input "Seek"
click at [47, 409] on body "WS WS Dashboard Order History Cancel Order WS Dashboard / Finalize Order Finali…" at bounding box center [647, 353] width 1295 height 707
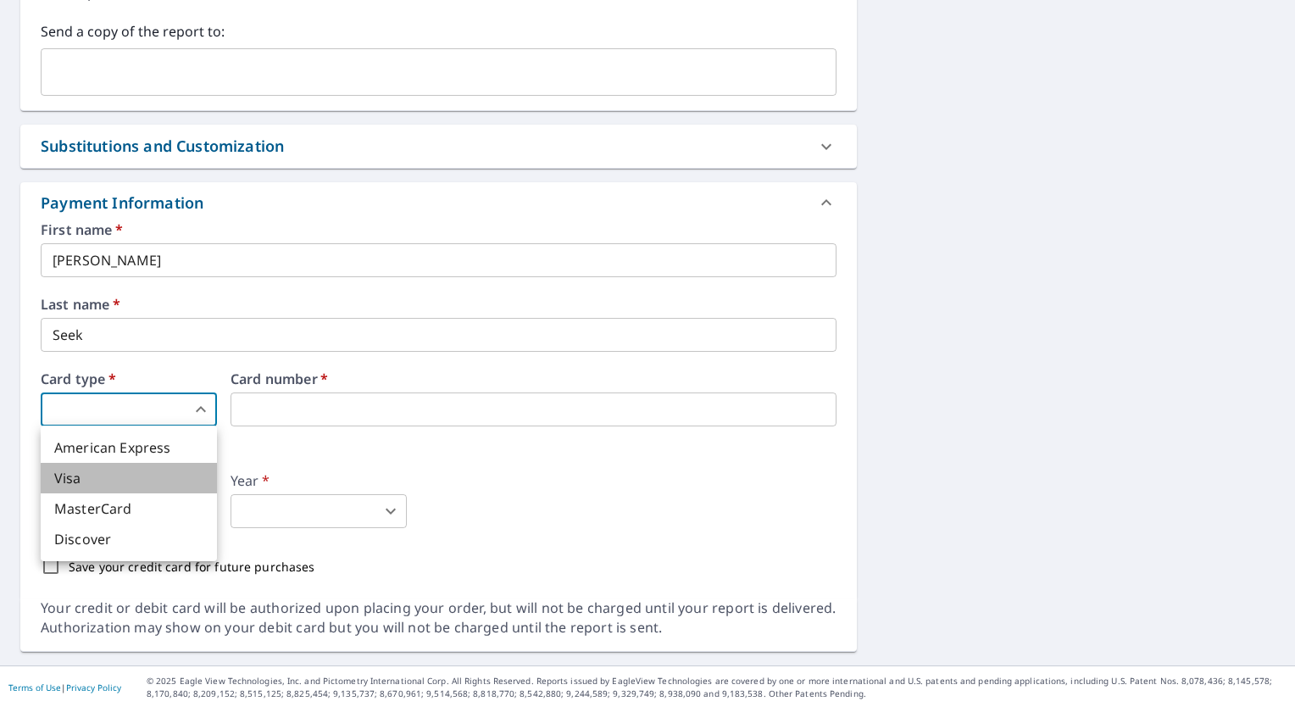
click at [98, 475] on li "Visa" at bounding box center [129, 478] width 176 height 31
type textarea "x"
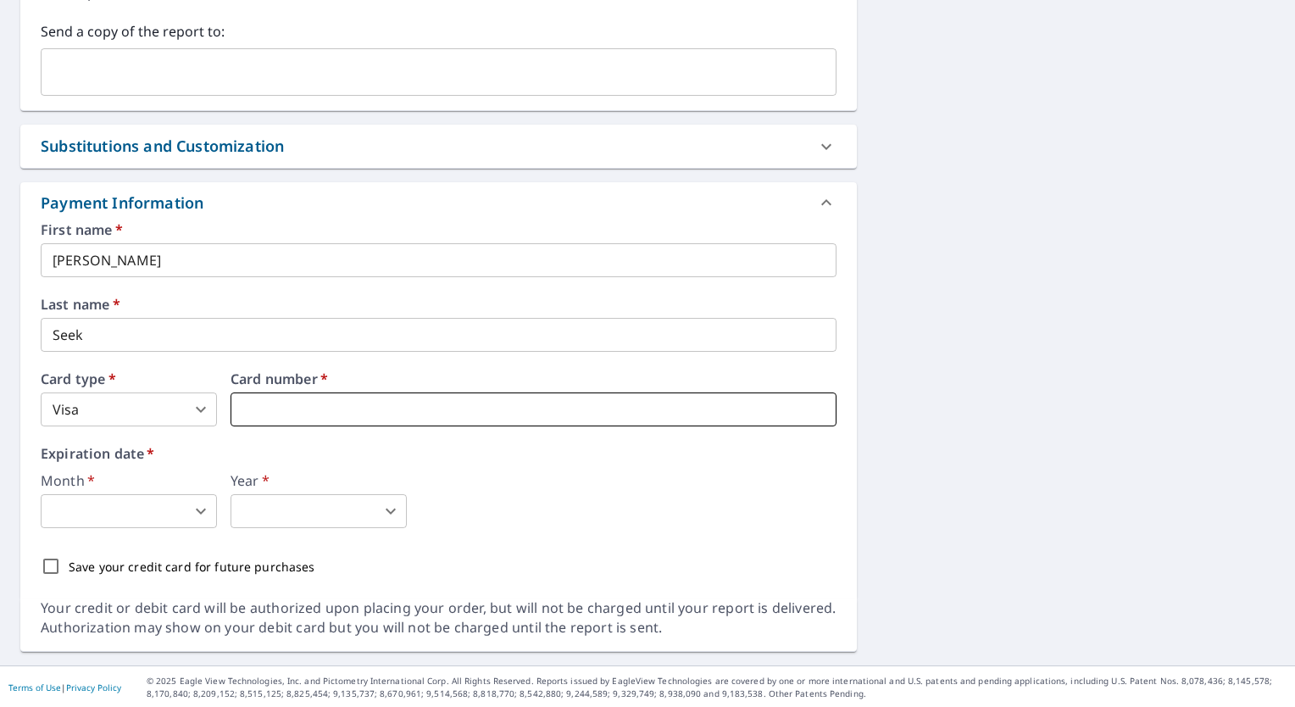
click at [264, 425] on iframe at bounding box center [534, 409] width 606 height 34
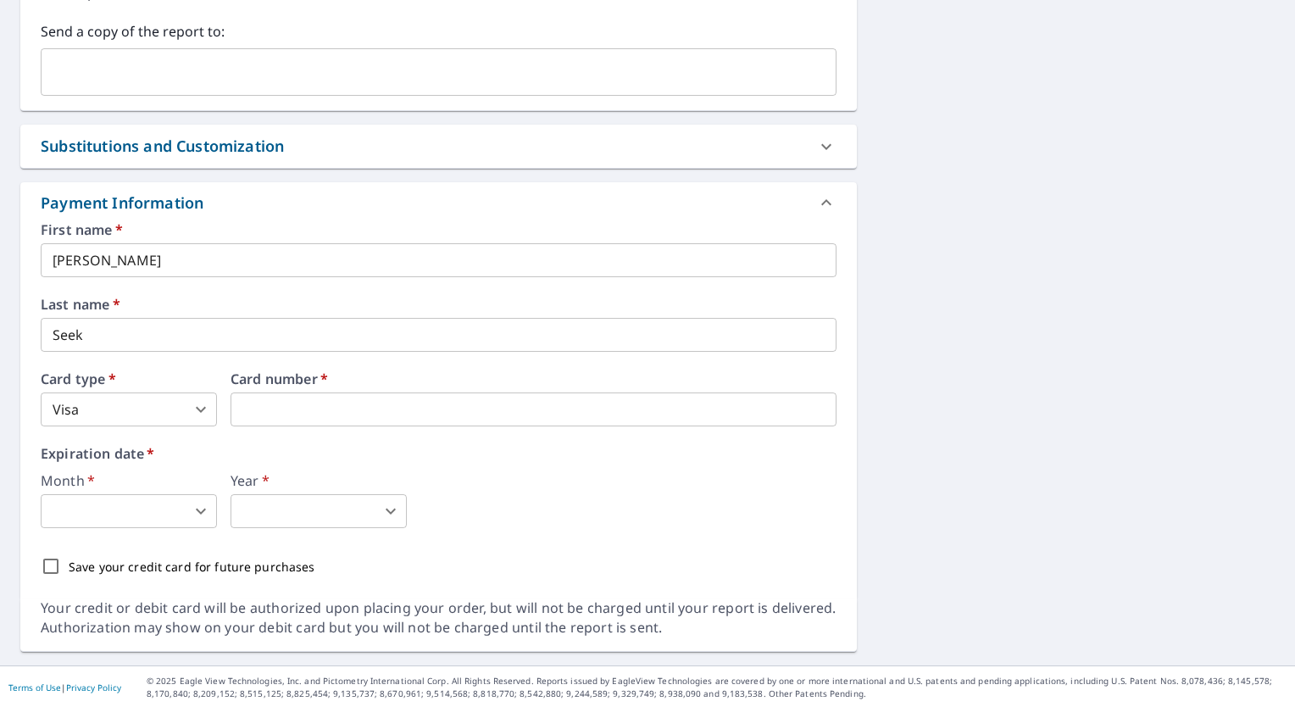
click at [181, 514] on body "WS WS Dashboard Order History Cancel Order WS Dashboard / Finalize Order Finali…" at bounding box center [647, 353] width 1295 height 707
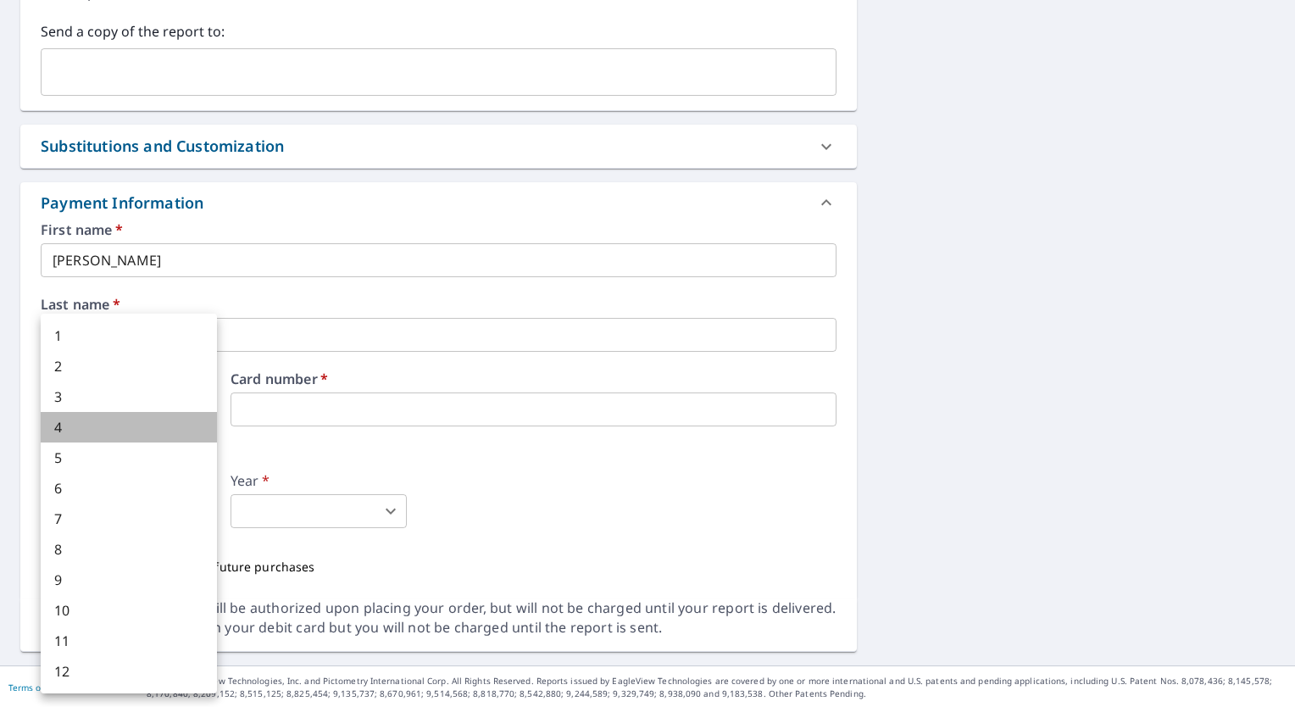
click at [164, 429] on li "4" at bounding box center [129, 427] width 176 height 31
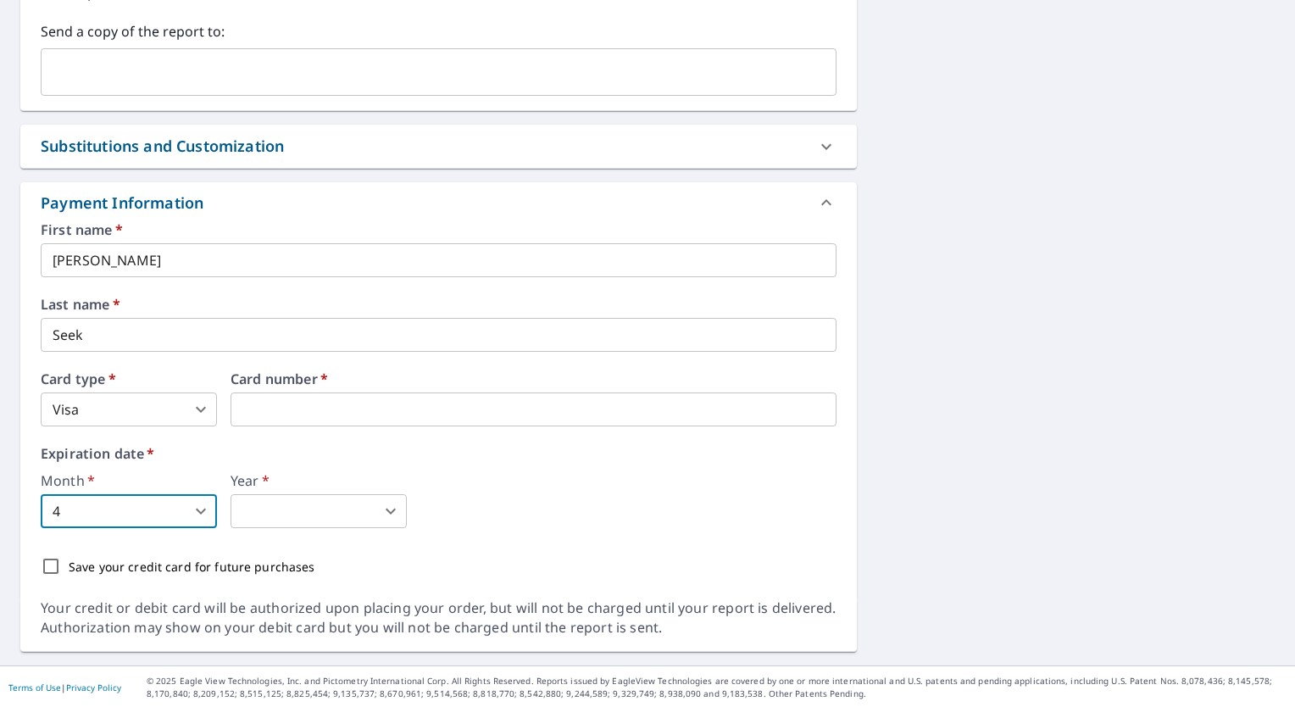
click at [287, 521] on body "WS WS Dashboard Order History Cancel Order WS Dashboard / Finalize Order Finali…" at bounding box center [647, 353] width 1295 height 707
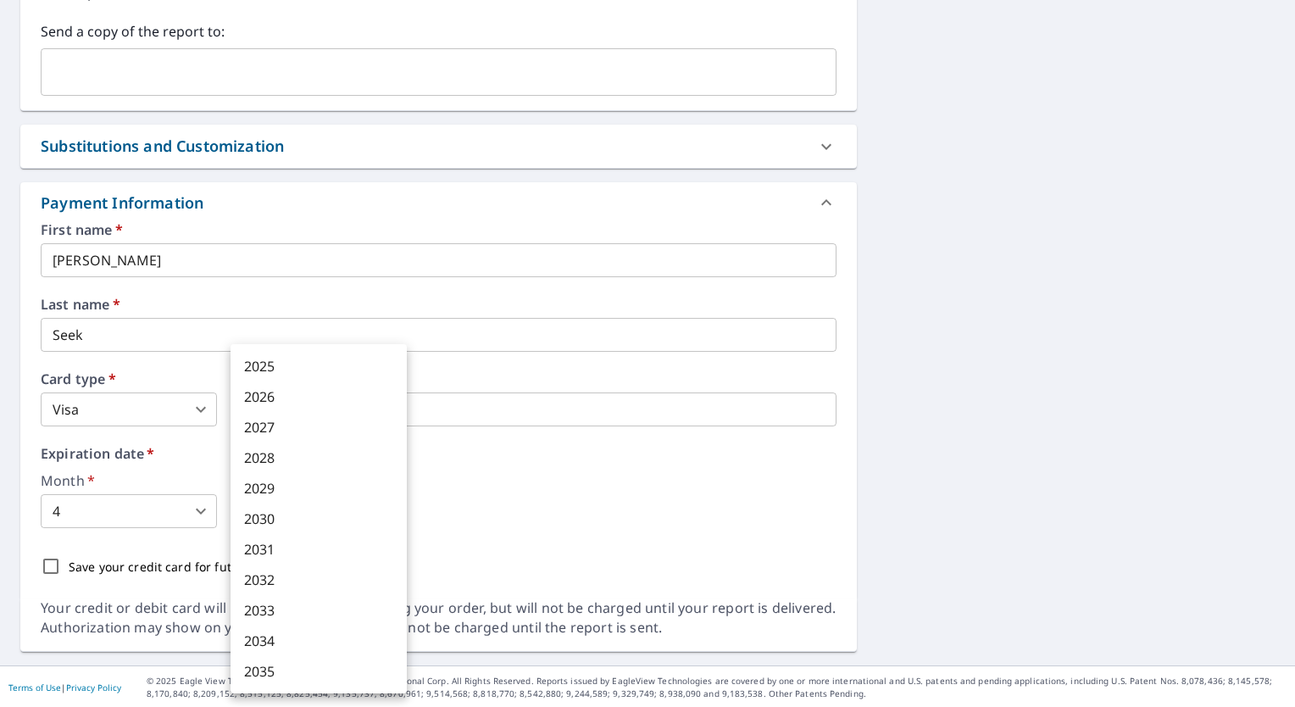
click at [288, 421] on li "2027" at bounding box center [319, 427] width 176 height 31
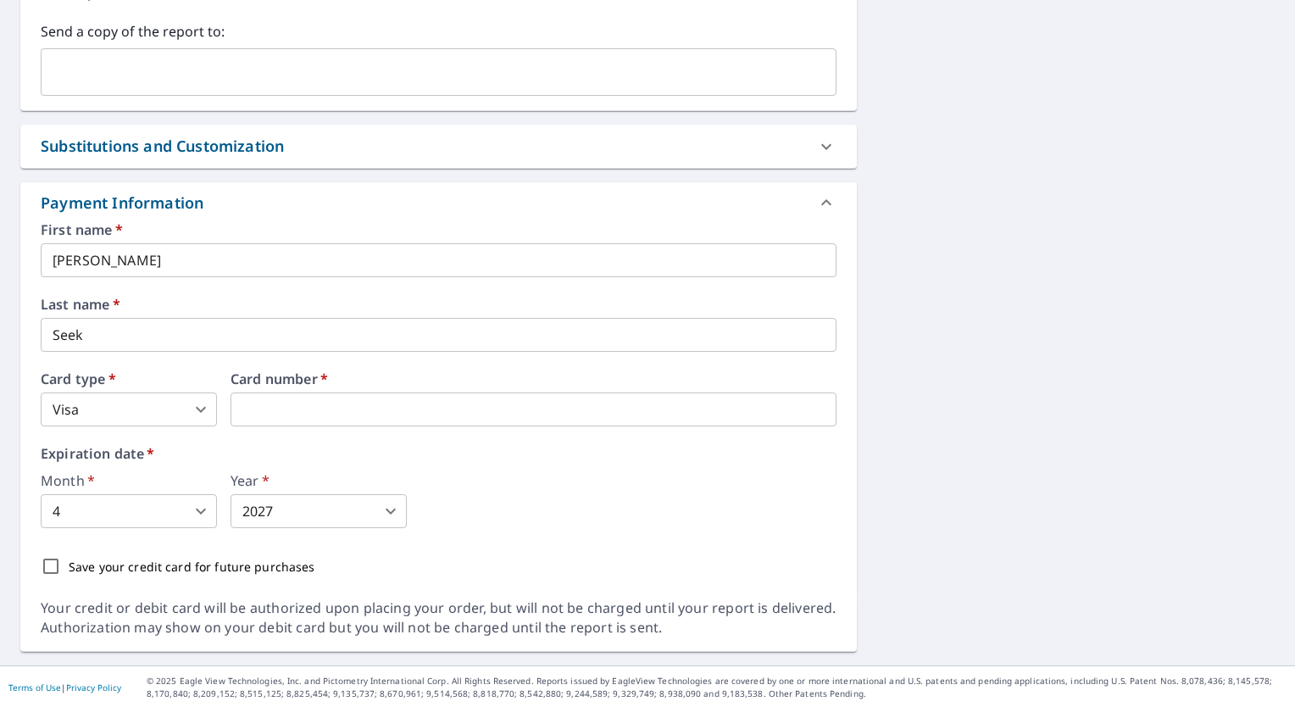
click at [513, 555] on div "Save your credit card for future purchases" at bounding box center [439, 566] width 796 height 36
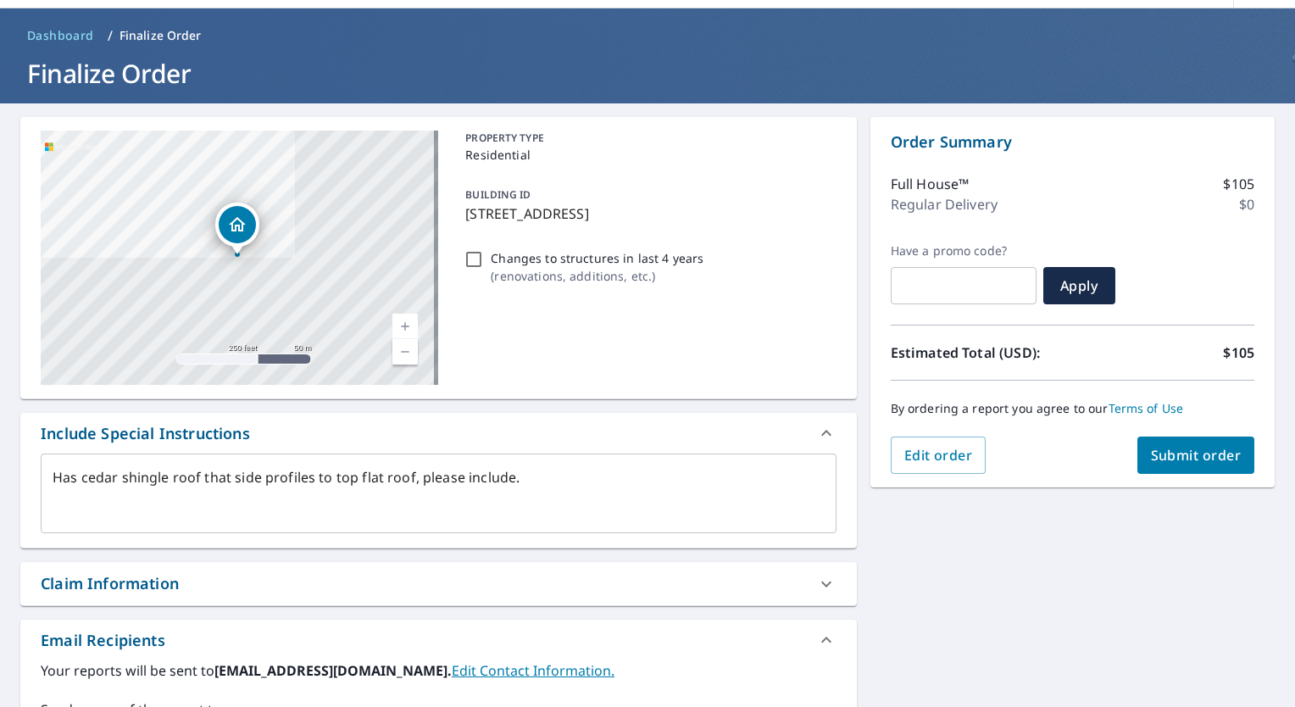
scroll to position [51, 0]
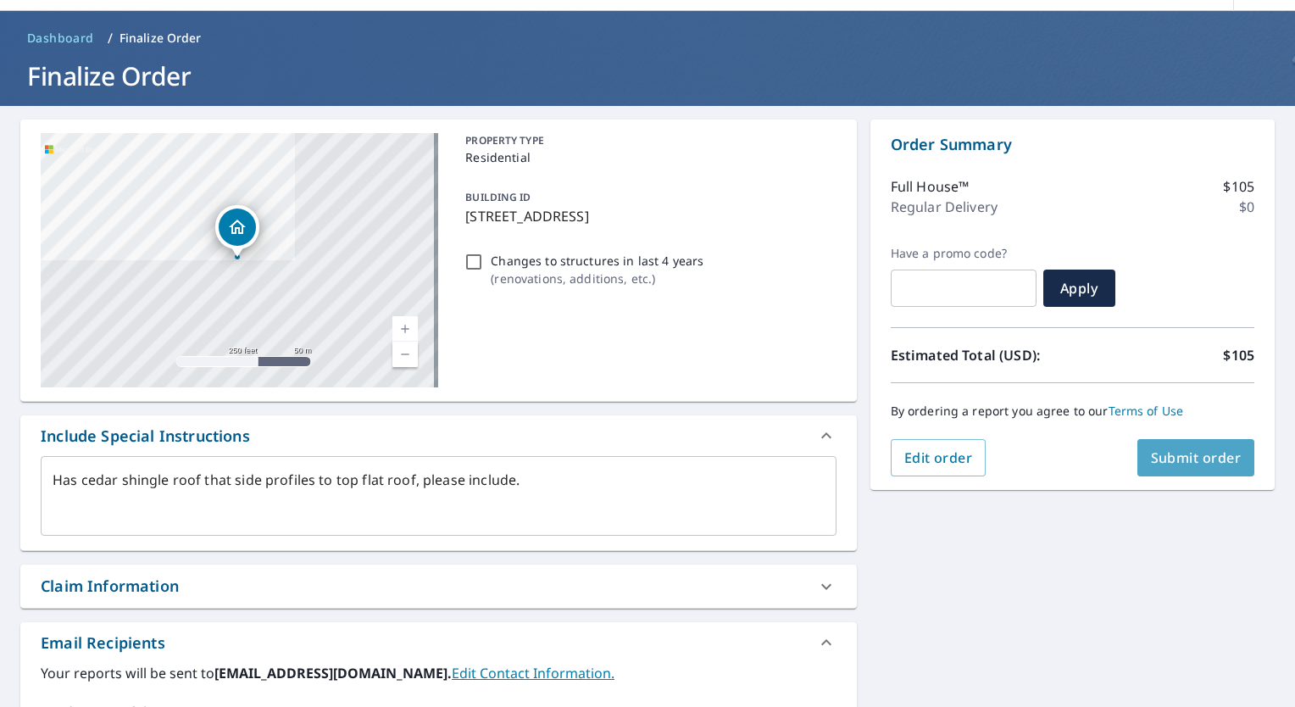
click at [1179, 464] on span "Submit order" at bounding box center [1196, 457] width 91 height 19
